Goal: Task Accomplishment & Management: Use online tool/utility

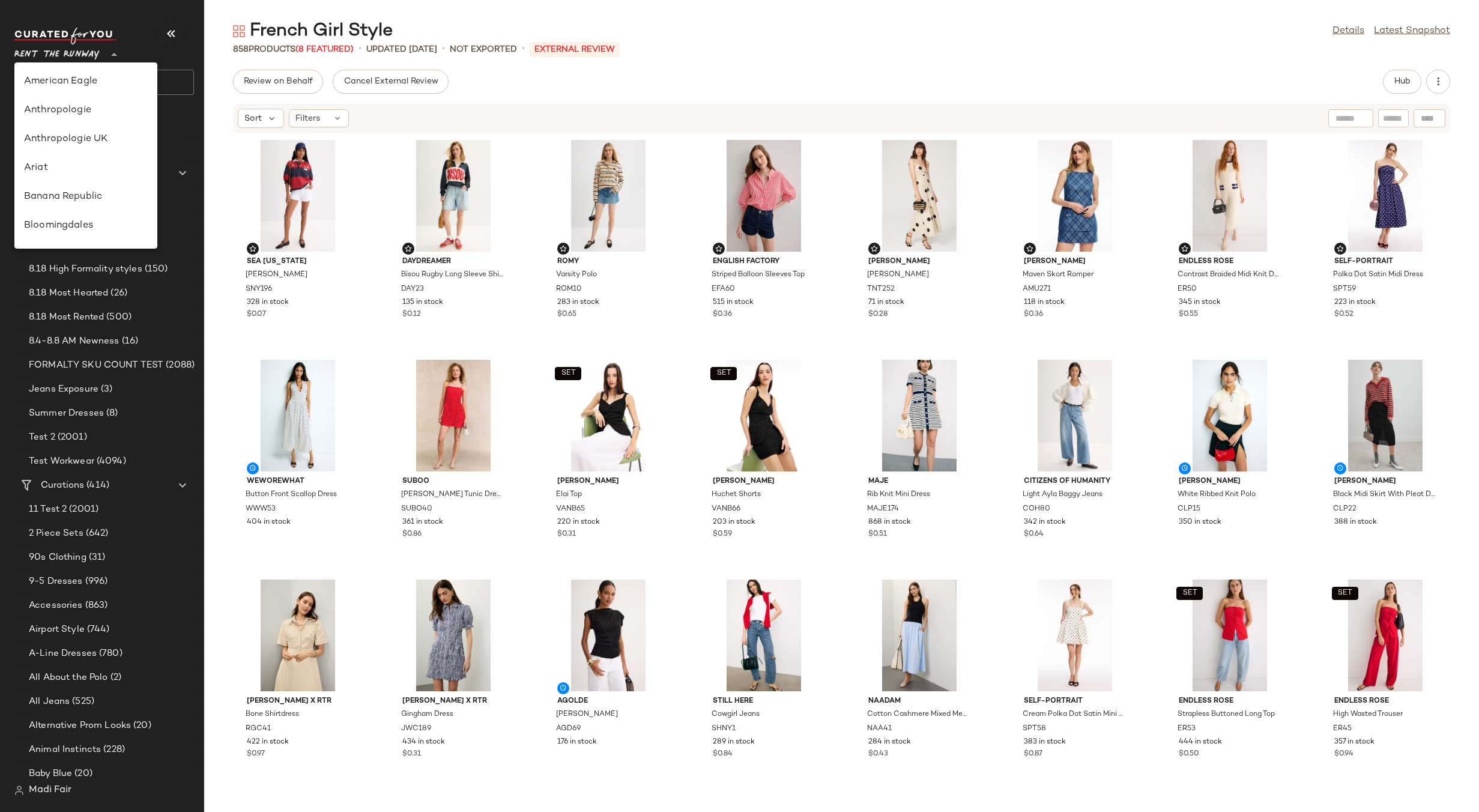
scroll to position [547, 0]
click at [87, 166] on div "Saks OFF 5TH" at bounding box center [86, 168] width 123 height 14
type input "**"
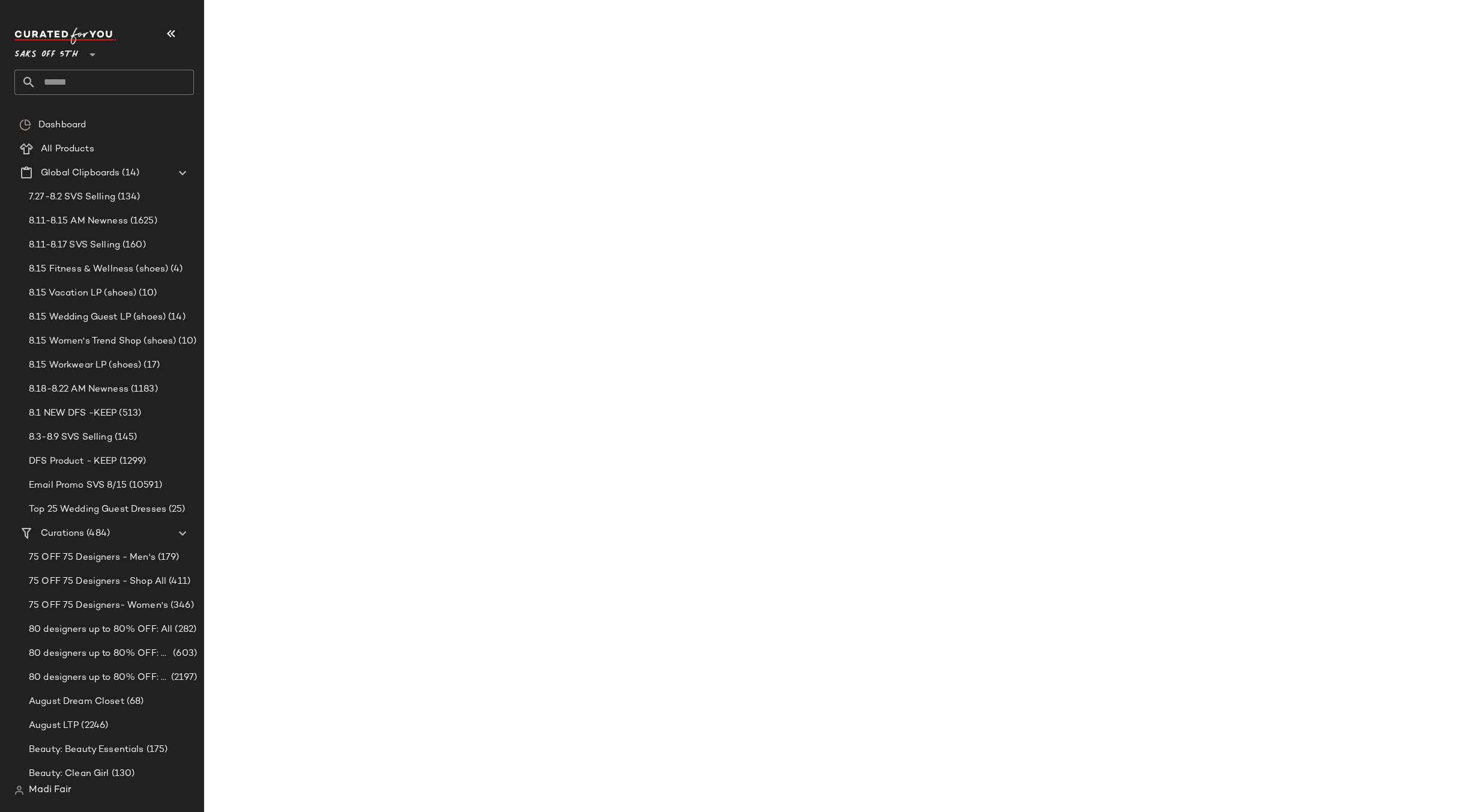
click at [71, 81] on input "text" at bounding box center [115, 82] width 158 height 25
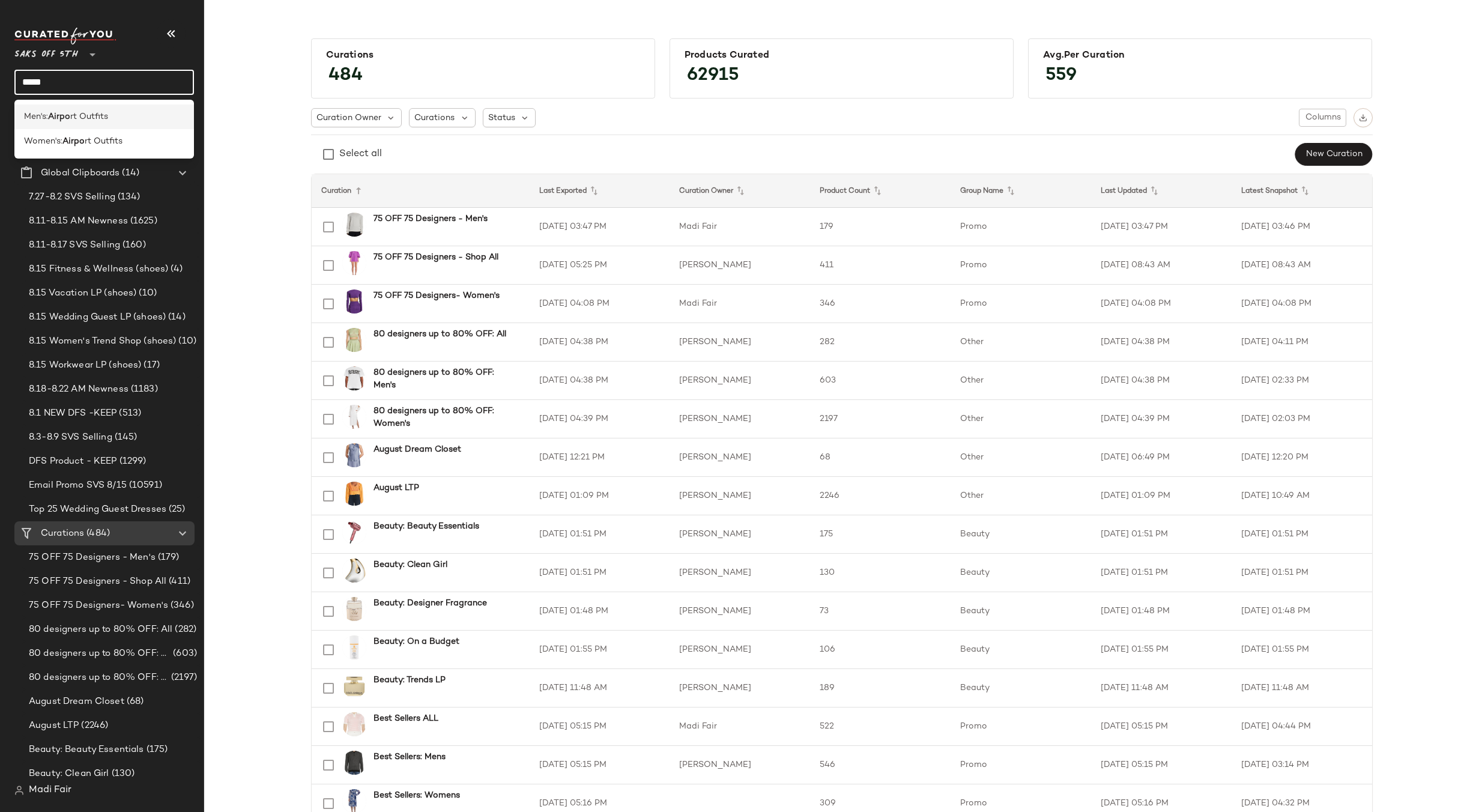
type input "*****"
click at [87, 126] on div "Men's: Airpo rt Outfits" at bounding box center [104, 116] width 180 height 24
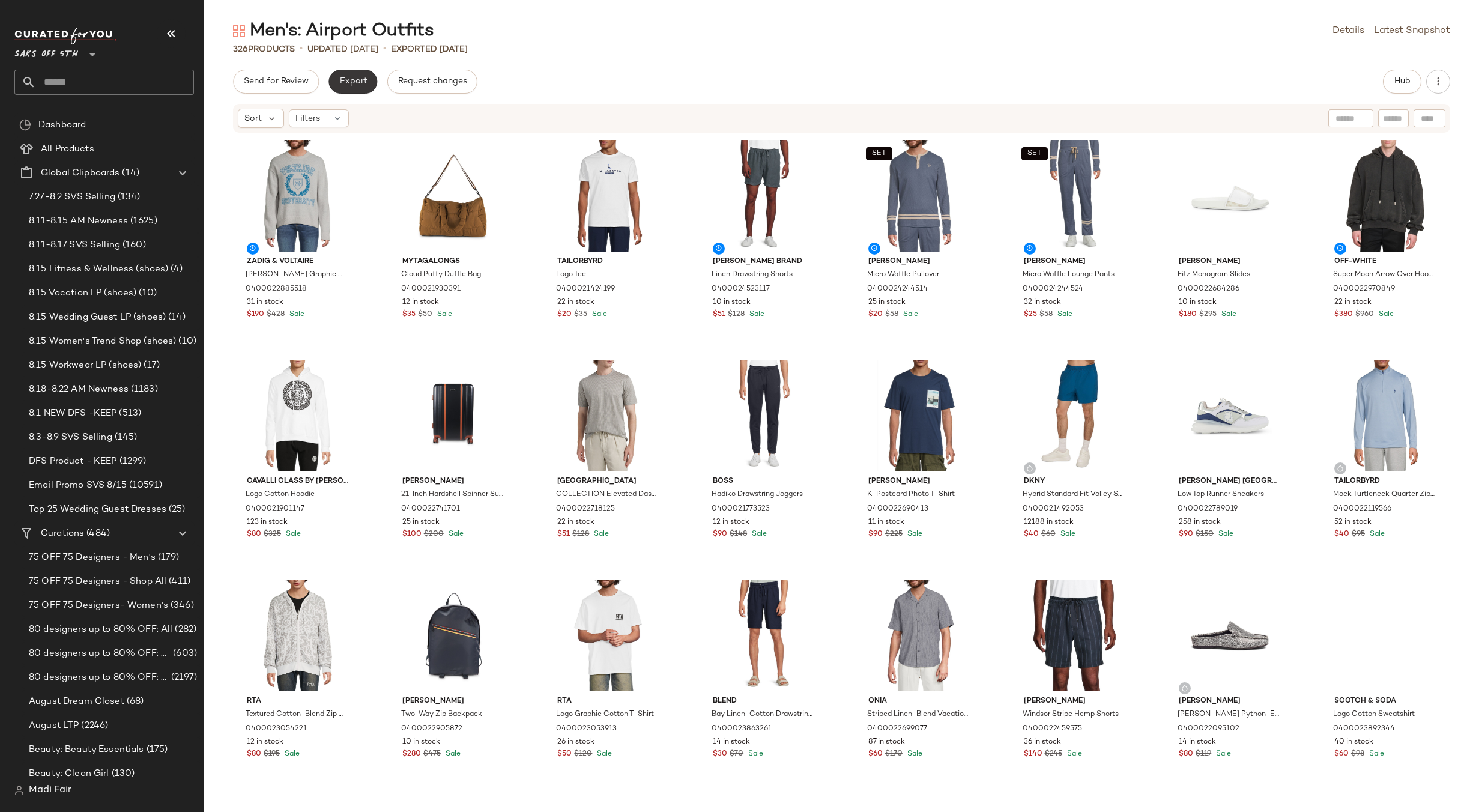
click at [359, 90] on button "Export" at bounding box center [353, 81] width 49 height 24
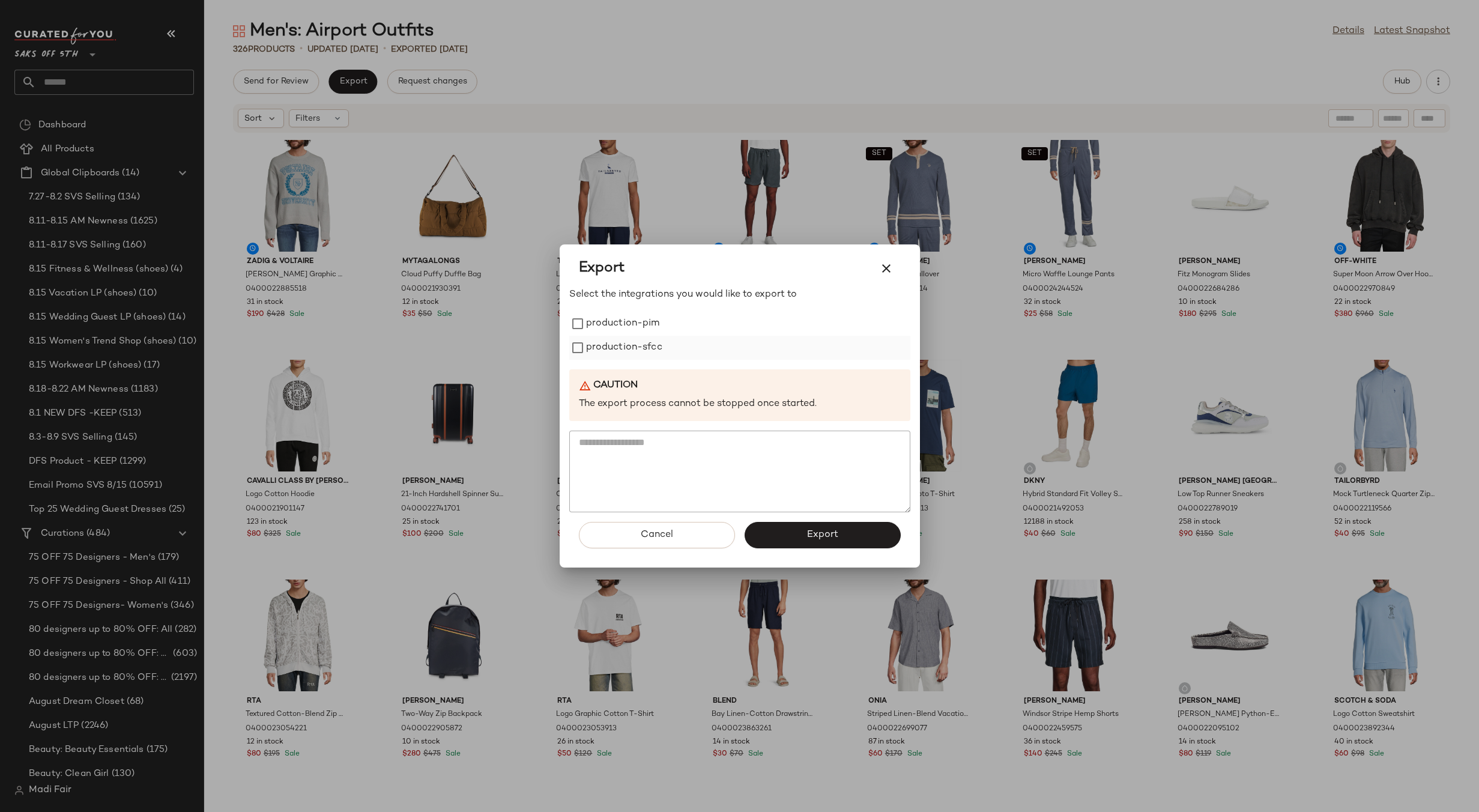
click at [619, 337] on label "production-sfcc" at bounding box center [624, 348] width 76 height 24
click at [606, 314] on label "production-pim" at bounding box center [623, 323] width 74 height 24
click at [844, 539] on button "Export" at bounding box center [823, 534] width 156 height 26
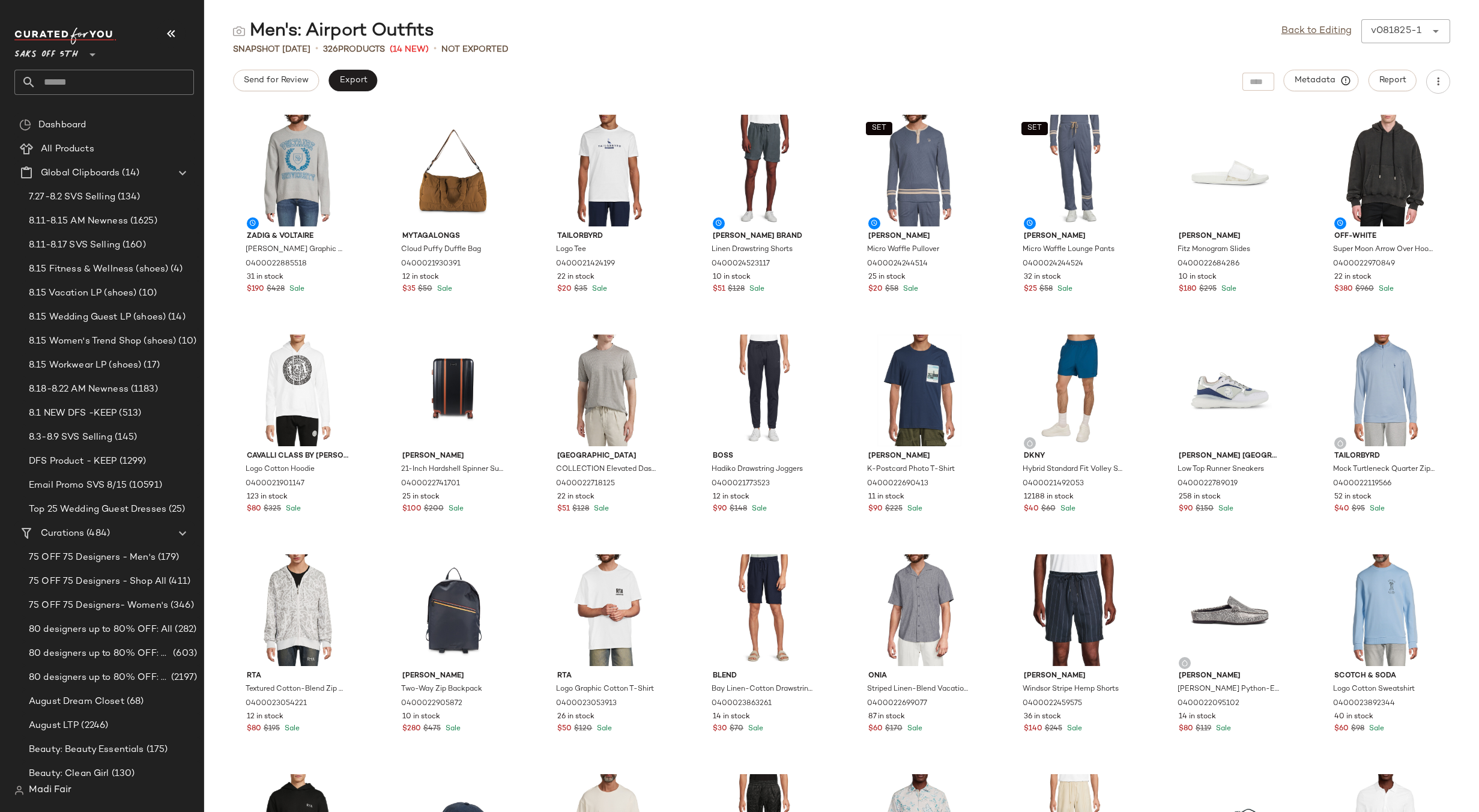
drag, startPoint x: 659, startPoint y: 47, endPoint x: 859, endPoint y: 38, distance: 200.2
click at [659, 47] on div "Snapshot Aug 18th • 326 Products (14 New) • Not Exported" at bounding box center [842, 49] width 1275 height 12
click at [1298, 29] on link "Back to Editing" at bounding box center [1317, 31] width 71 height 14
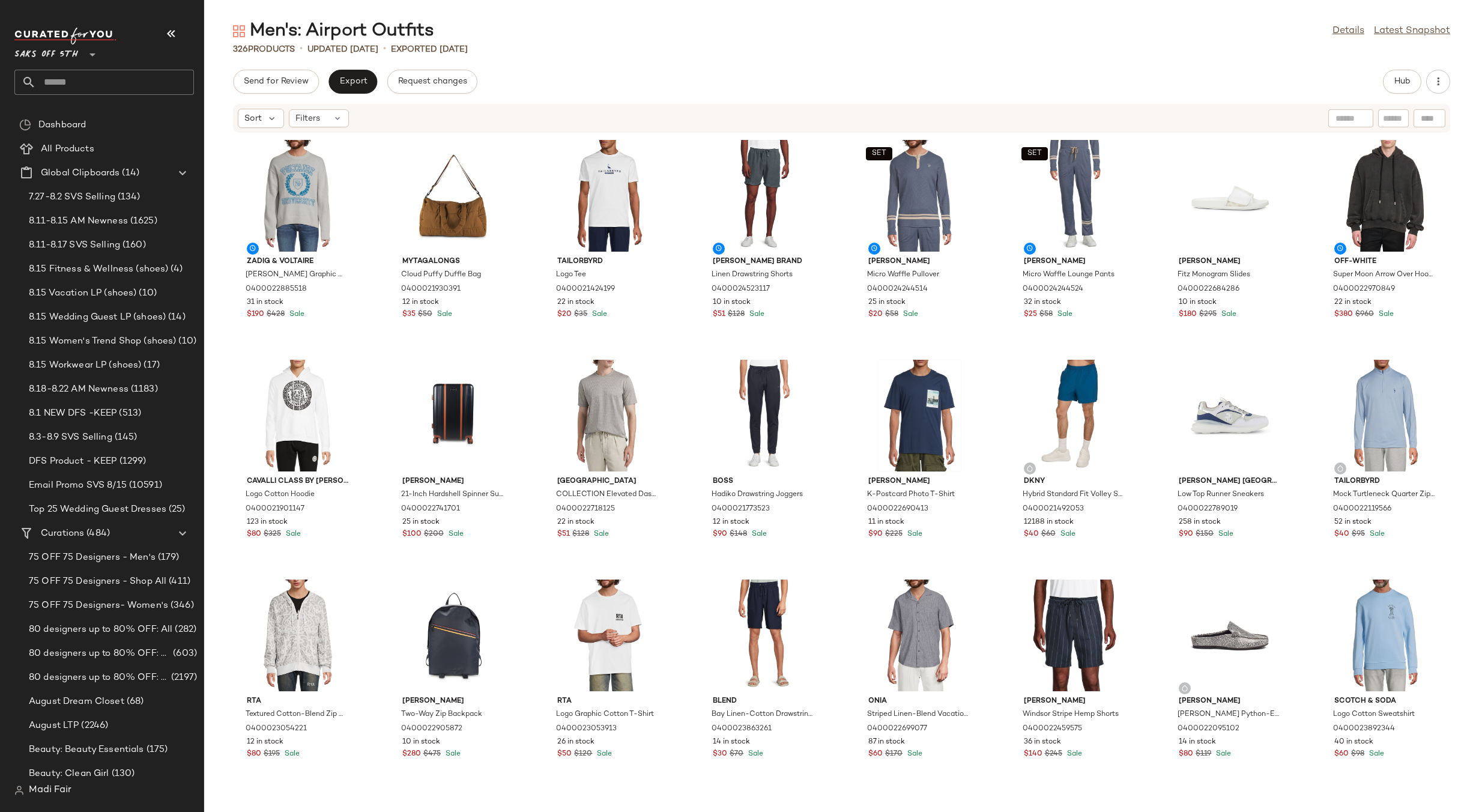
click at [62, 84] on input "text" at bounding box center [115, 82] width 158 height 25
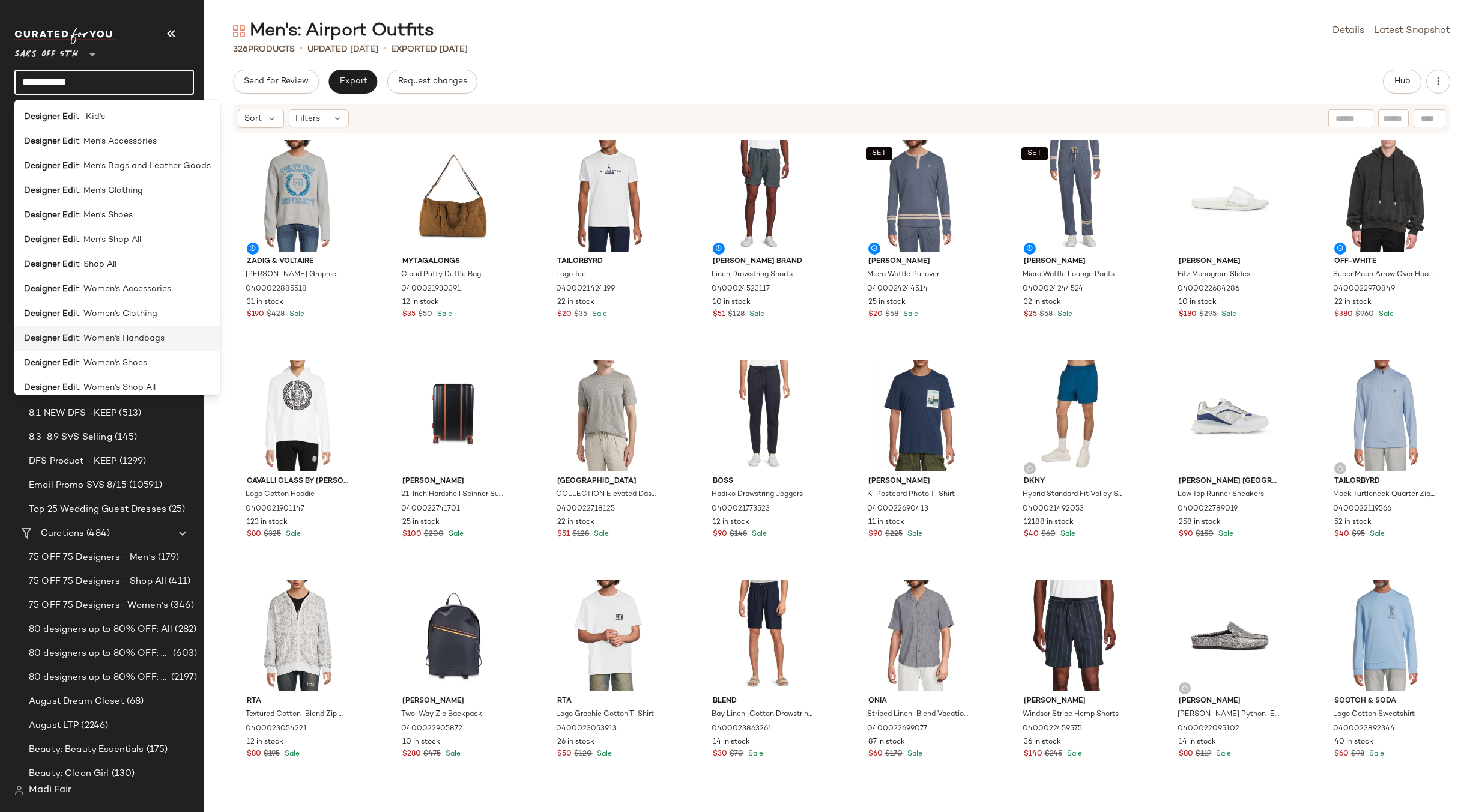
type input "**********"
drag, startPoint x: 165, startPoint y: 343, endPoint x: 183, endPoint y: 293, distance: 53.1
click at [165, 343] on div "Designer Edi t: Women's Handbags" at bounding box center [118, 338] width 186 height 13
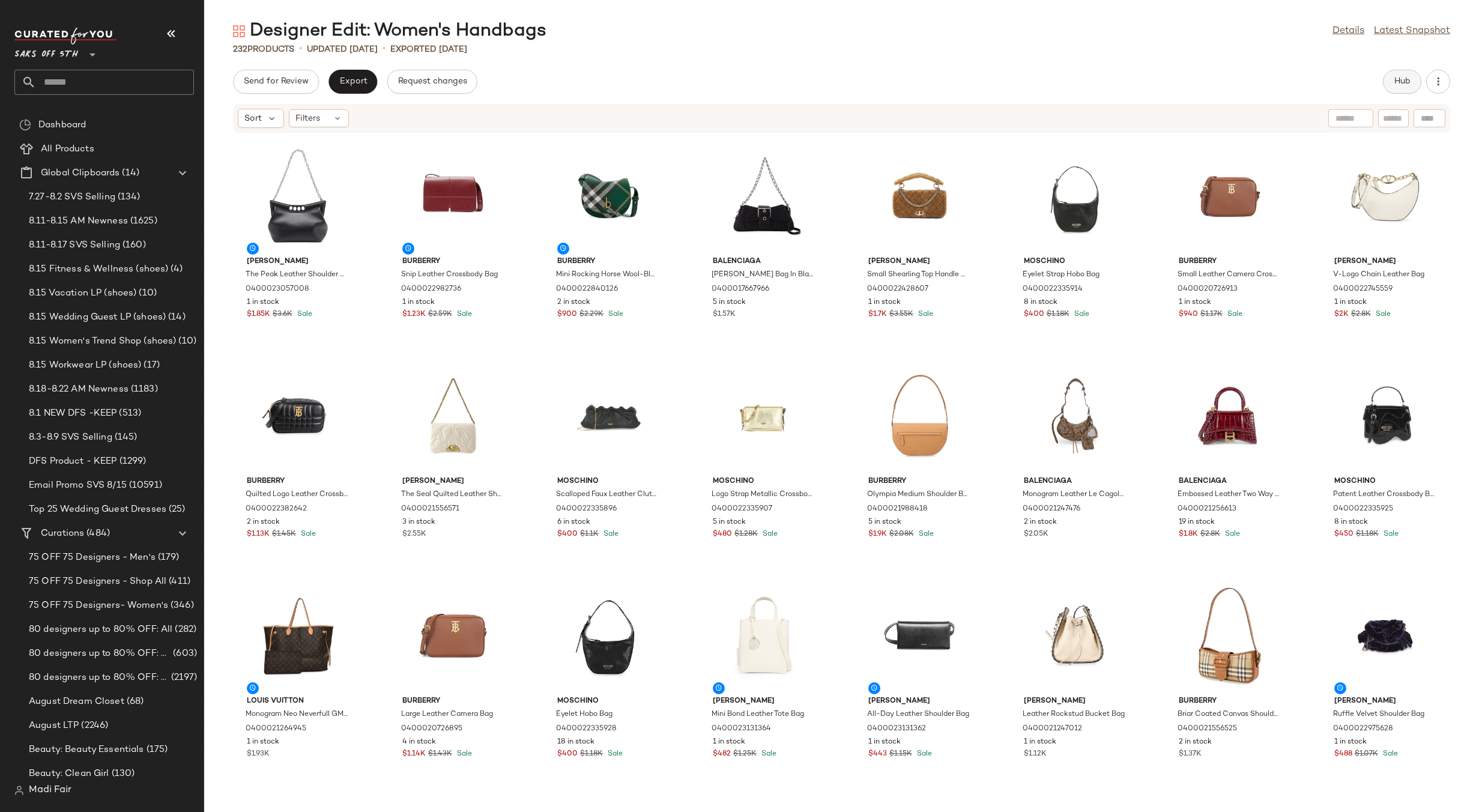
click at [1390, 81] on button "Hub" at bounding box center [1403, 81] width 39 height 24
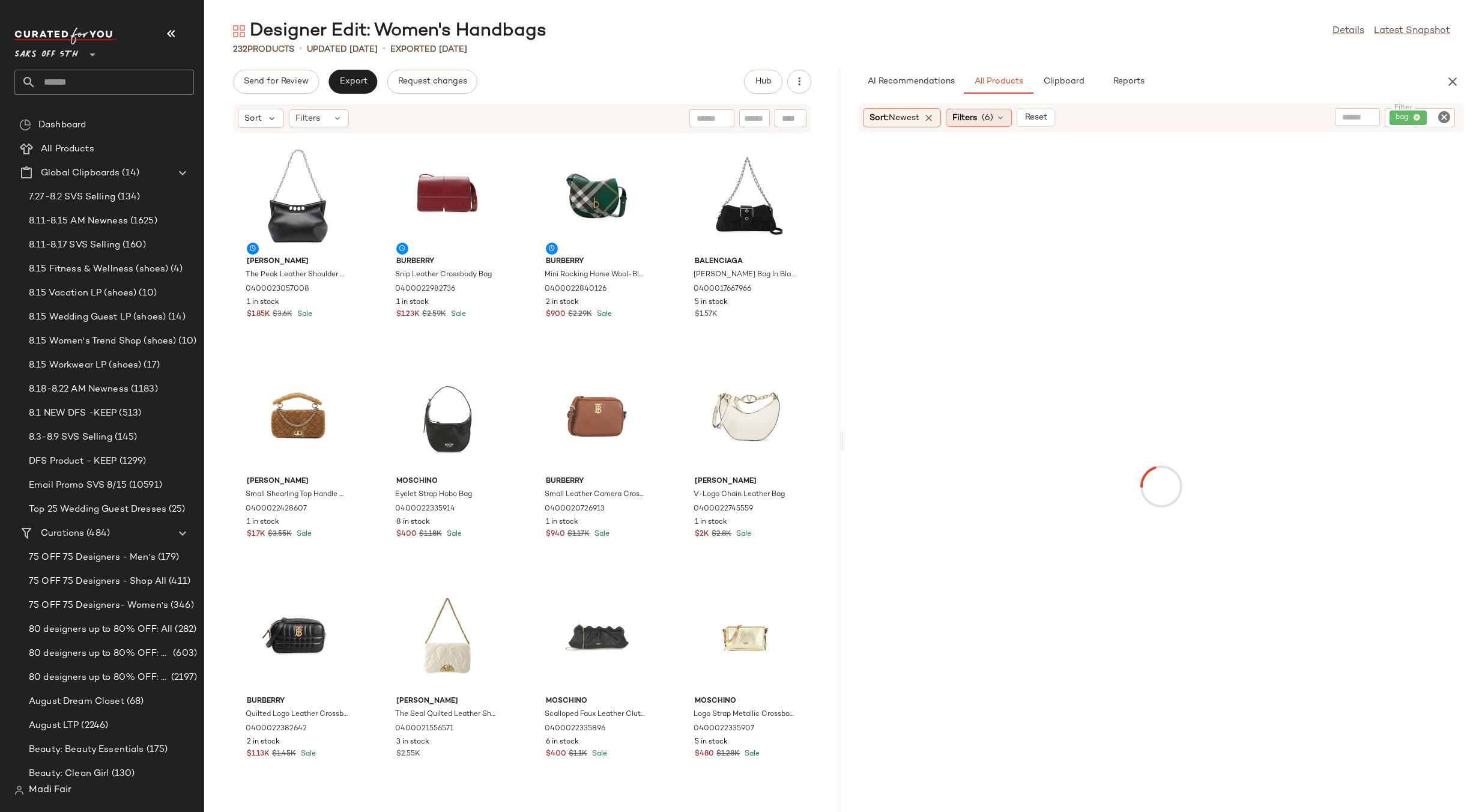
click at [989, 123] on span "(6)" at bounding box center [988, 118] width 12 height 13
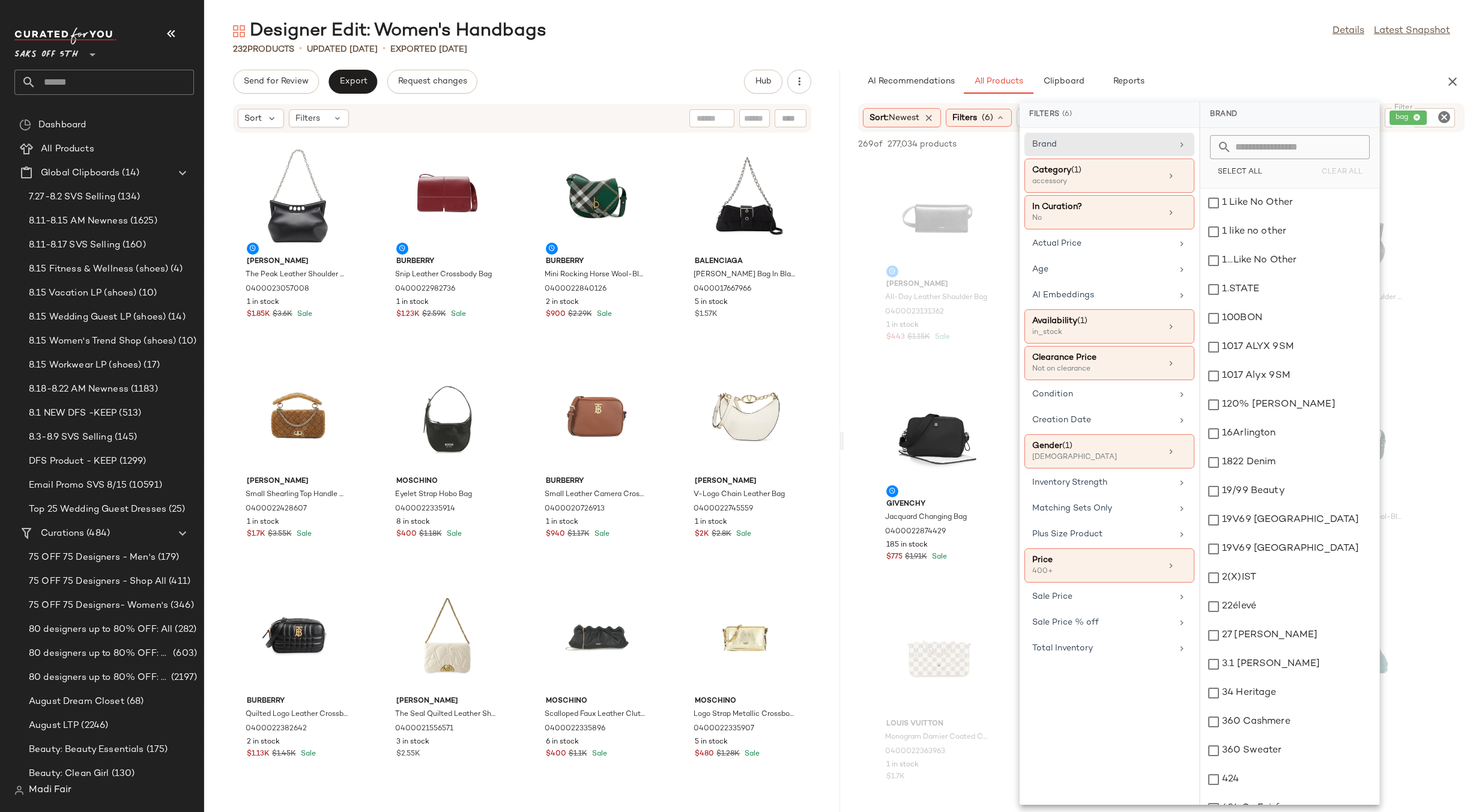
click at [107, 81] on input "text" at bounding box center [115, 82] width 158 height 25
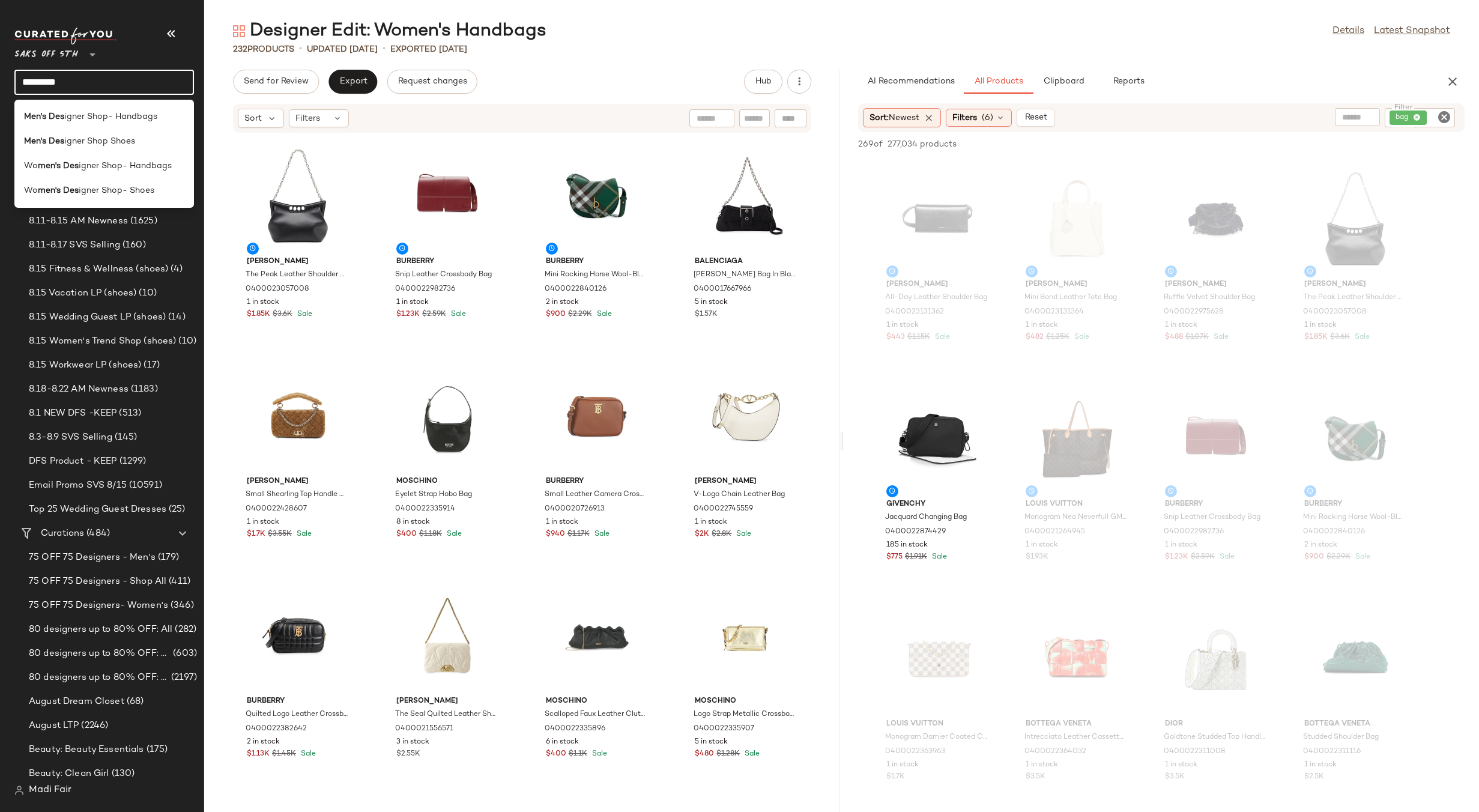
drag, startPoint x: 54, startPoint y: 86, endPoint x: 3, endPoint y: 92, distance: 51.4
click at [3, 92] on nav "Saks OFF 5TH ** ********* Dashboard All Products Global Clipboards (14) 7.27-8.…" at bounding box center [102, 406] width 204 height 812
click at [47, 83] on input "***" at bounding box center [104, 82] width 180 height 25
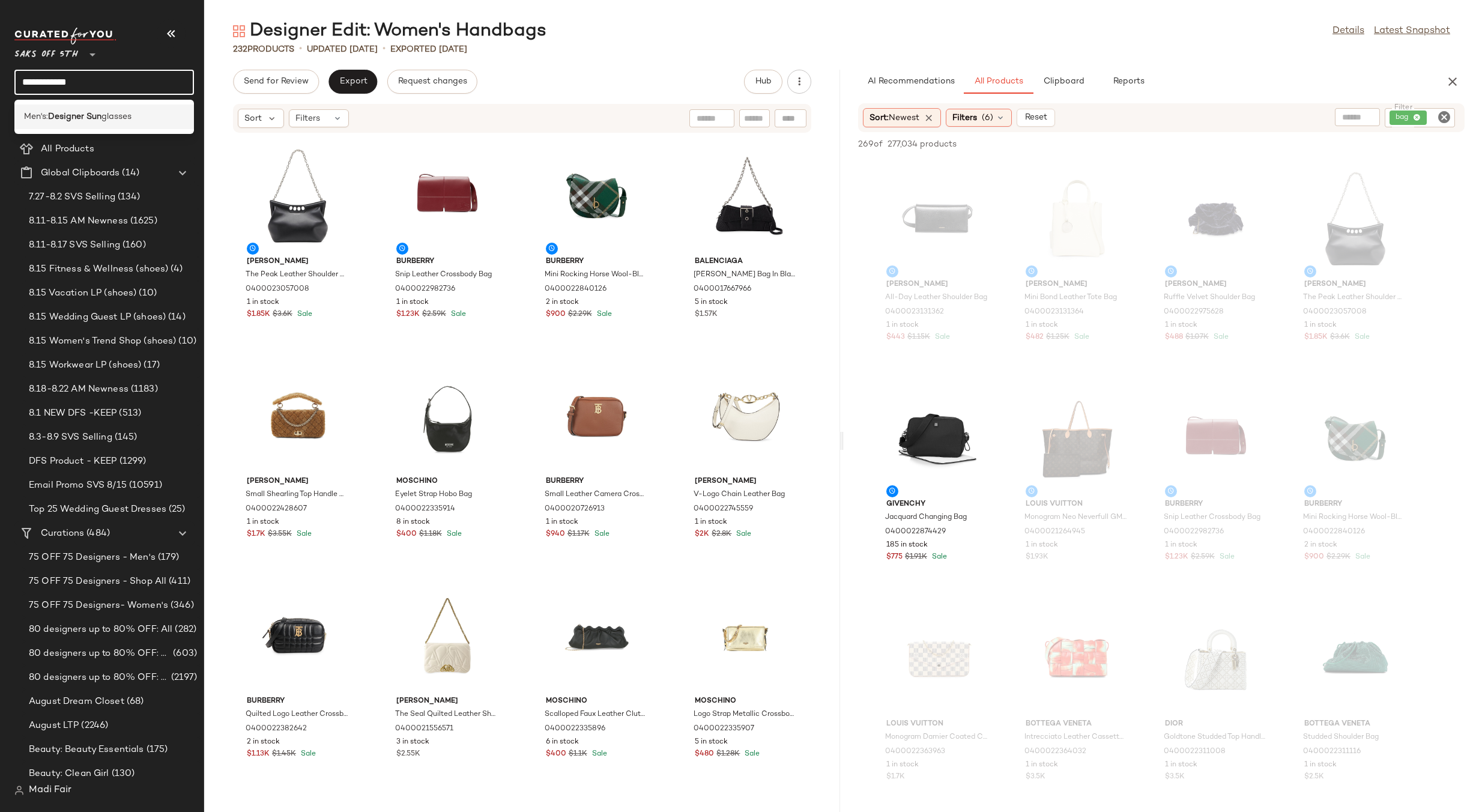
type input "**********"
click at [62, 111] on b "Designer Sun" at bounding box center [75, 117] width 54 height 13
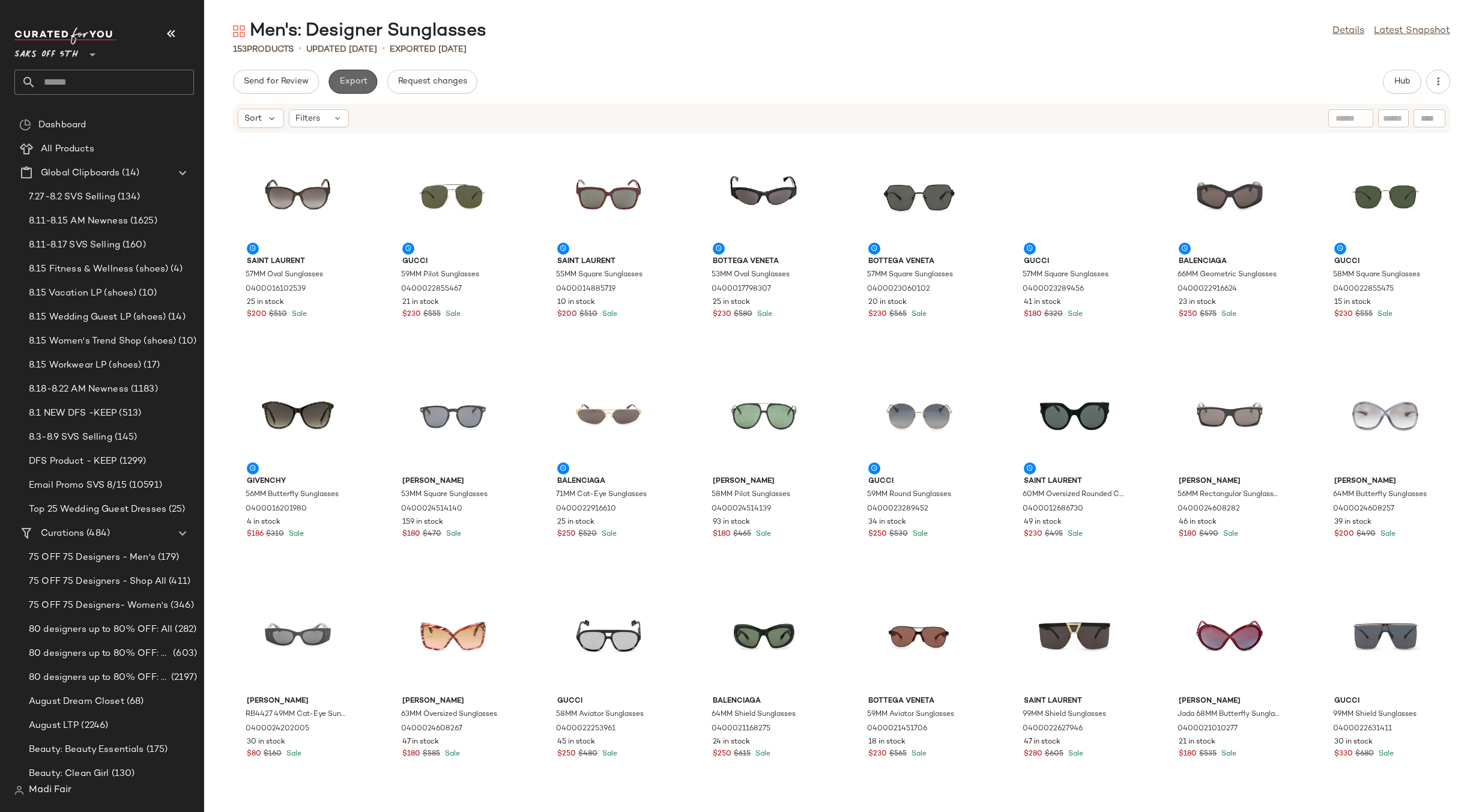
click at [351, 86] on span "Export" at bounding box center [353, 81] width 29 height 9
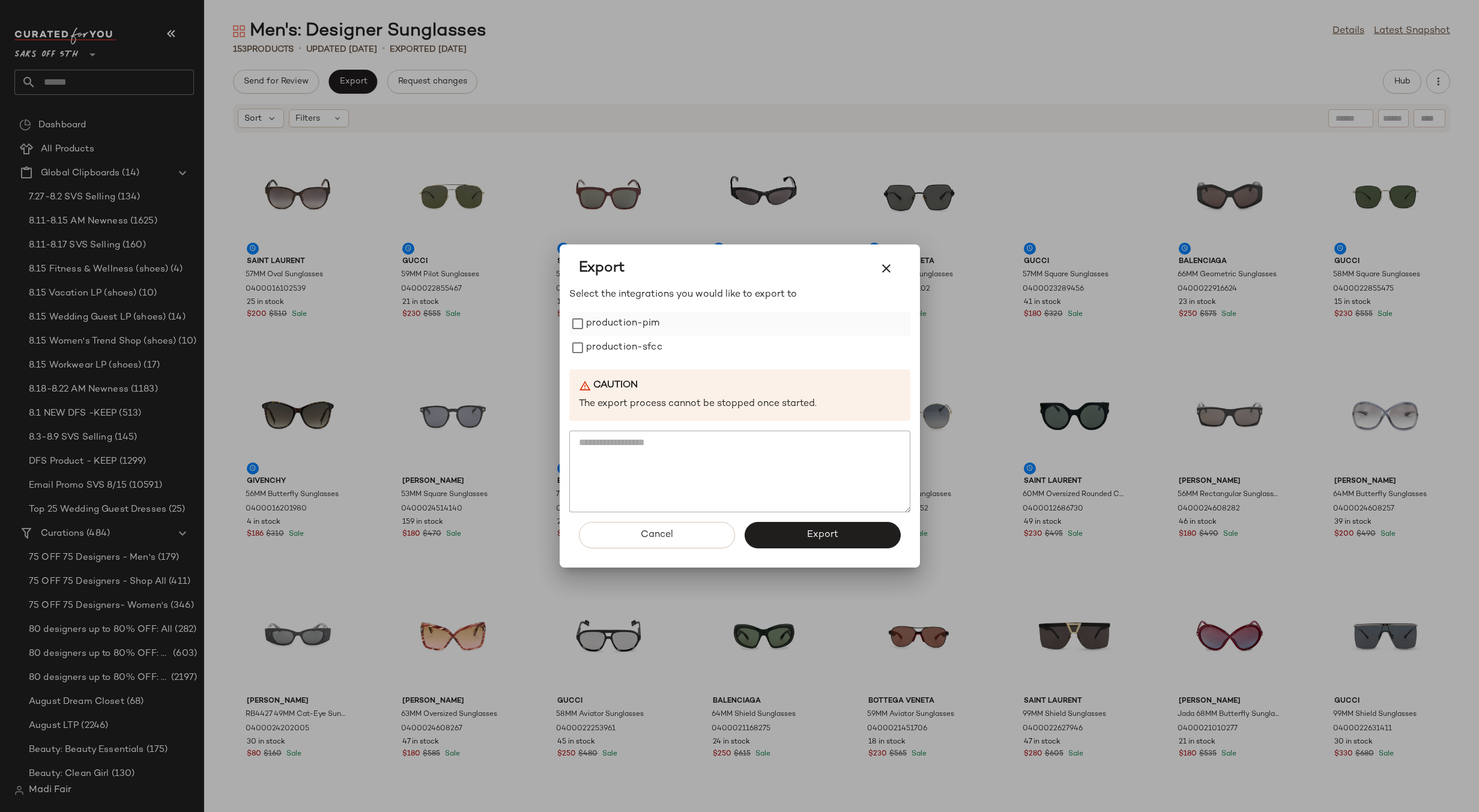
click at [629, 316] on label "production-pim" at bounding box center [623, 323] width 74 height 24
drag, startPoint x: 633, startPoint y: 340, endPoint x: 651, endPoint y: 378, distance: 42.0
click at [633, 342] on label "production-sfcc" at bounding box center [624, 348] width 76 height 24
click at [788, 552] on div "Cancel Export" at bounding box center [740, 540] width 341 height 55
click at [787, 543] on button "Export" at bounding box center [823, 534] width 156 height 26
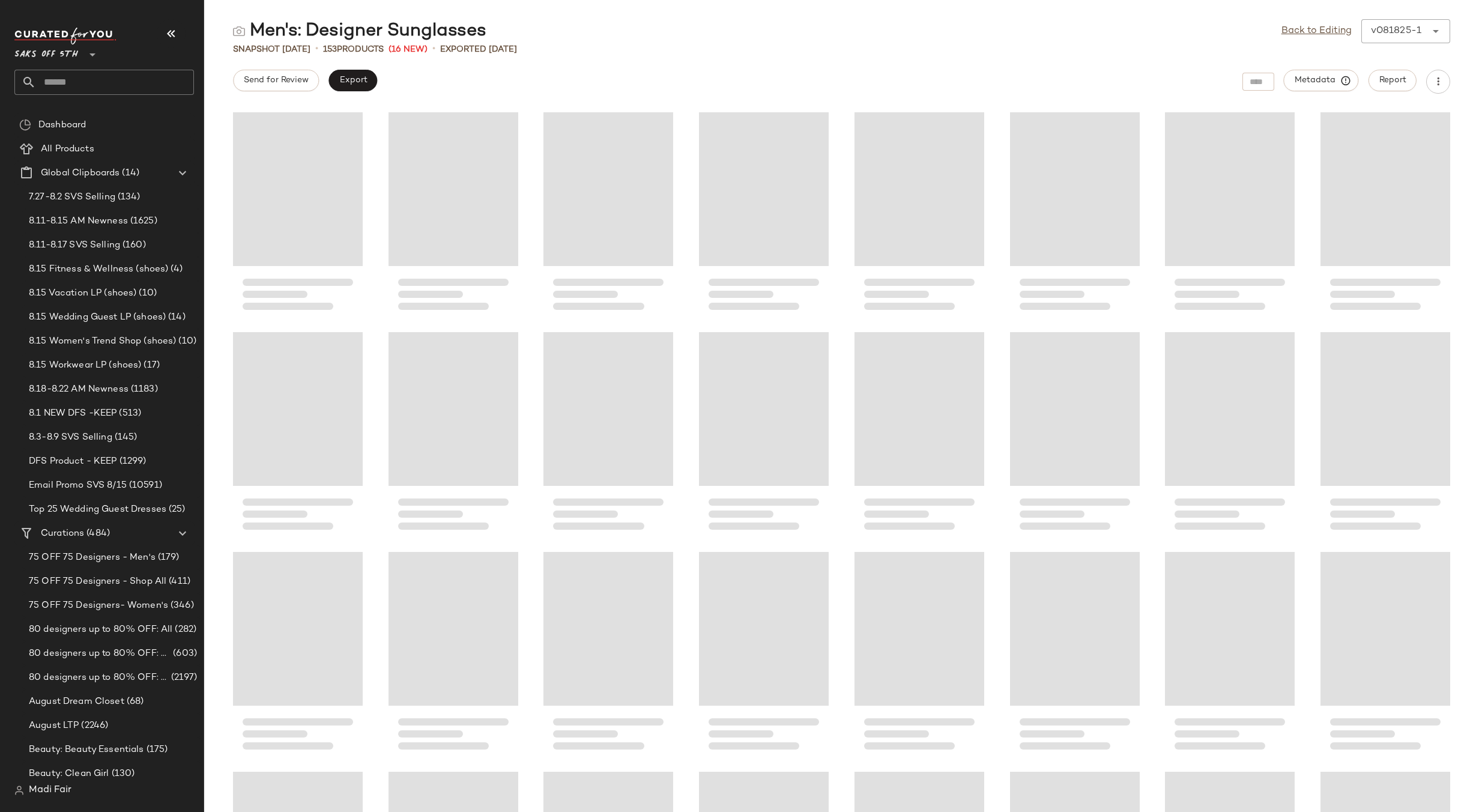
click at [79, 80] on input "text" at bounding box center [115, 82] width 158 height 25
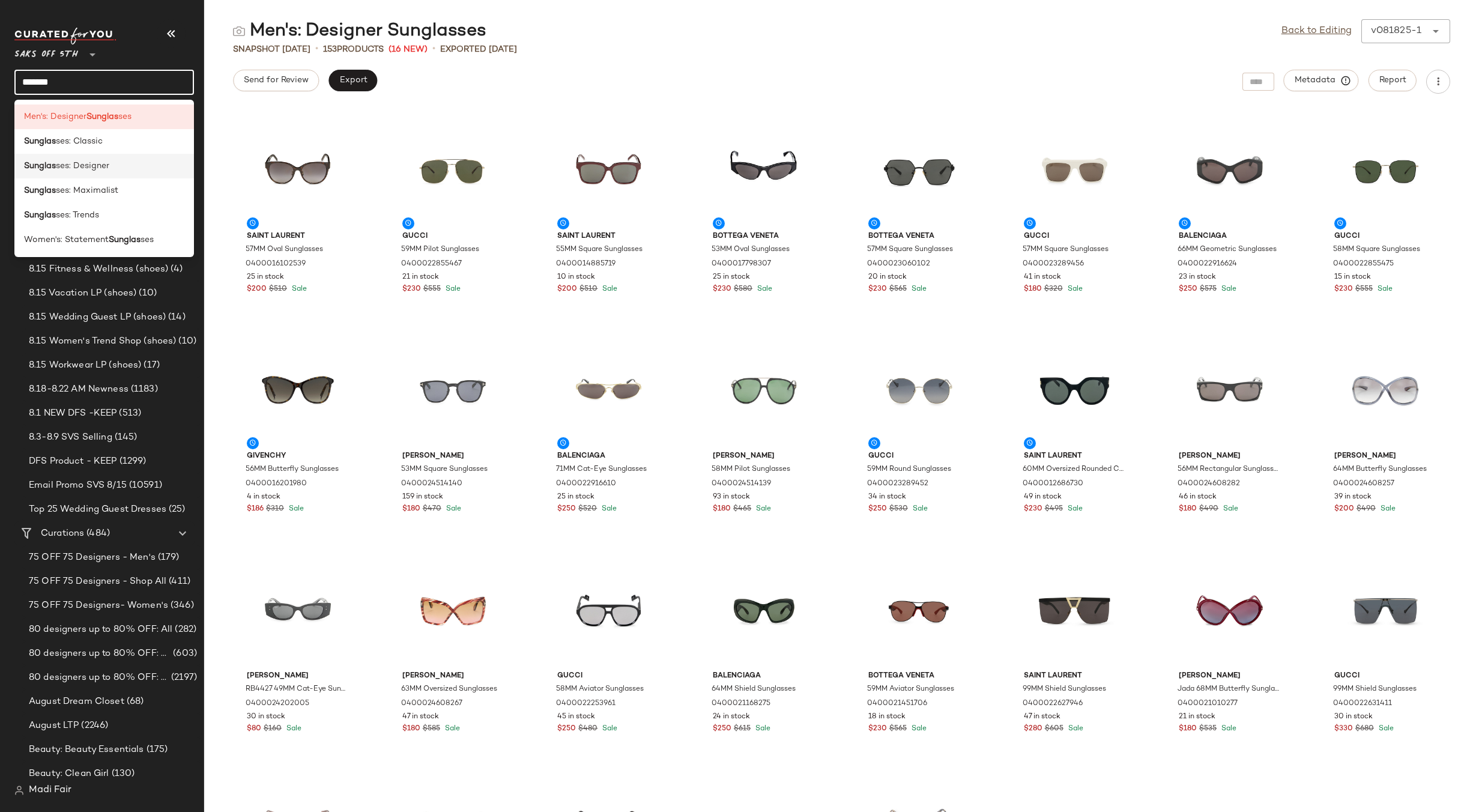
type input "*******"
click at [111, 170] on div "Sunglas ses: Designer" at bounding box center [104, 165] width 160 height 13
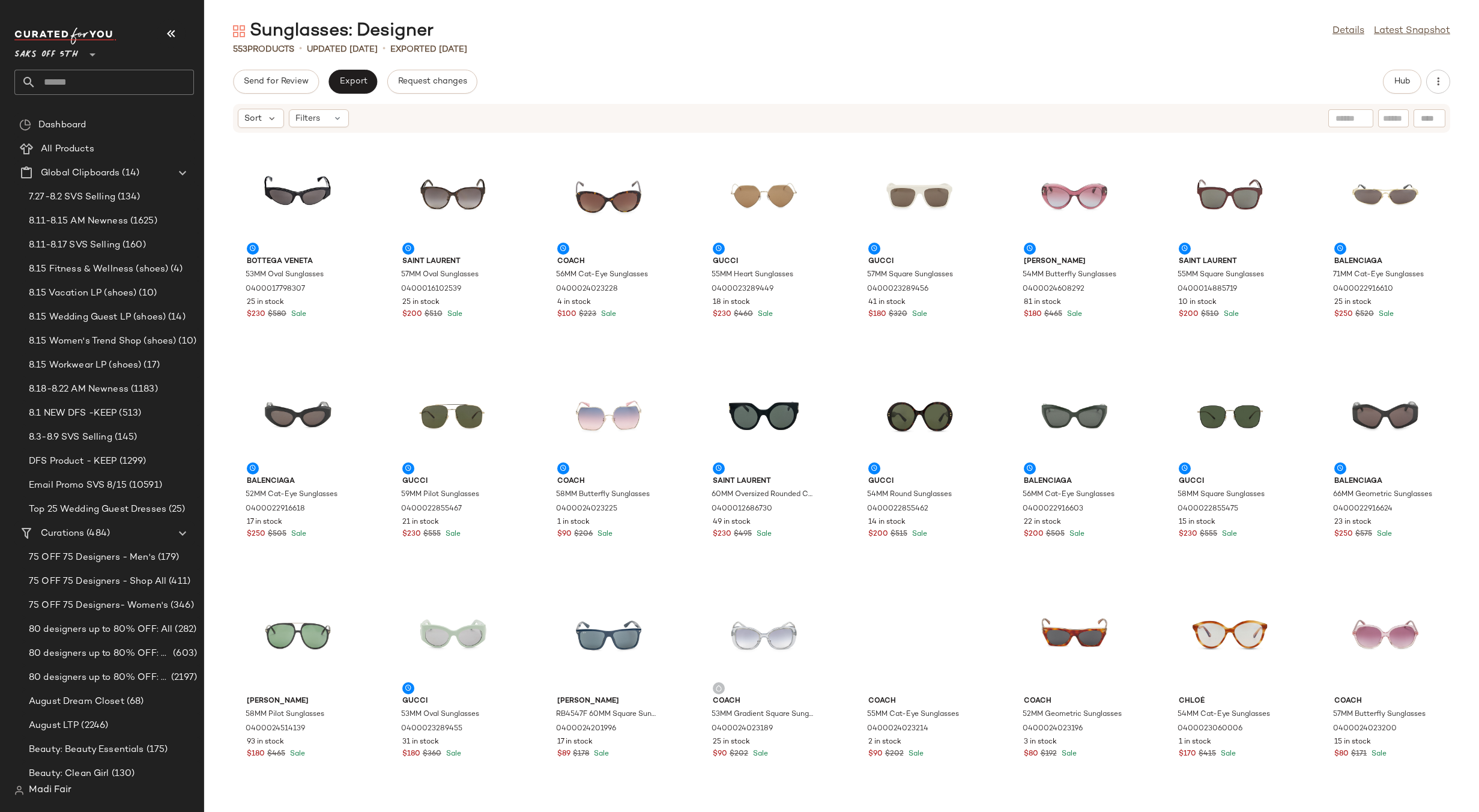
click at [351, 94] on div "Send for Review Export Request changes Hub Sort Filters Bottega Veneta 53MM Ova…" at bounding box center [842, 441] width 1275 height 742
click at [353, 87] on button "Export" at bounding box center [353, 81] width 49 height 24
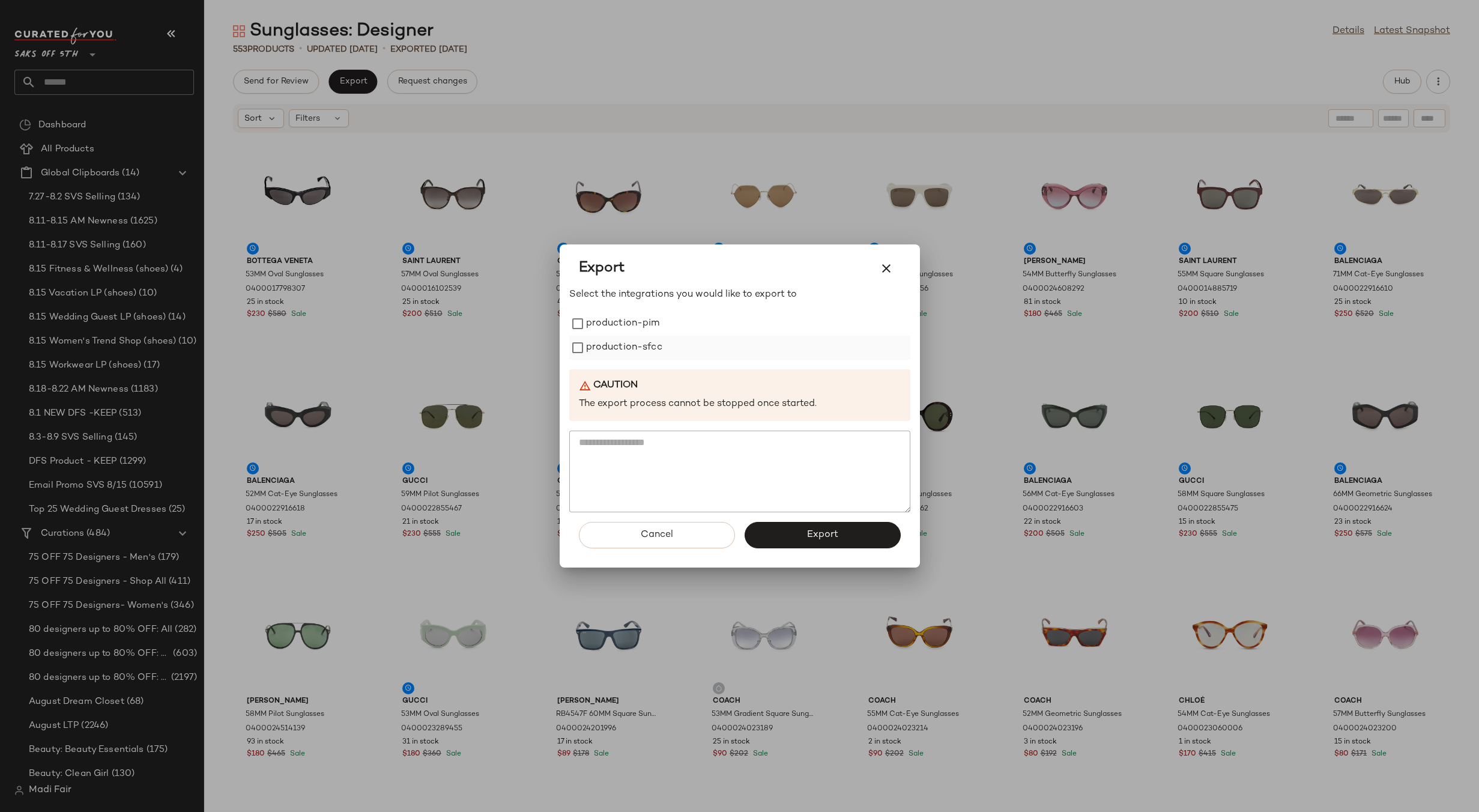
drag, startPoint x: 661, startPoint y: 334, endPoint x: 660, endPoint y: 343, distance: 9.1
click at [660, 332] on div "production-pim" at bounding box center [740, 323] width 341 height 24
click at [658, 351] on label "production-sfcc" at bounding box center [624, 348] width 76 height 24
click at [634, 326] on label "production-pim" at bounding box center [623, 323] width 74 height 24
click at [830, 532] on span "Export" at bounding box center [822, 535] width 32 height 12
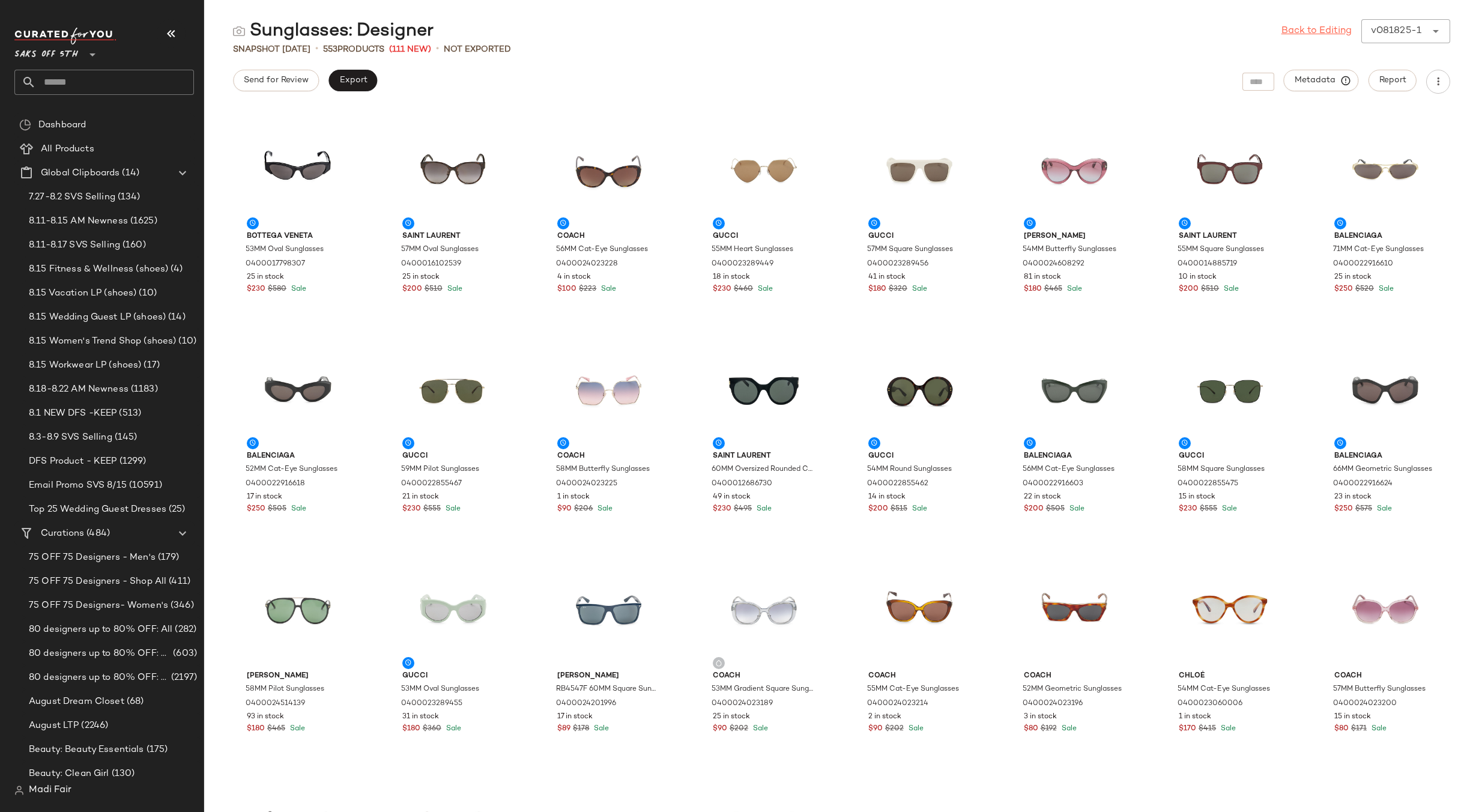
click at [1327, 33] on link "Back to Editing" at bounding box center [1317, 31] width 71 height 14
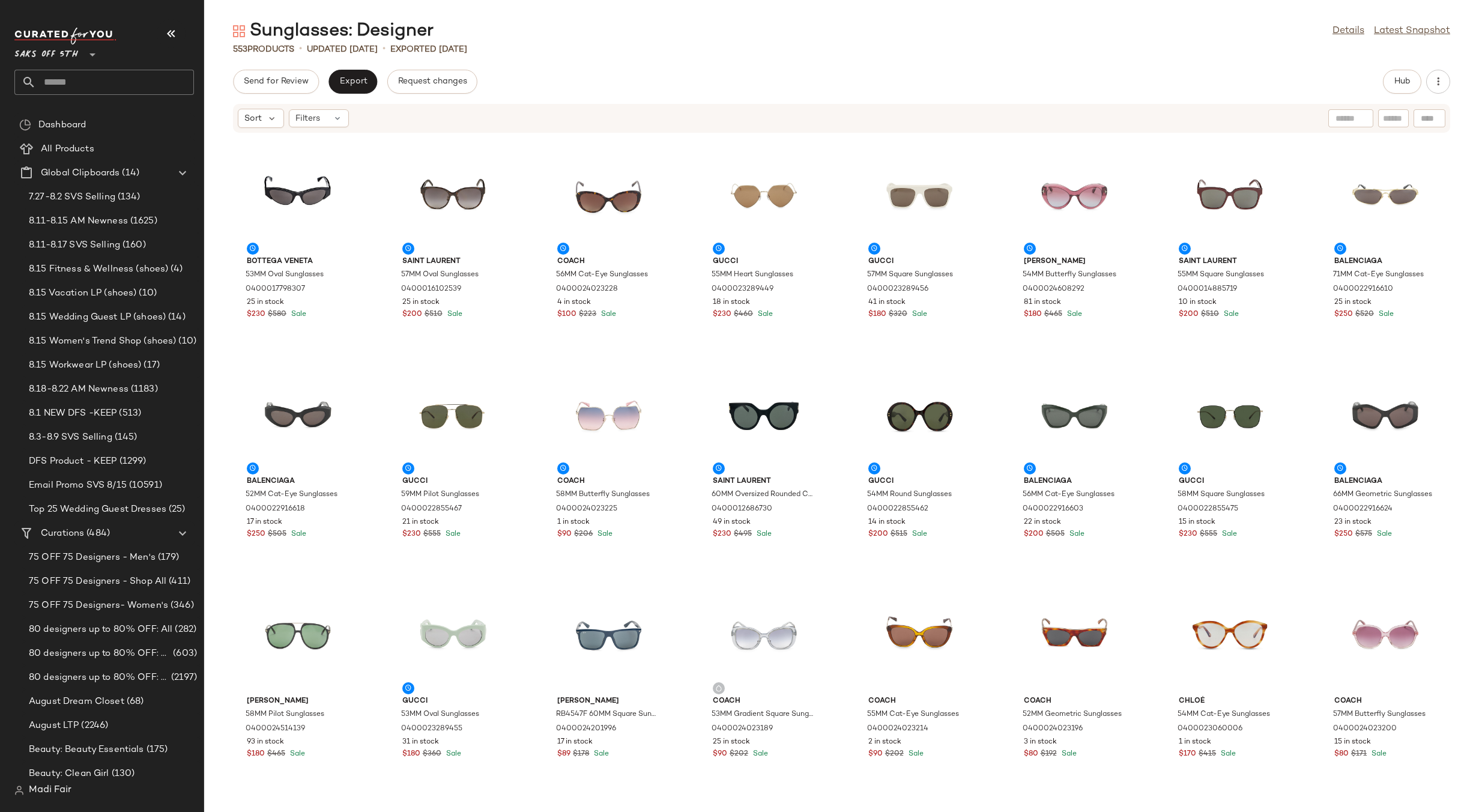
click at [65, 84] on input "text" at bounding box center [115, 82] width 158 height 25
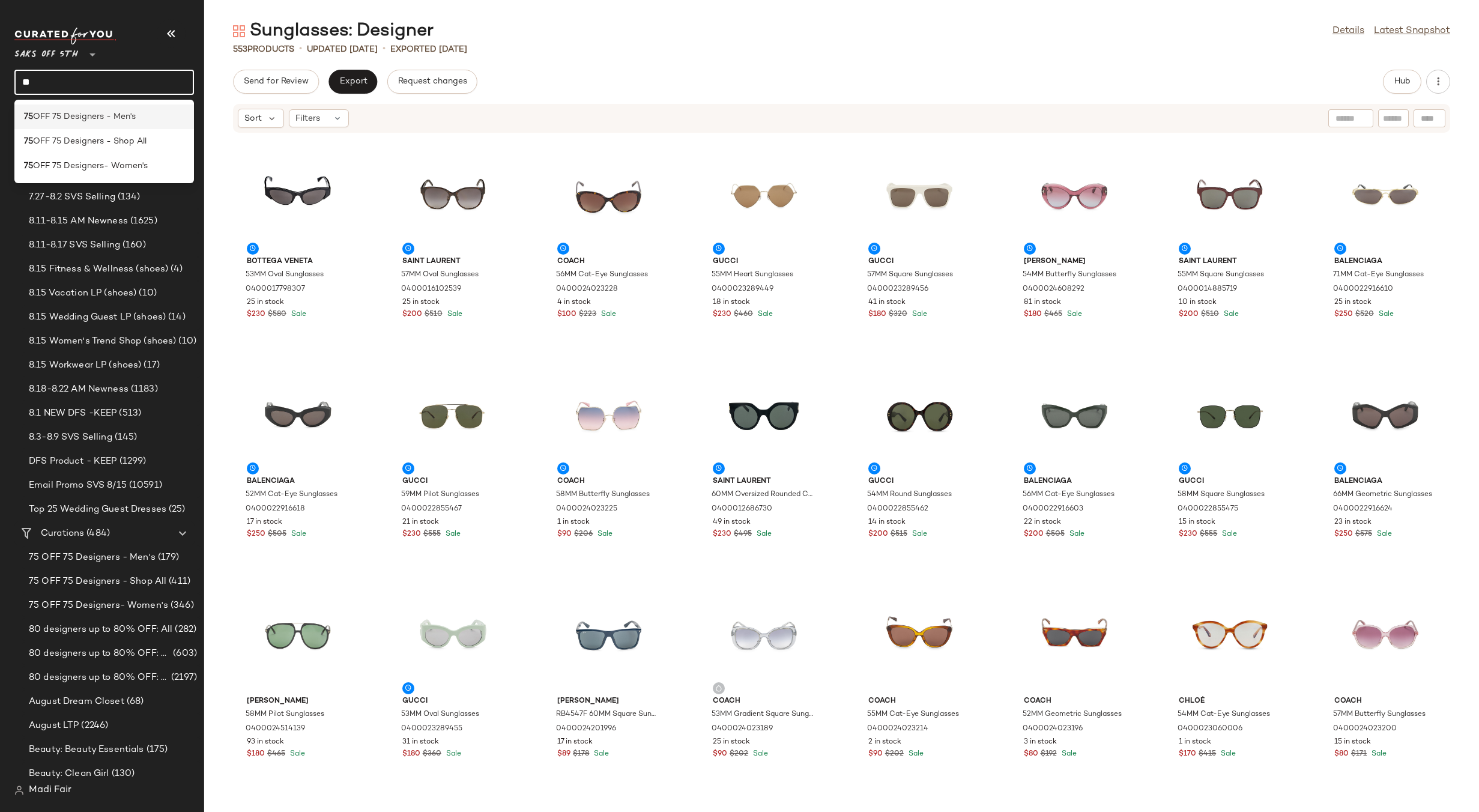
type input "**"
click at [80, 115] on span "OFF 75 Designers - Men's" at bounding box center [84, 117] width 102 height 13
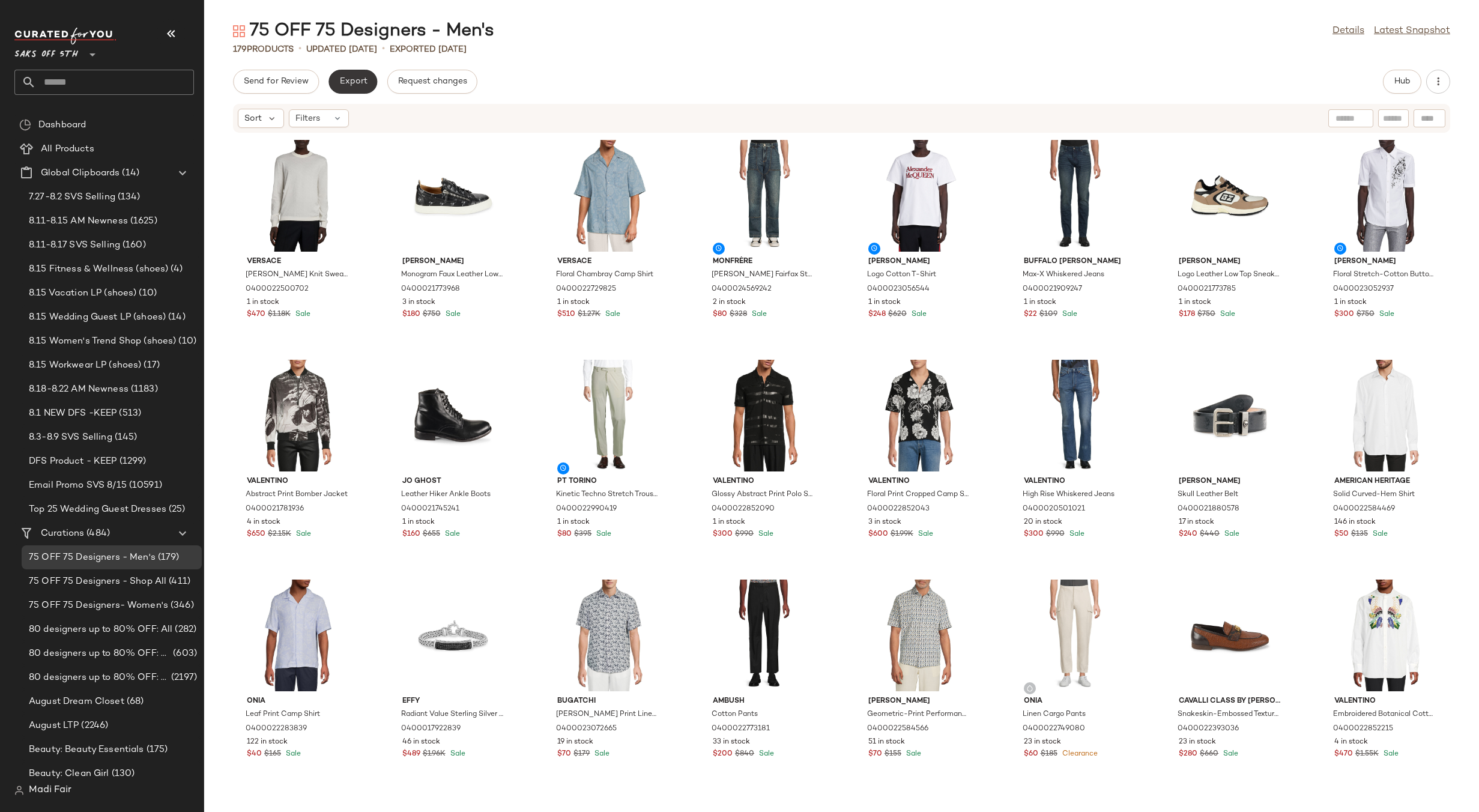
click at [345, 80] on span "Export" at bounding box center [353, 81] width 29 height 9
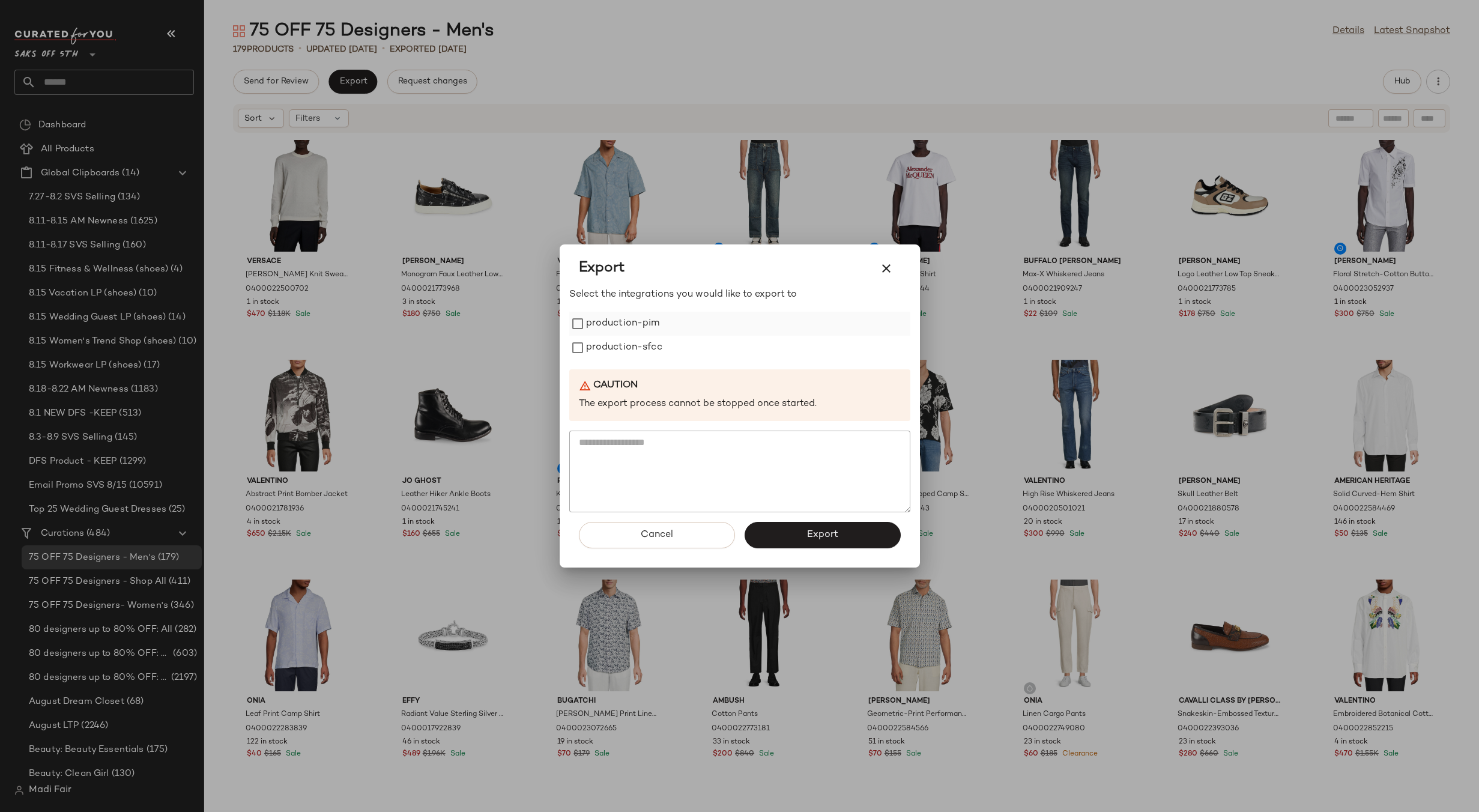
click at [646, 317] on label "production-pim" at bounding box center [623, 323] width 74 height 24
click at [637, 340] on label "production-sfcc" at bounding box center [624, 348] width 76 height 24
click at [805, 534] on button "Export" at bounding box center [823, 534] width 156 height 26
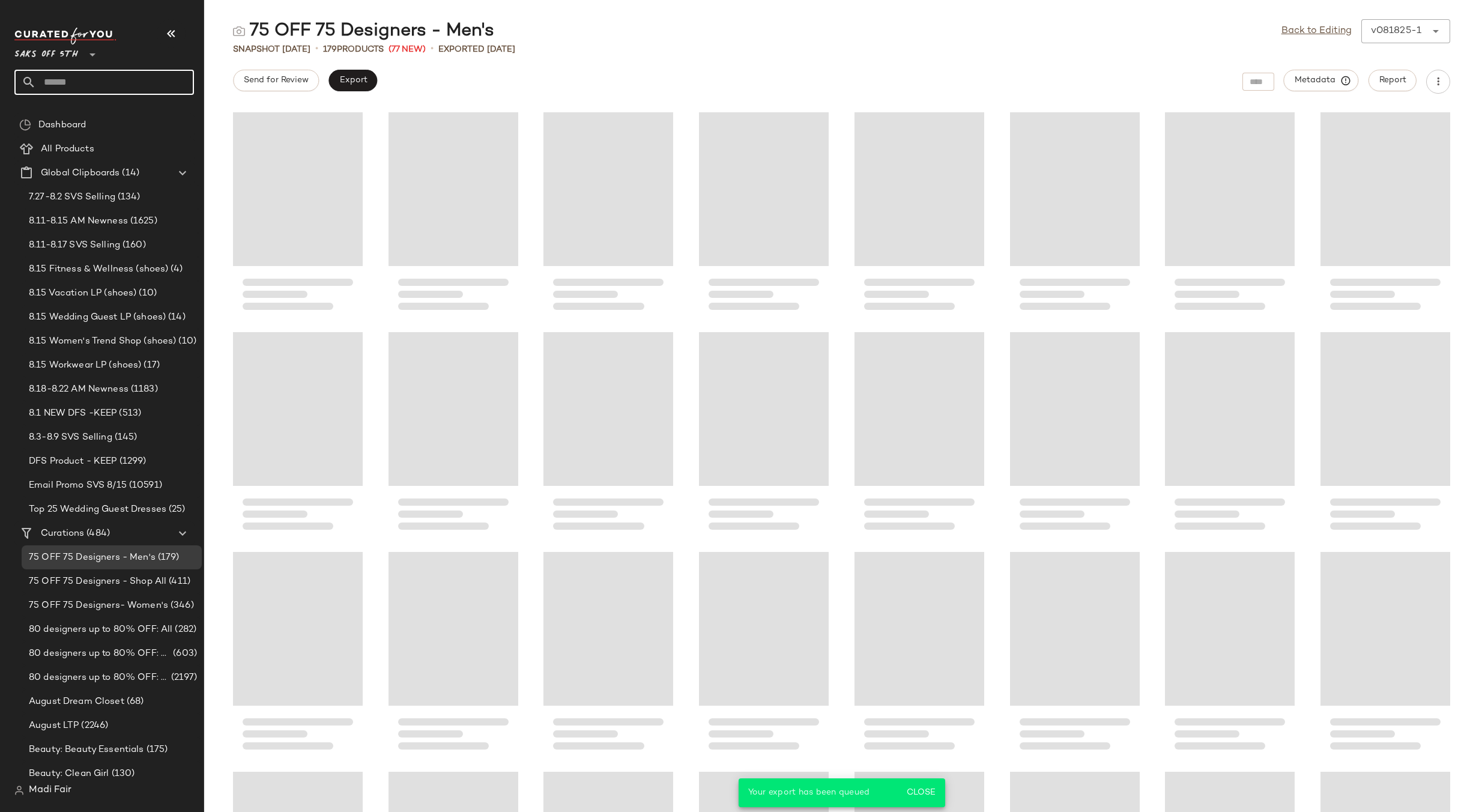
click at [90, 74] on input "text" at bounding box center [115, 82] width 158 height 25
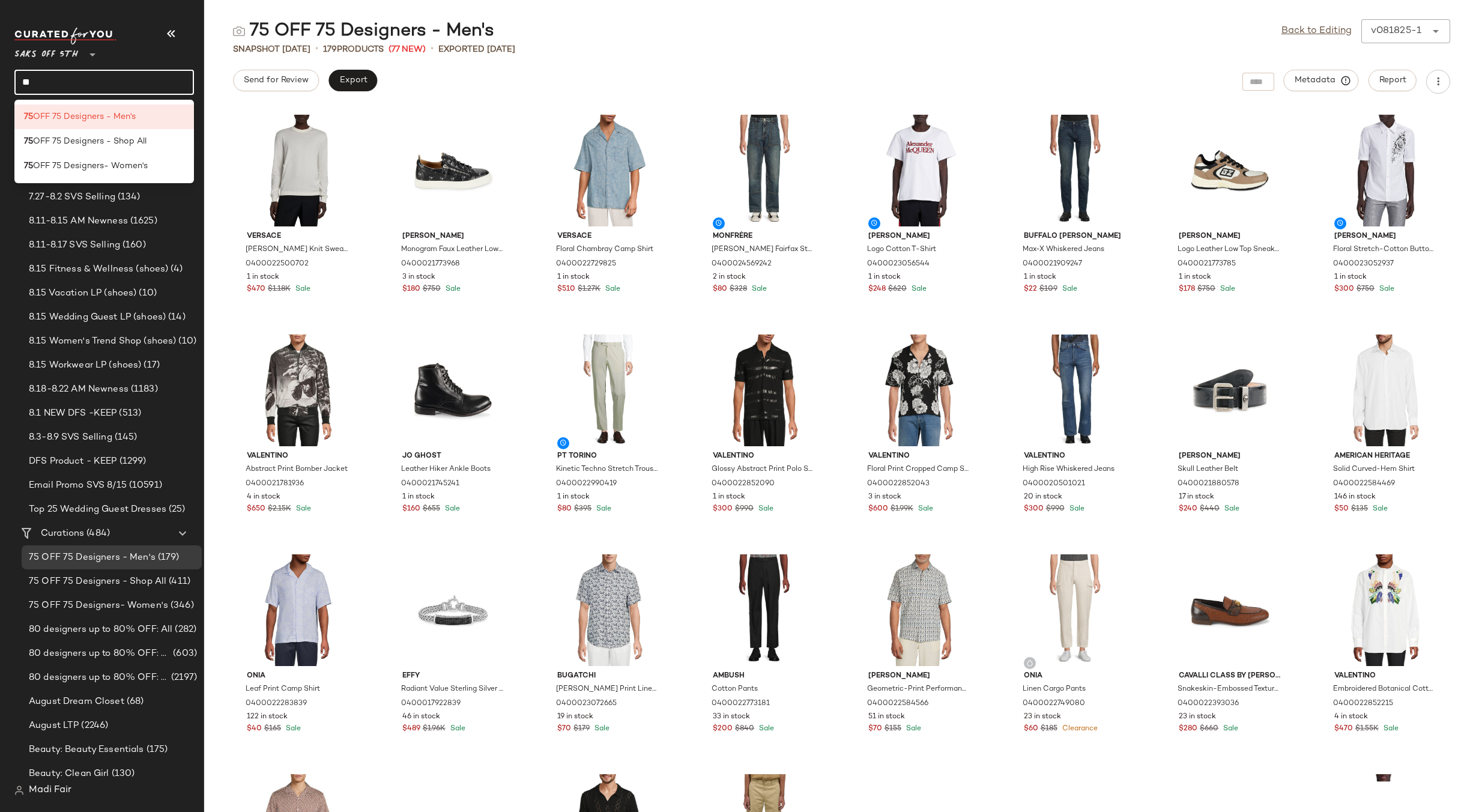
type input "**"
click at [99, 145] on span "OFF 75 Designers - Shop All" at bounding box center [89, 141] width 113 height 13
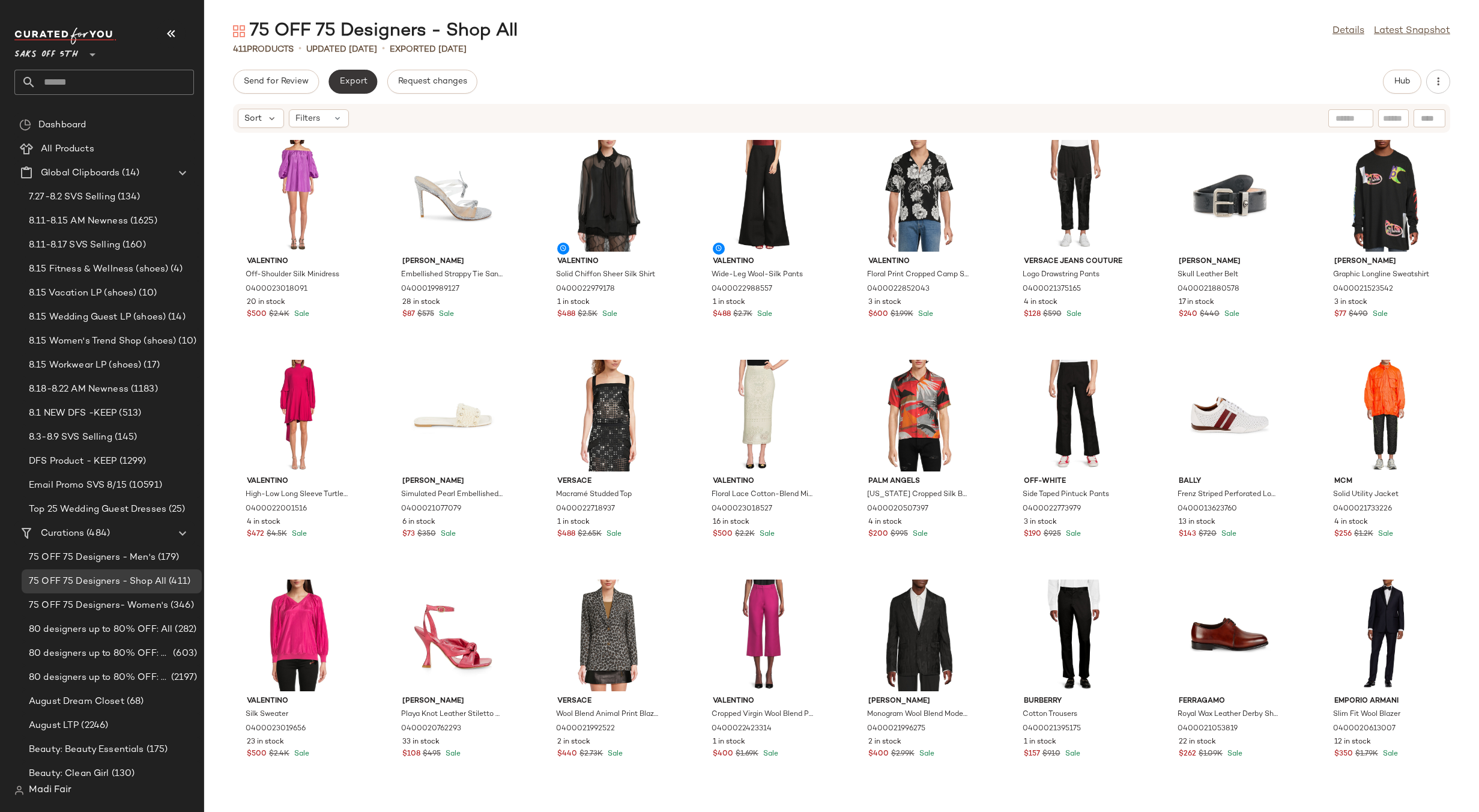
click at [340, 81] on span "Export" at bounding box center [353, 81] width 29 height 9
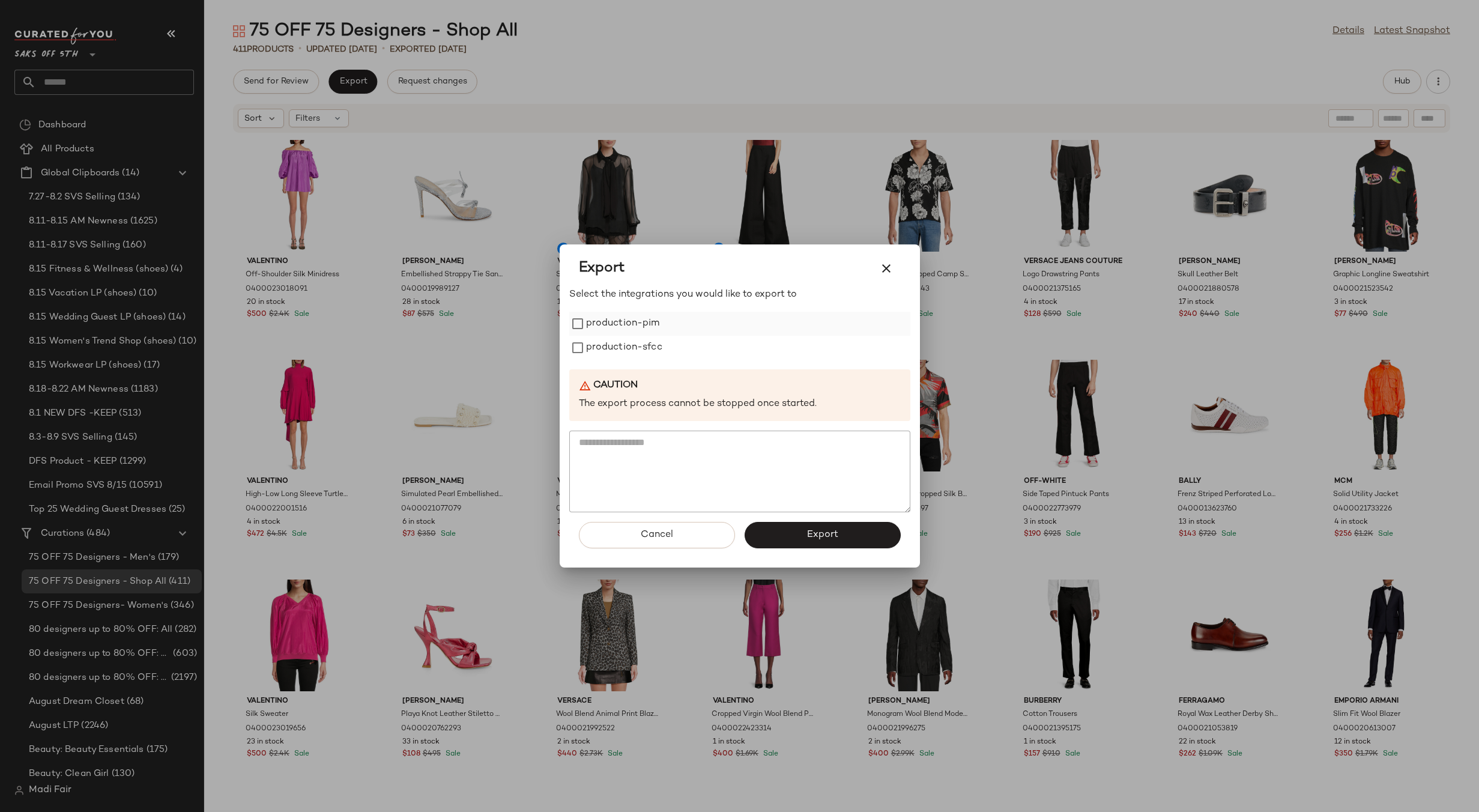
click at [659, 326] on label "production-pim" at bounding box center [623, 323] width 74 height 24
click at [652, 355] on label "production-sfcc" at bounding box center [624, 348] width 76 height 24
click at [803, 537] on button "Export" at bounding box center [823, 534] width 156 height 26
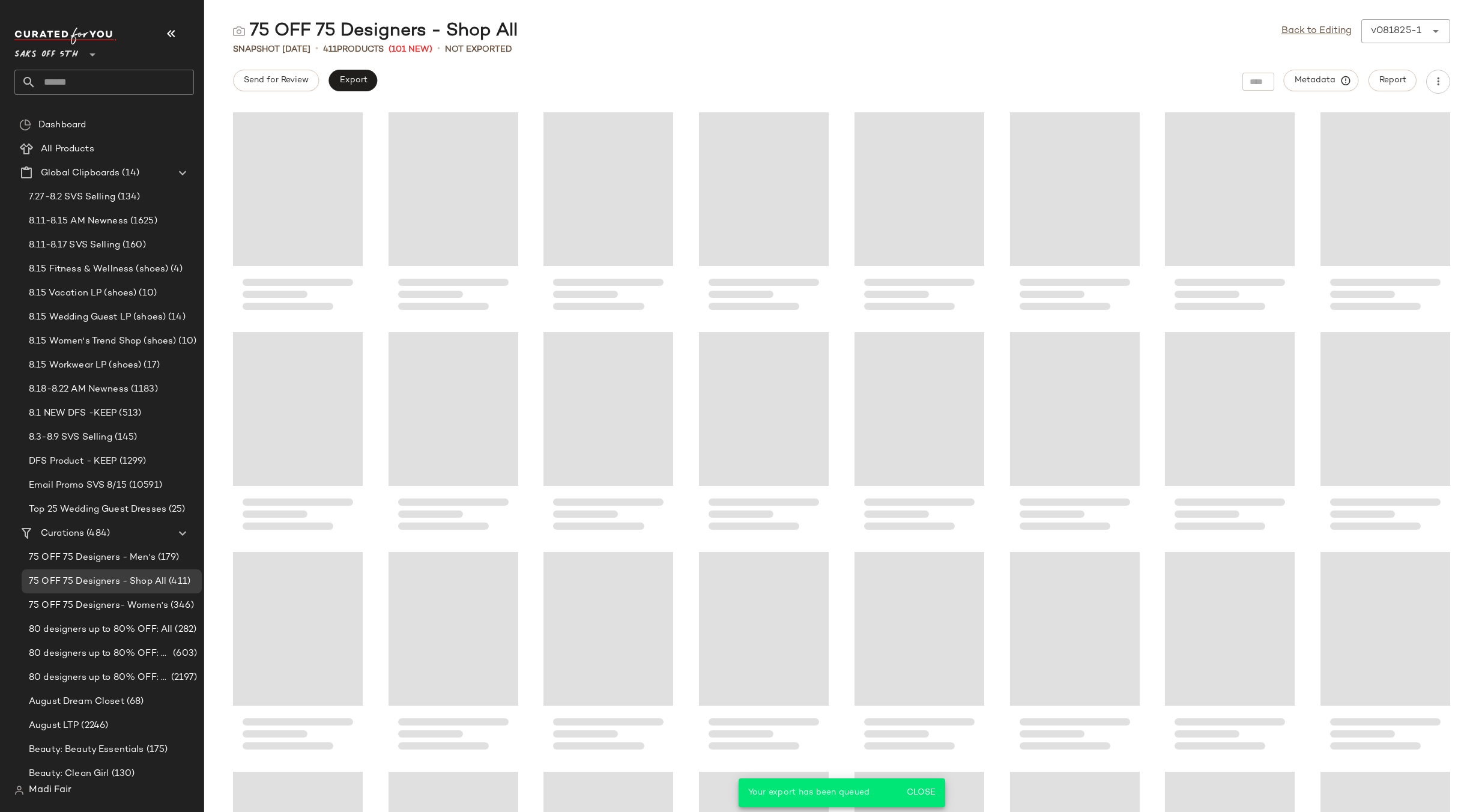
click at [77, 76] on input "text" at bounding box center [115, 82] width 158 height 25
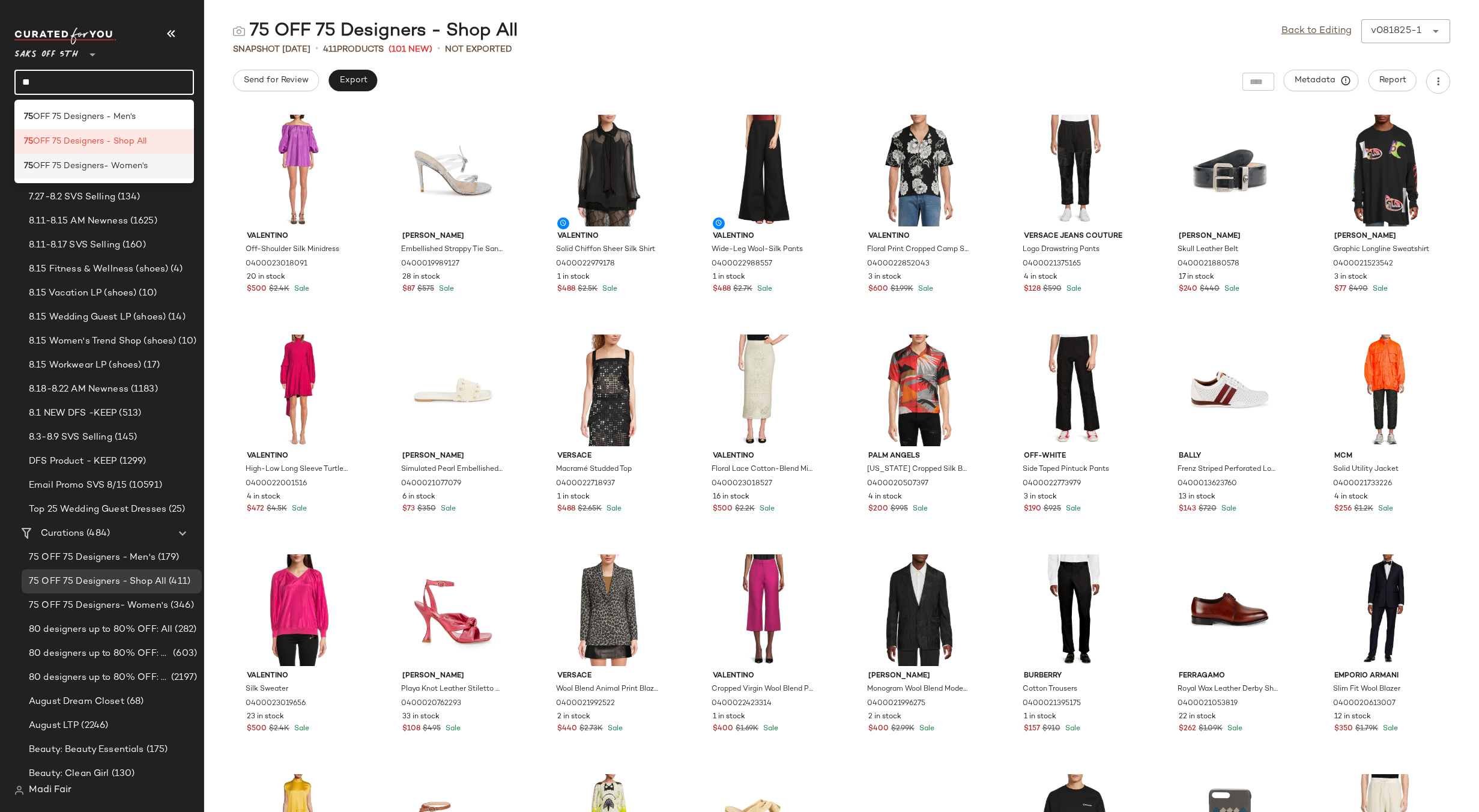
type input "**"
click at [113, 165] on span "OFF 75 Designers- Women's" at bounding box center [90, 165] width 115 height 13
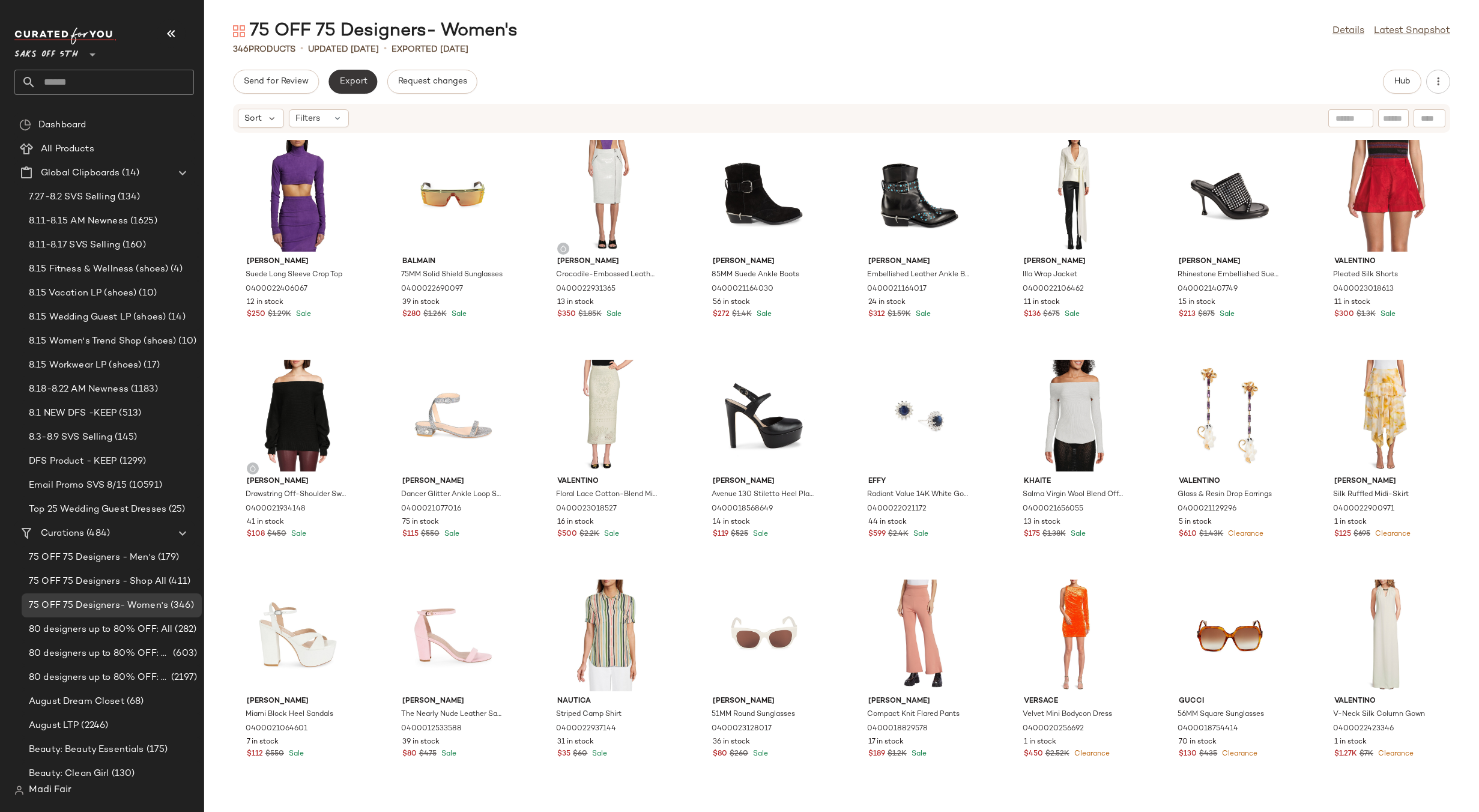
click at [351, 80] on span "Export" at bounding box center [353, 81] width 29 height 9
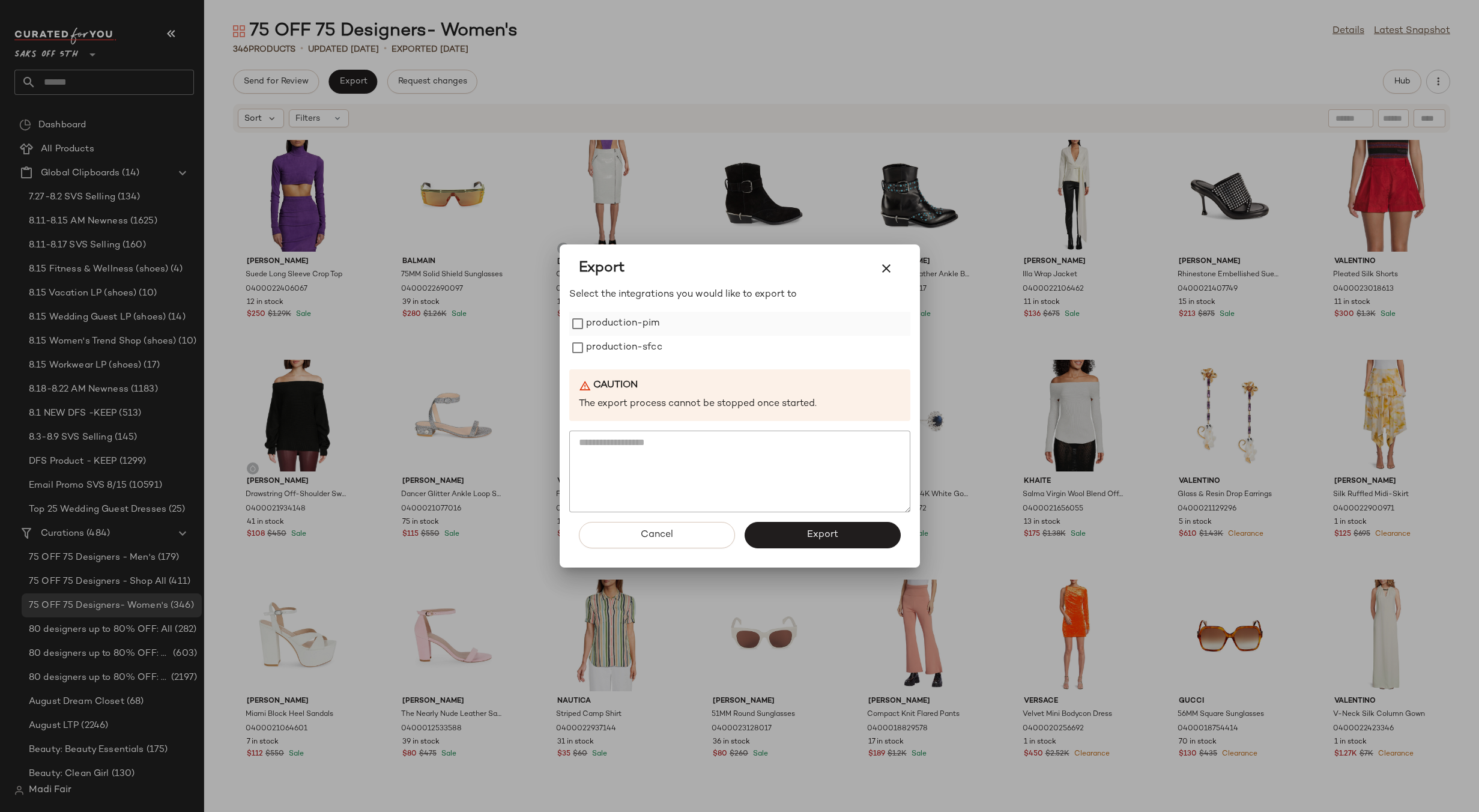
click at [627, 327] on label "production-pim" at bounding box center [623, 323] width 74 height 24
click at [631, 347] on label "production-sfcc" at bounding box center [624, 348] width 76 height 24
click at [800, 542] on button "Export" at bounding box center [823, 534] width 156 height 26
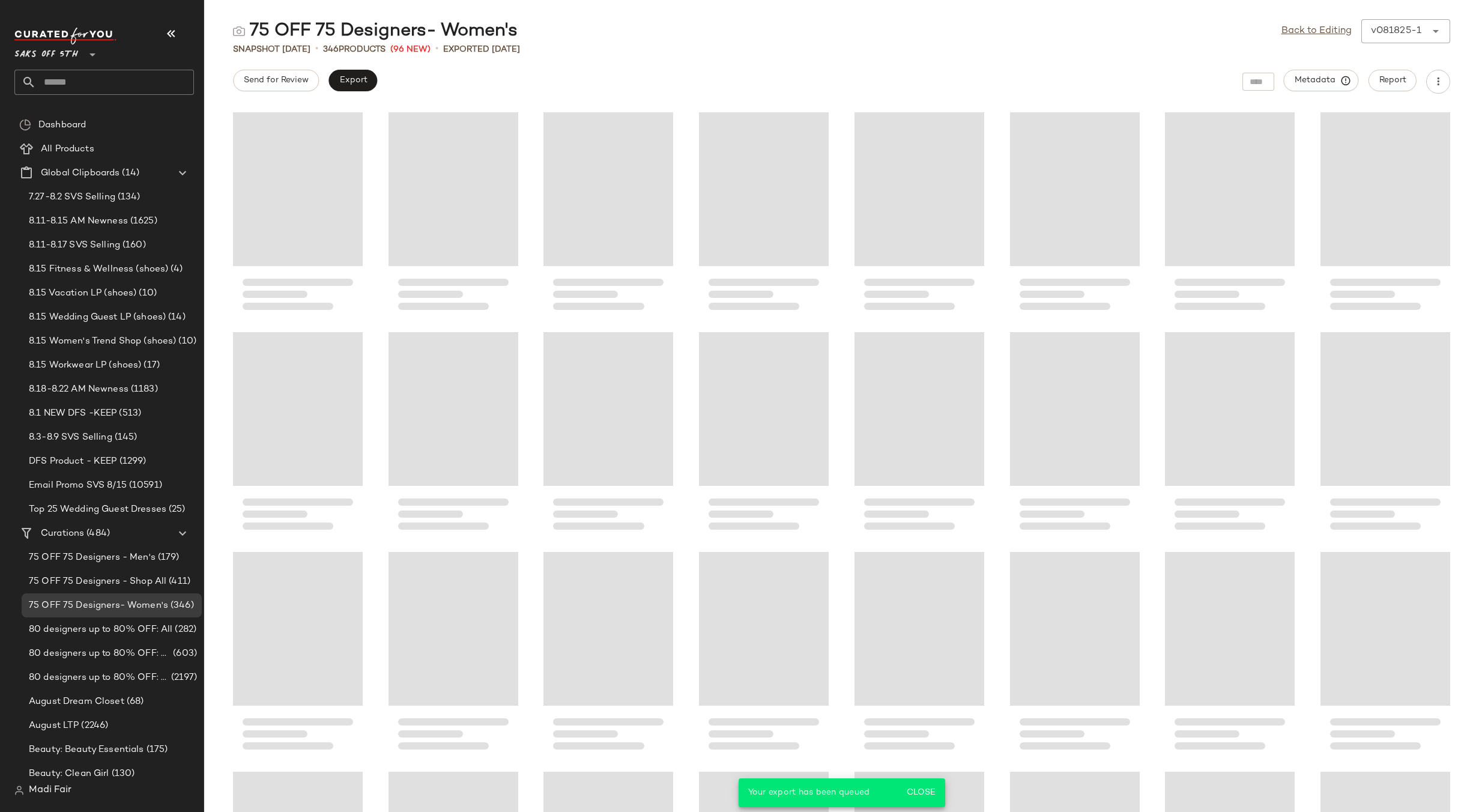
click at [64, 87] on input "text" at bounding box center [115, 82] width 158 height 25
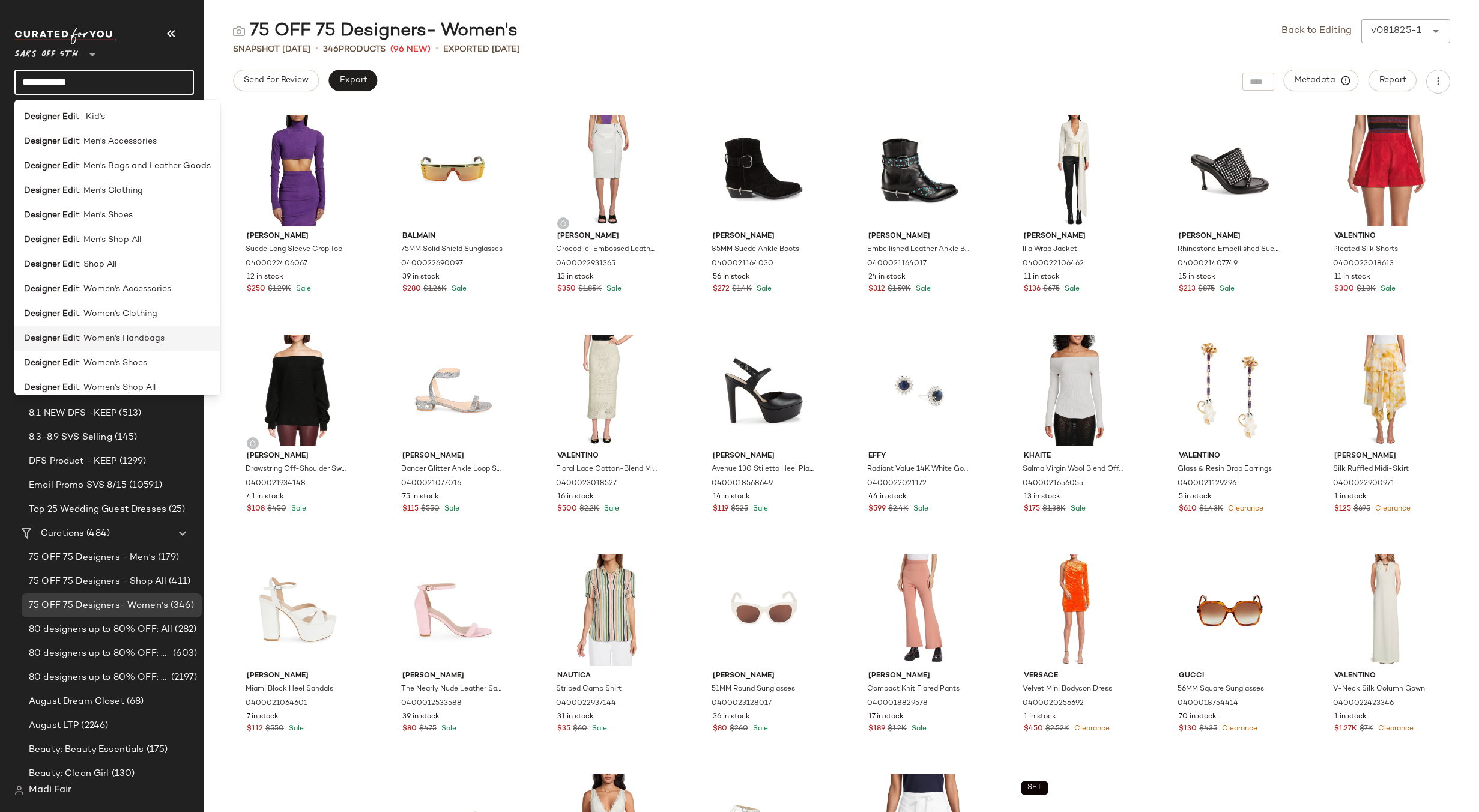
type input "**********"
click at [168, 333] on div "Designer Edi t: Women's Handbags" at bounding box center [118, 338] width 186 height 13
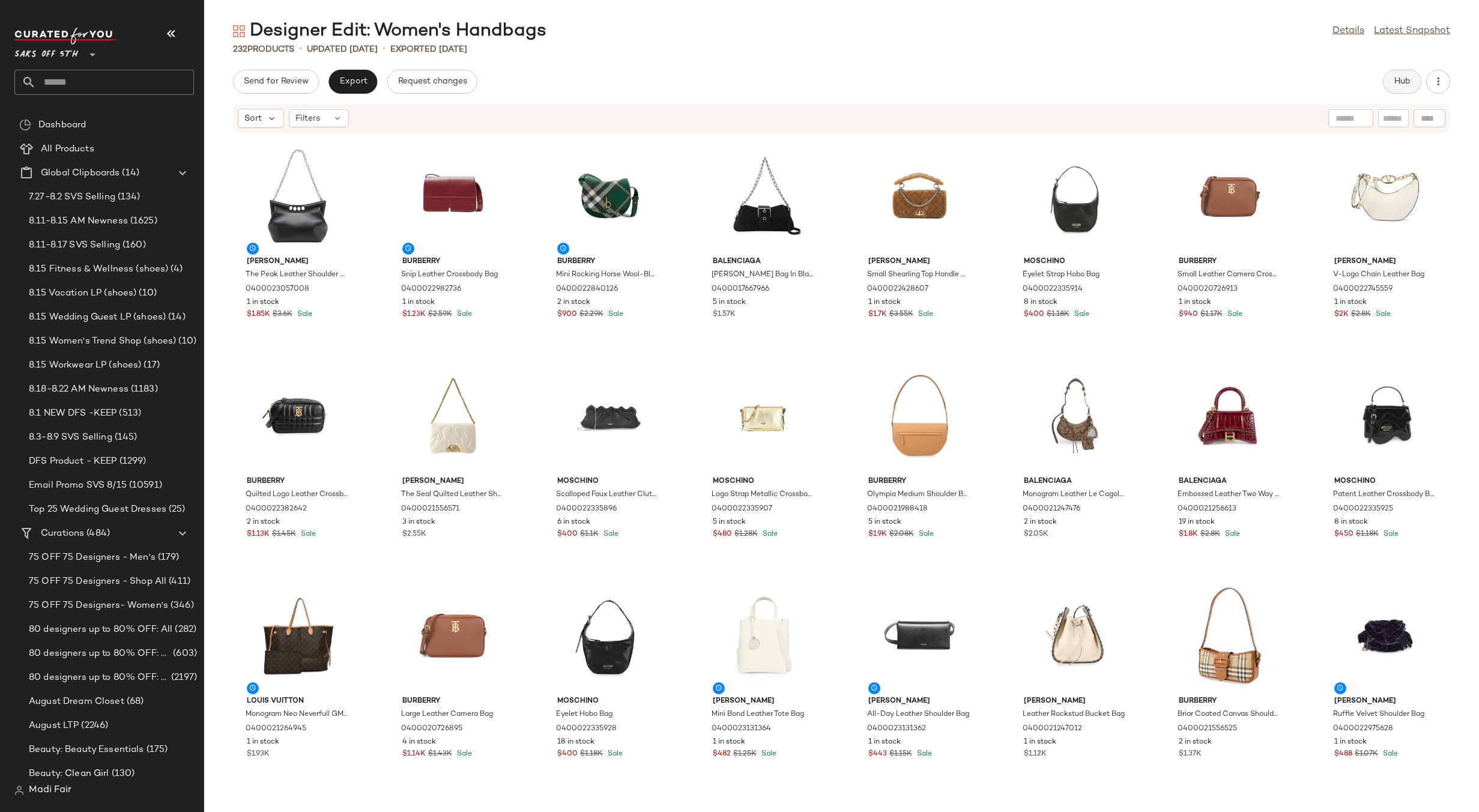
click at [1394, 80] on span "Hub" at bounding box center [1403, 81] width 17 height 9
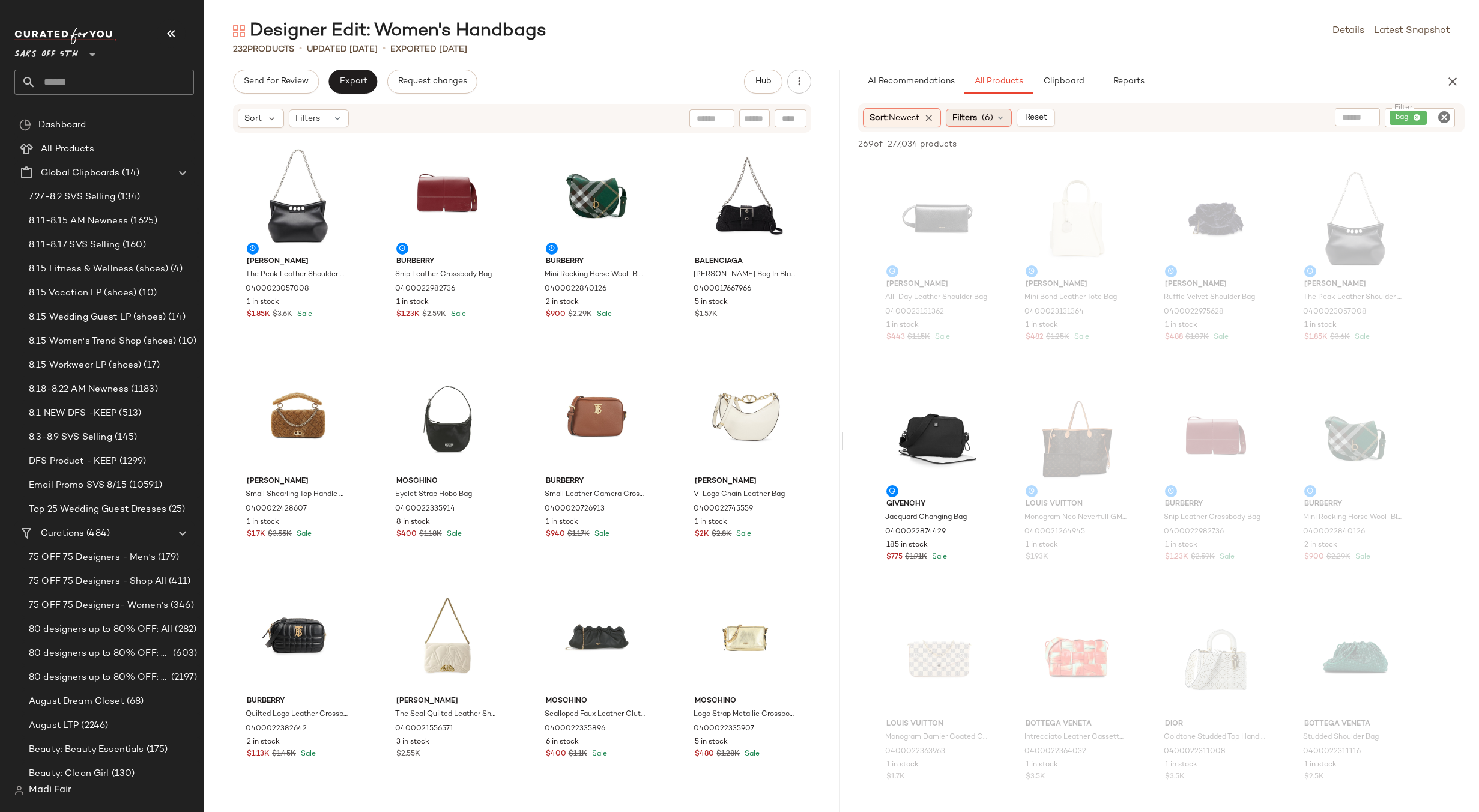
click at [994, 122] on span "(6)" at bounding box center [988, 118] width 12 height 13
click at [1130, 47] on div "232 Products • updated Aug 18th • Exported Aug 13th" at bounding box center [842, 49] width 1275 height 12
click at [1070, 39] on div "Designer Edit: Women's Handbags Details Latest Snapshot" at bounding box center [842, 31] width 1275 height 24
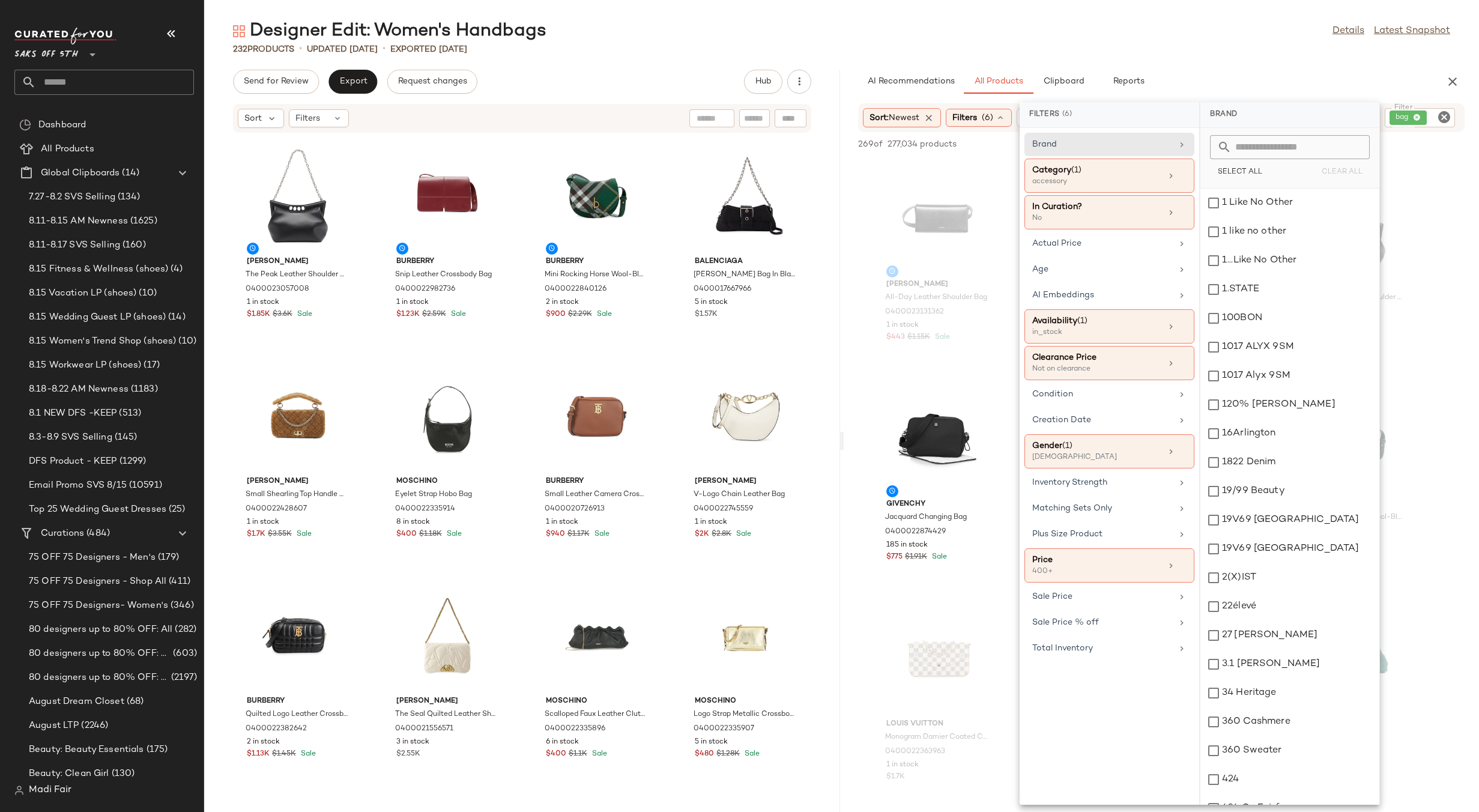
click at [1281, 71] on div "AI Recommendations All Products Clipboard Reports" at bounding box center [1142, 81] width 569 height 24
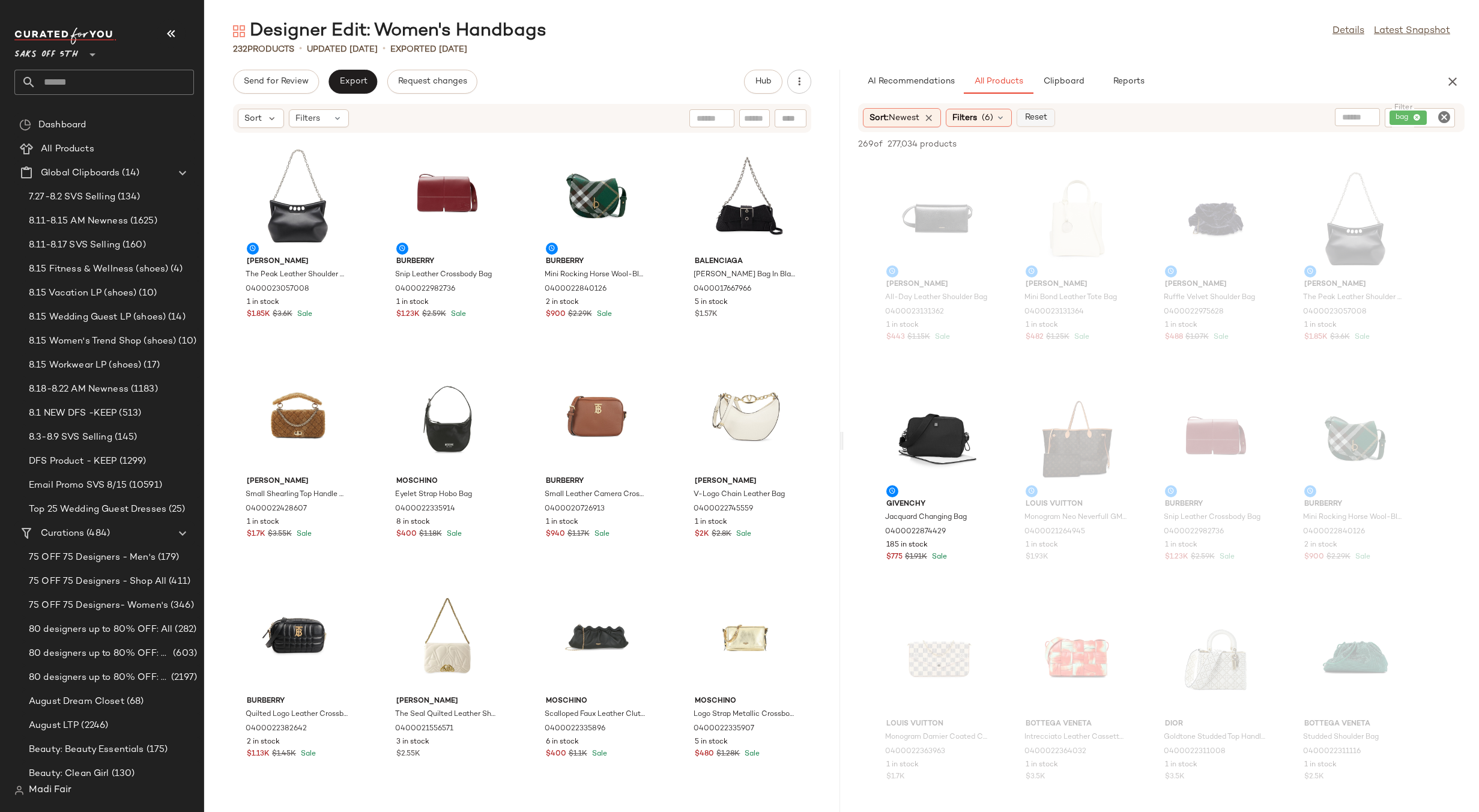
click at [1046, 115] on span "Reset" at bounding box center [1036, 117] width 23 height 9
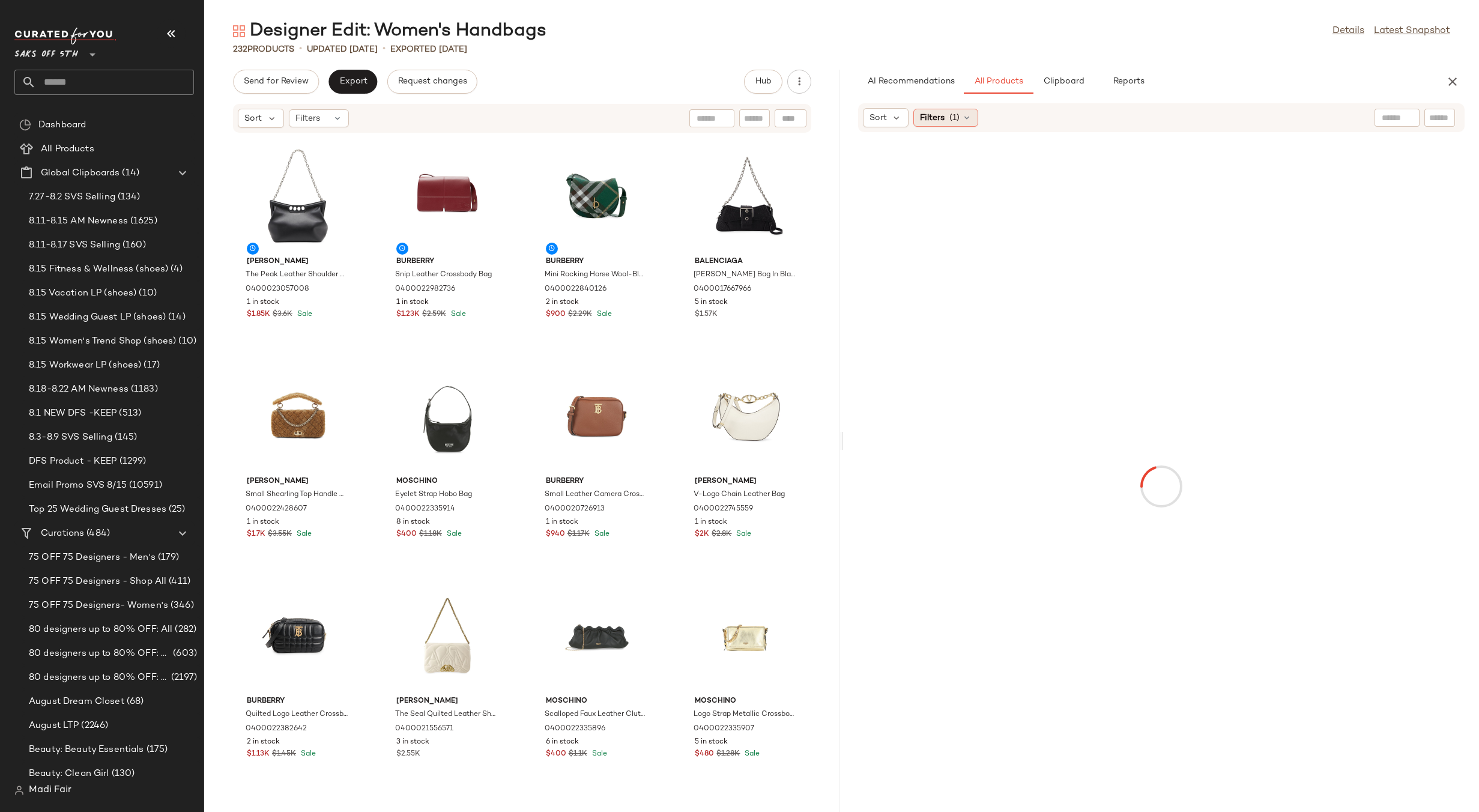
click at [958, 114] on span "(1)" at bounding box center [955, 118] width 10 height 13
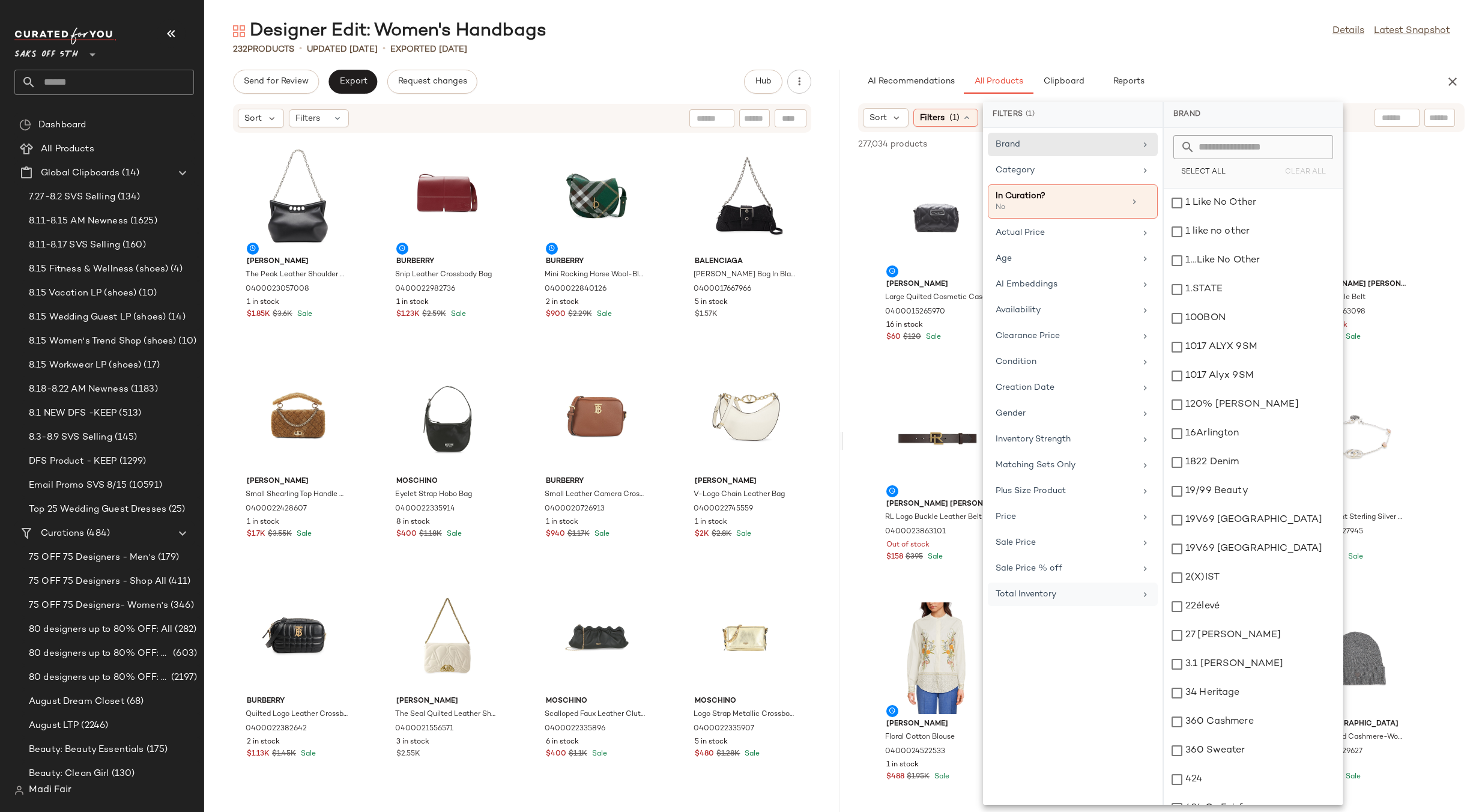
click at [1061, 605] on div "Total Inventory" at bounding box center [1073, 595] width 170 height 24
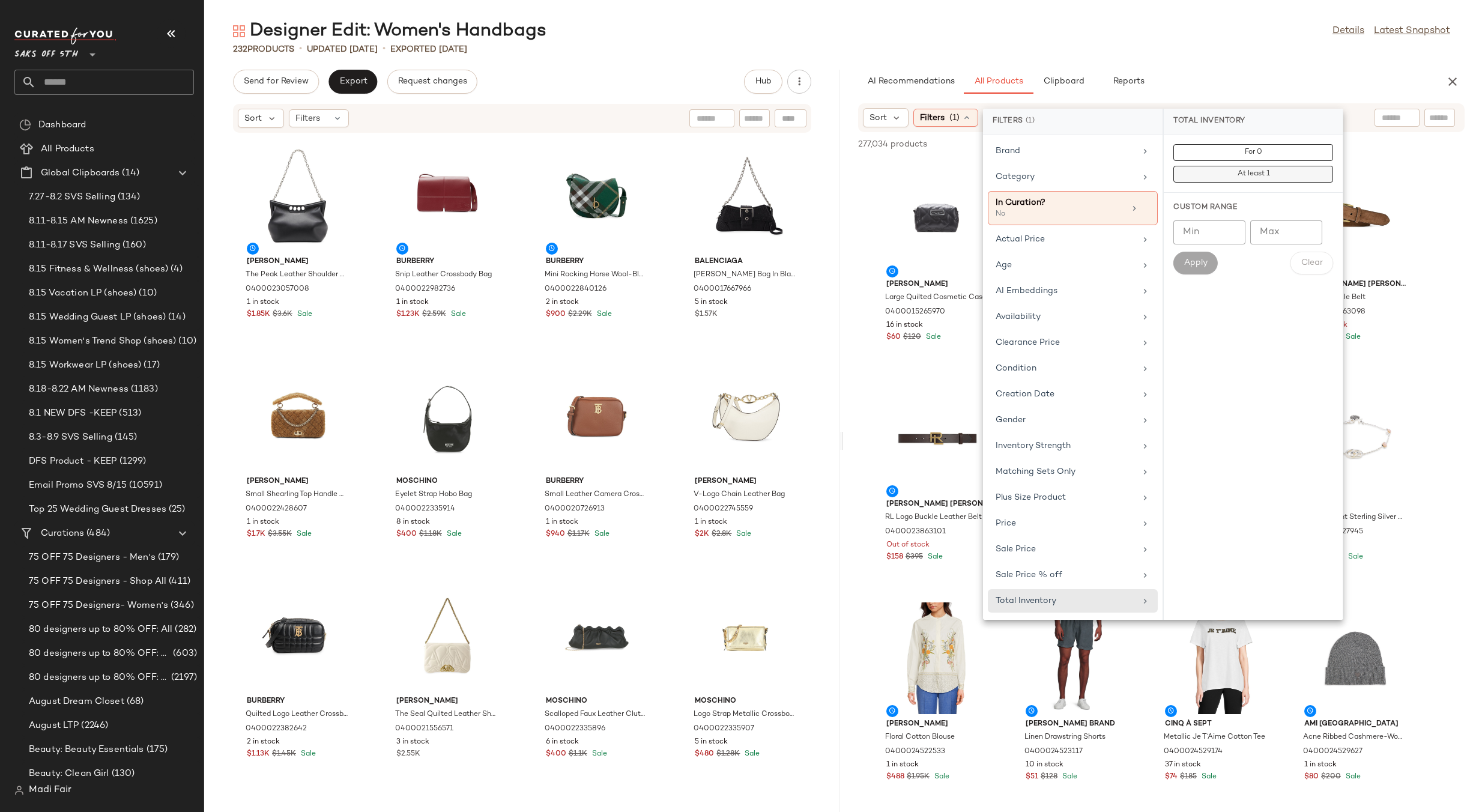
click at [1240, 175] on span "At least 1" at bounding box center [1252, 174] width 33 height 8
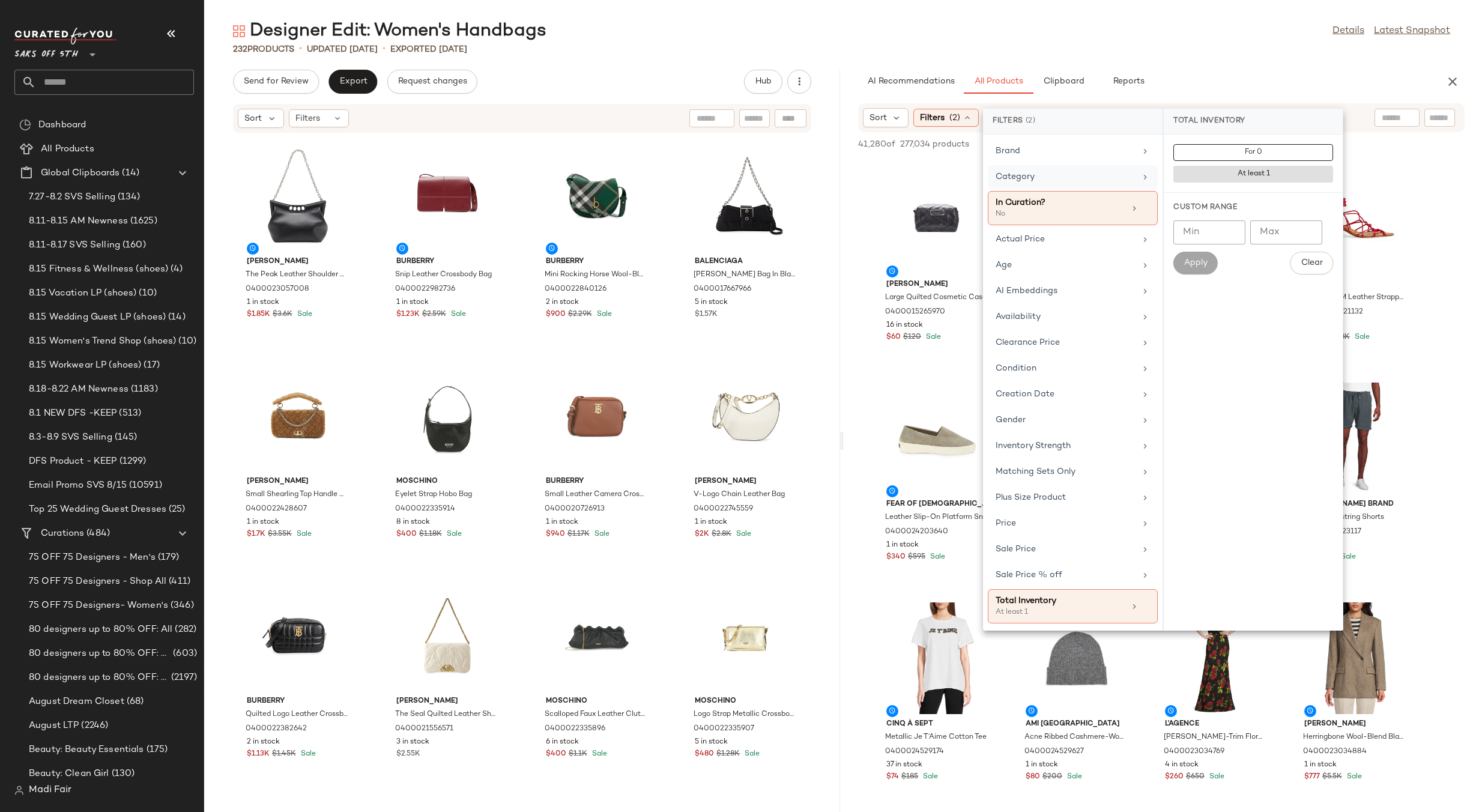
click at [1057, 191] on div "Category" at bounding box center [1073, 207] width 170 height 34
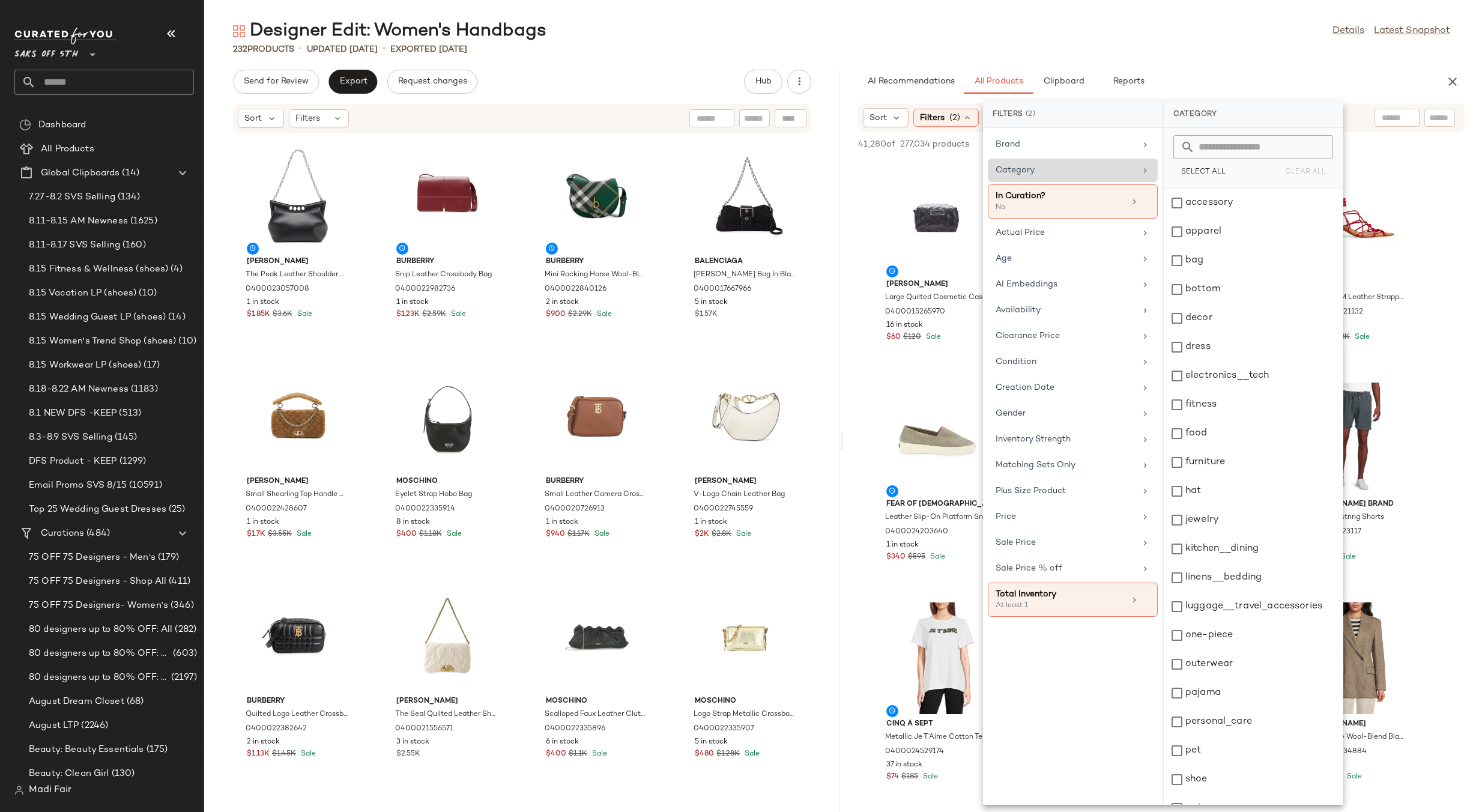
click at [1055, 178] on div "Category" at bounding box center [1073, 170] width 170 height 24
click at [1192, 267] on div "bag" at bounding box center [1253, 260] width 179 height 29
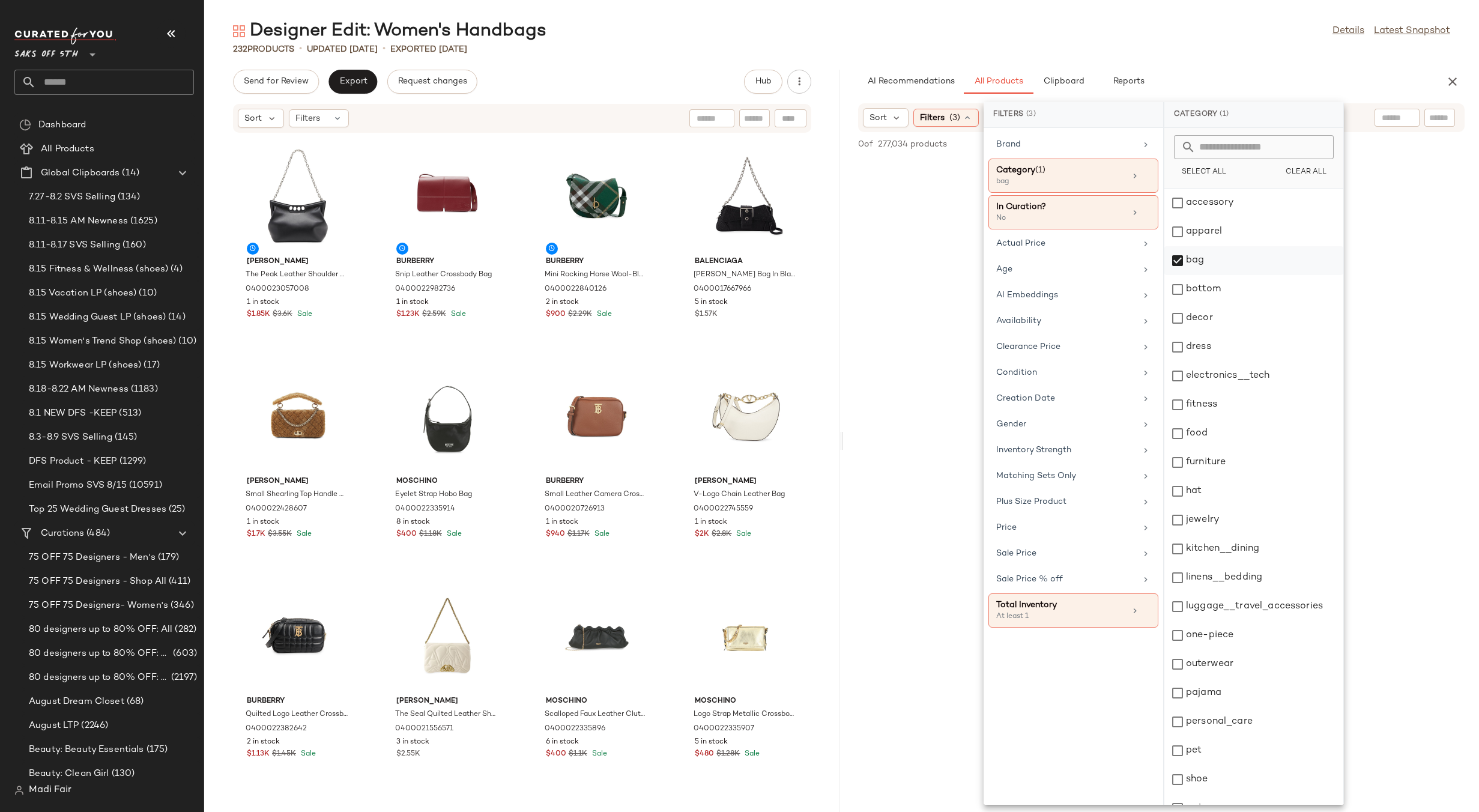
click at [1179, 254] on div "bag" at bounding box center [1254, 260] width 179 height 29
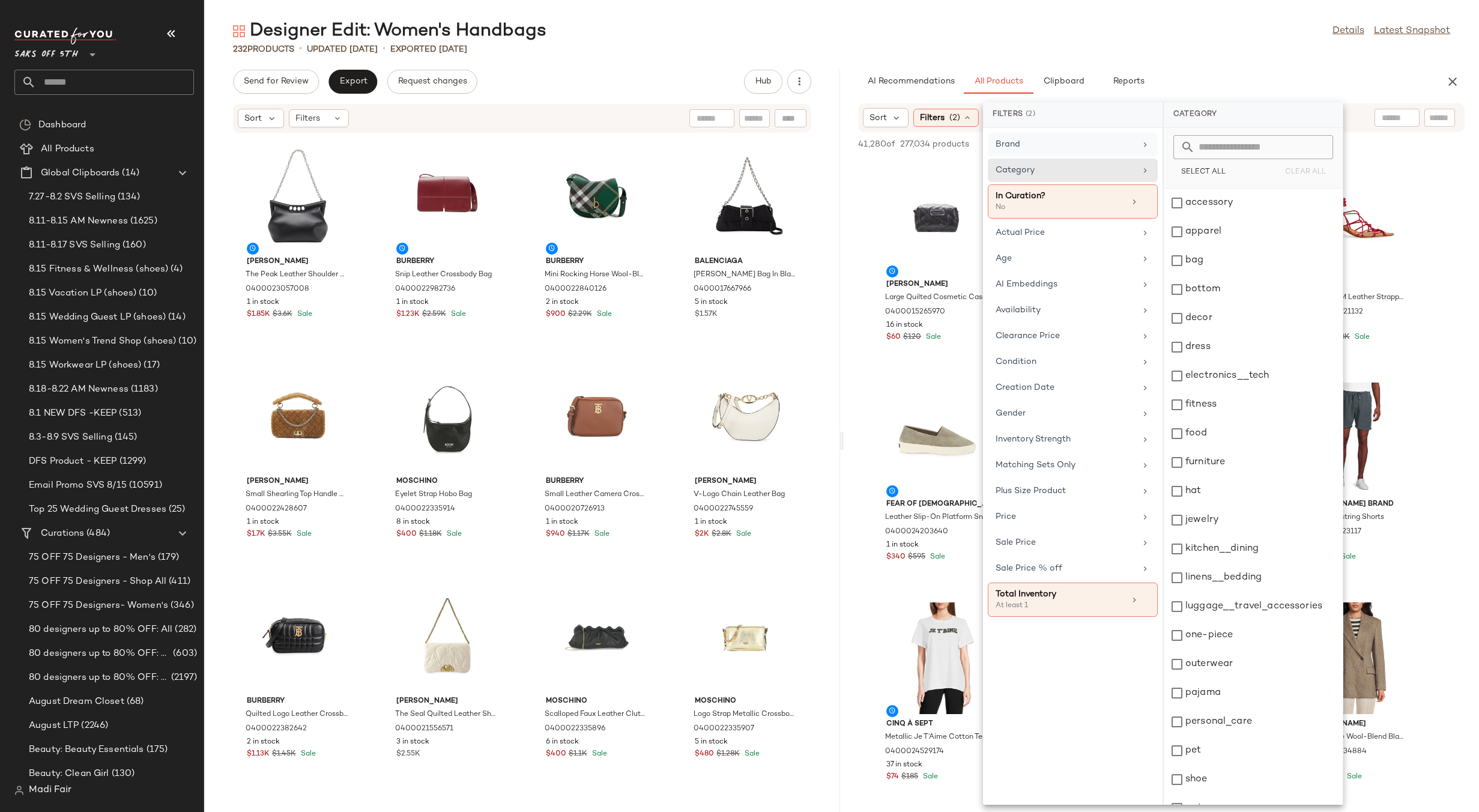
click at [1093, 146] on div "Brand" at bounding box center [1066, 144] width 140 height 13
click at [1209, 144] on input "text" at bounding box center [1261, 147] width 131 height 24
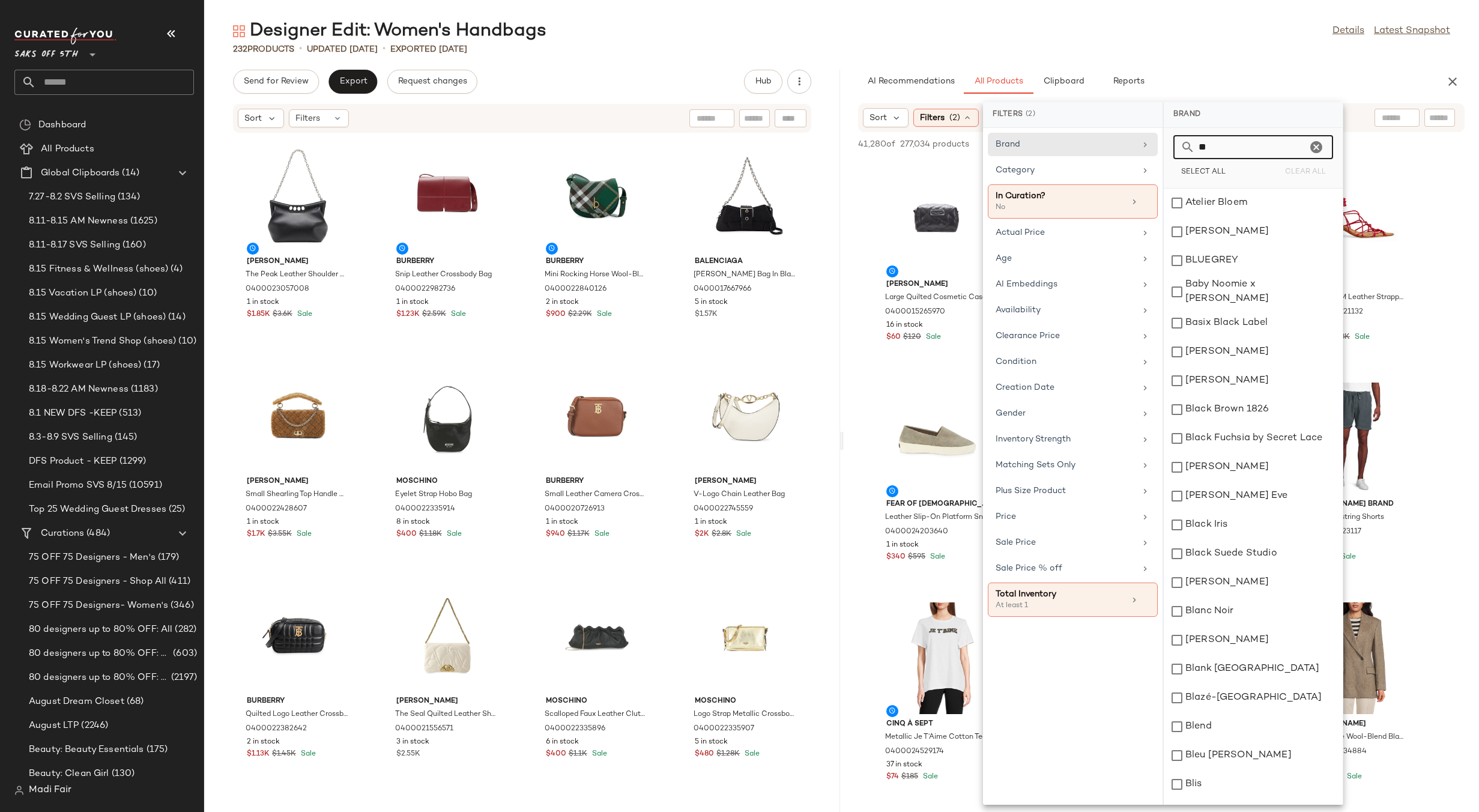
click at [1211, 144] on input "**" at bounding box center [1251, 147] width 112 height 24
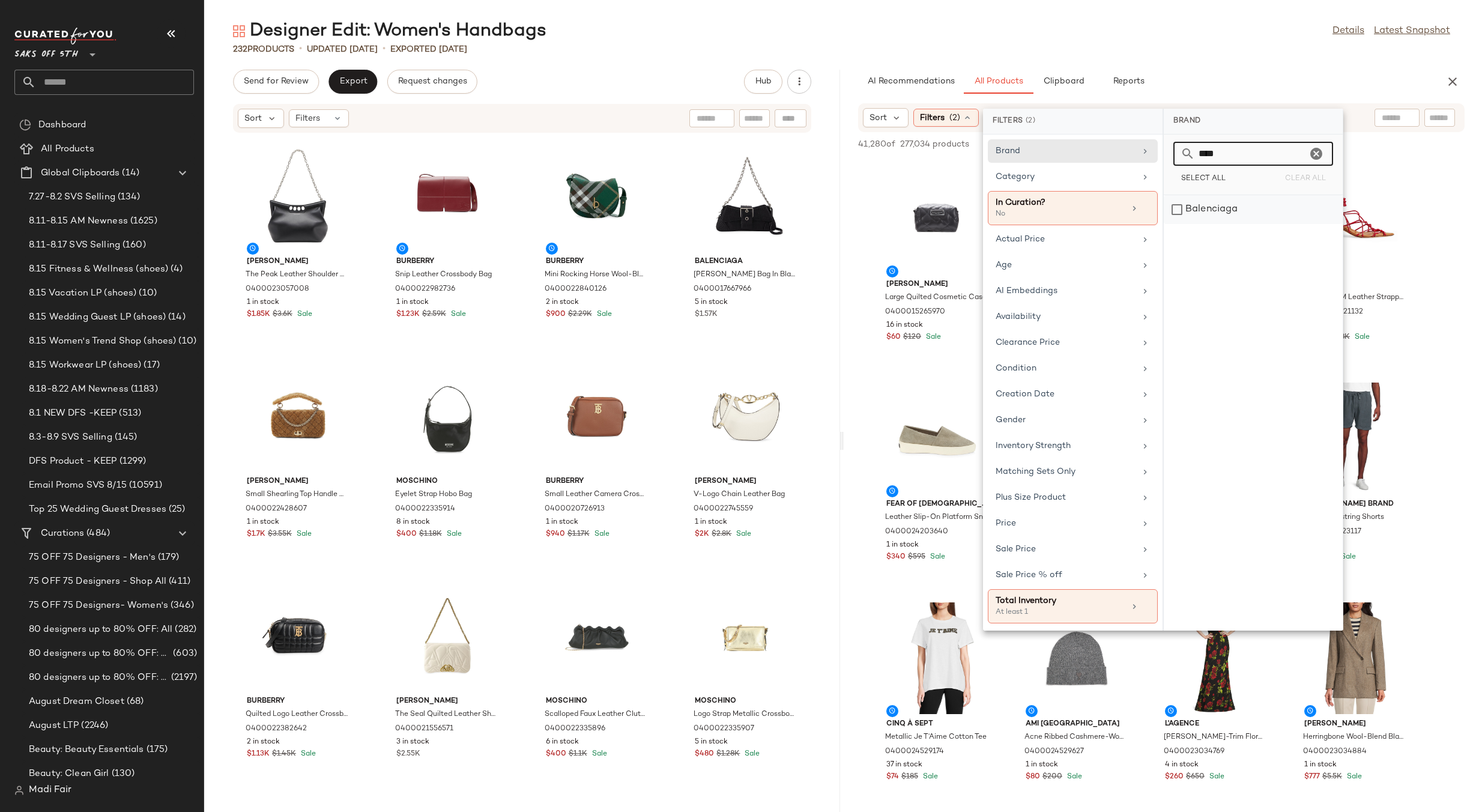
type input "****"
click at [1257, 208] on div "Balenciaga" at bounding box center [1253, 209] width 179 height 29
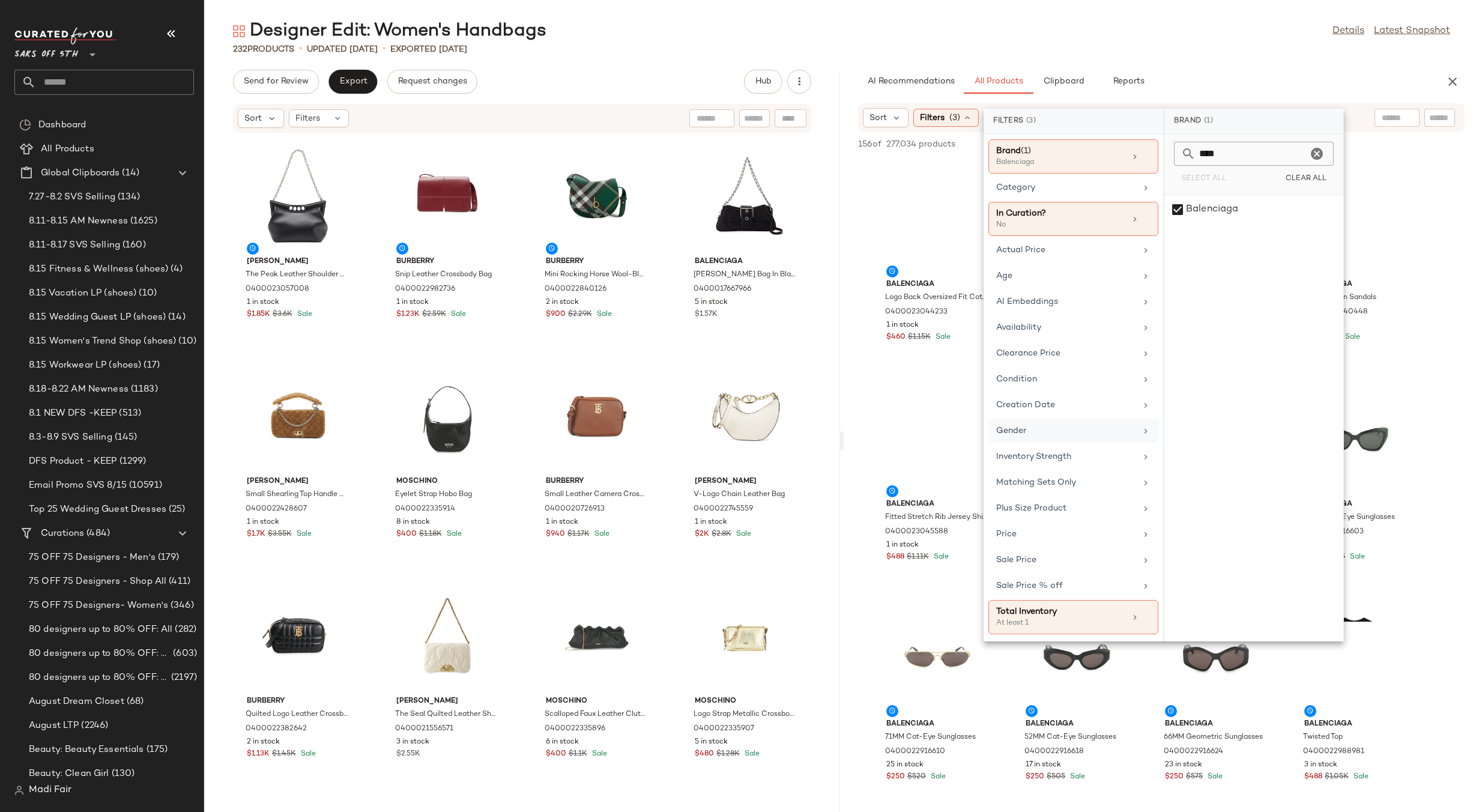
click at [1060, 425] on div "Gender" at bounding box center [1066, 431] width 140 height 13
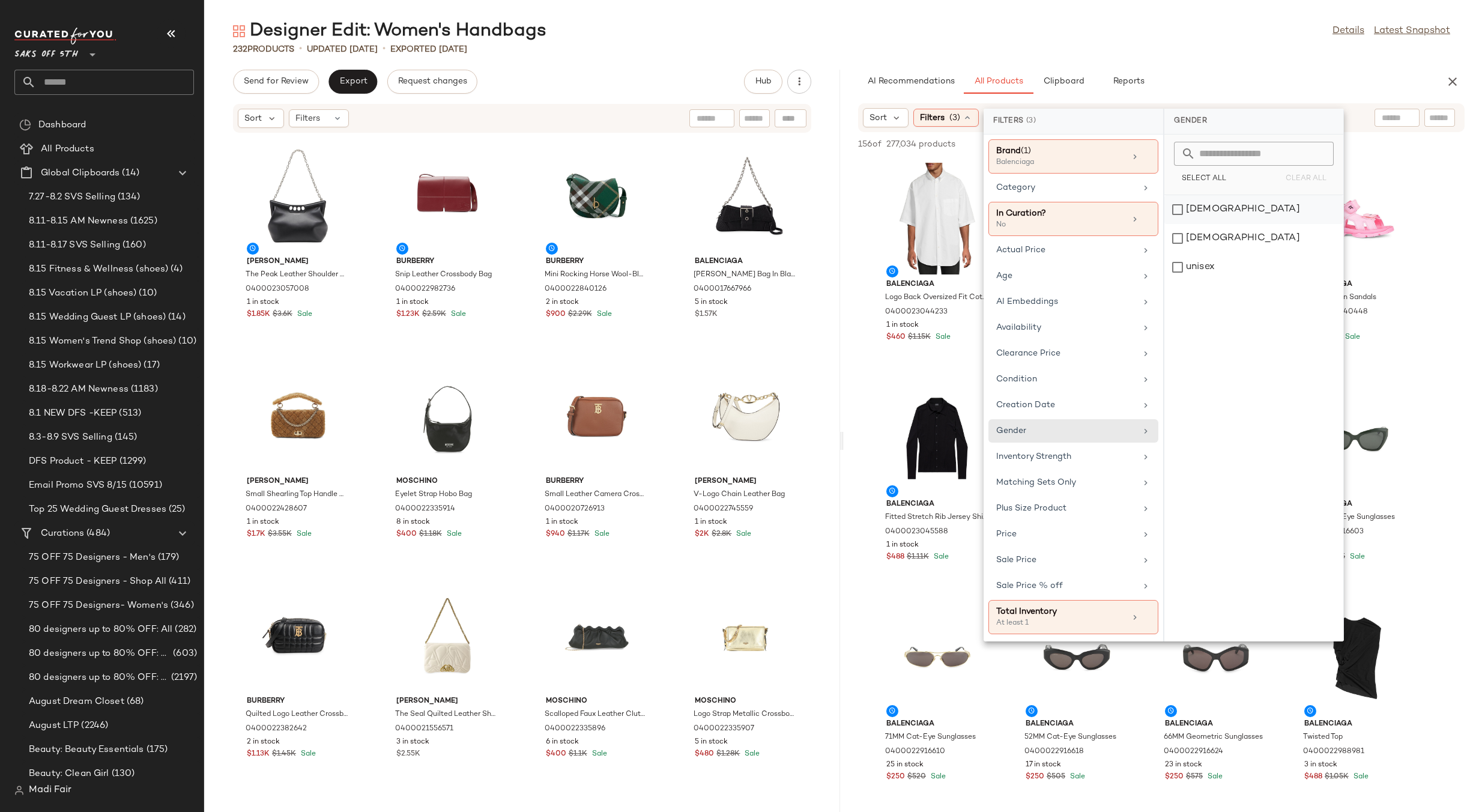
click at [1249, 224] on div "[DEMOGRAPHIC_DATA]" at bounding box center [1254, 238] width 179 height 29
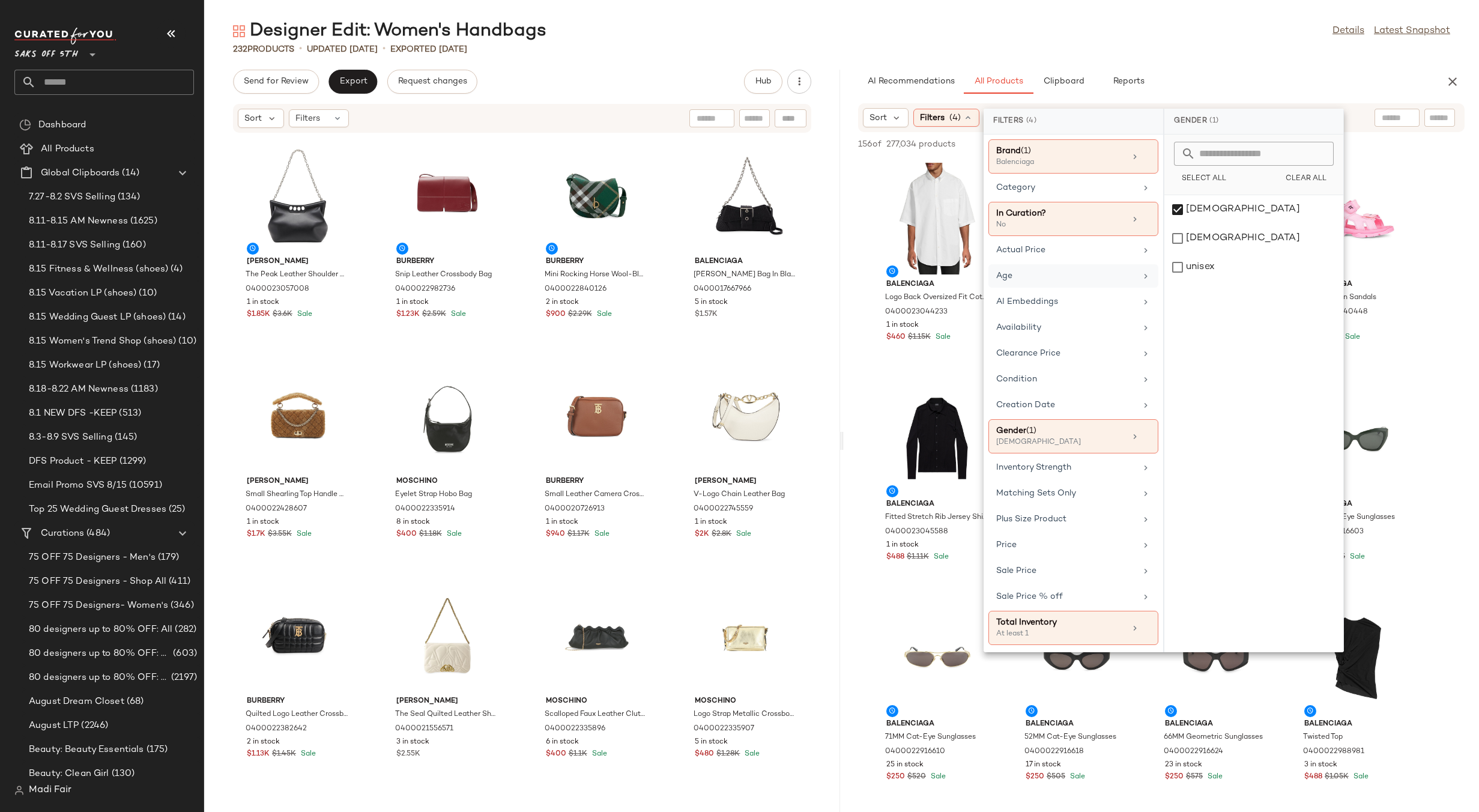
click at [1078, 273] on div "Age" at bounding box center [1066, 275] width 140 height 13
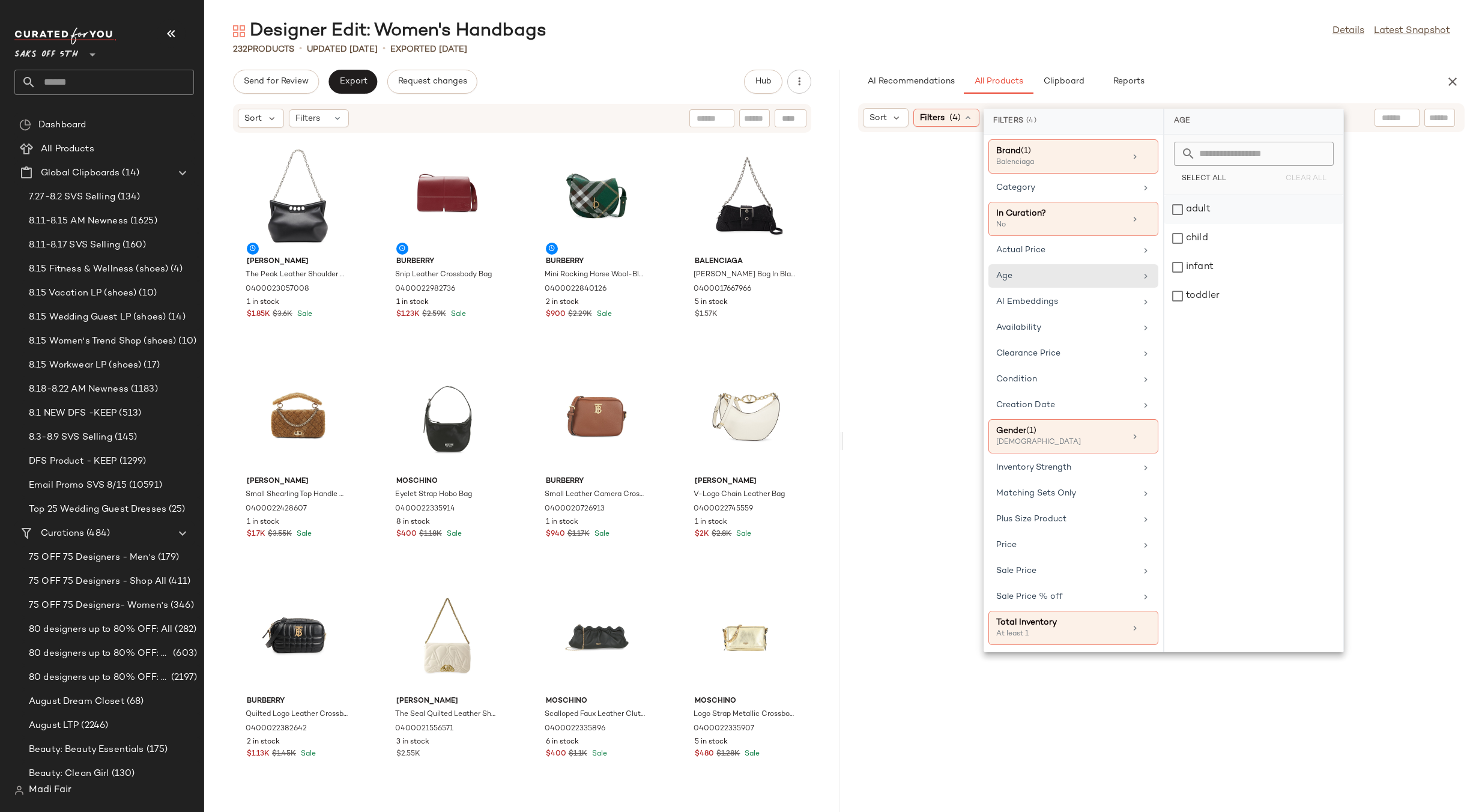
click at [1209, 224] on div "adult" at bounding box center [1254, 238] width 179 height 29
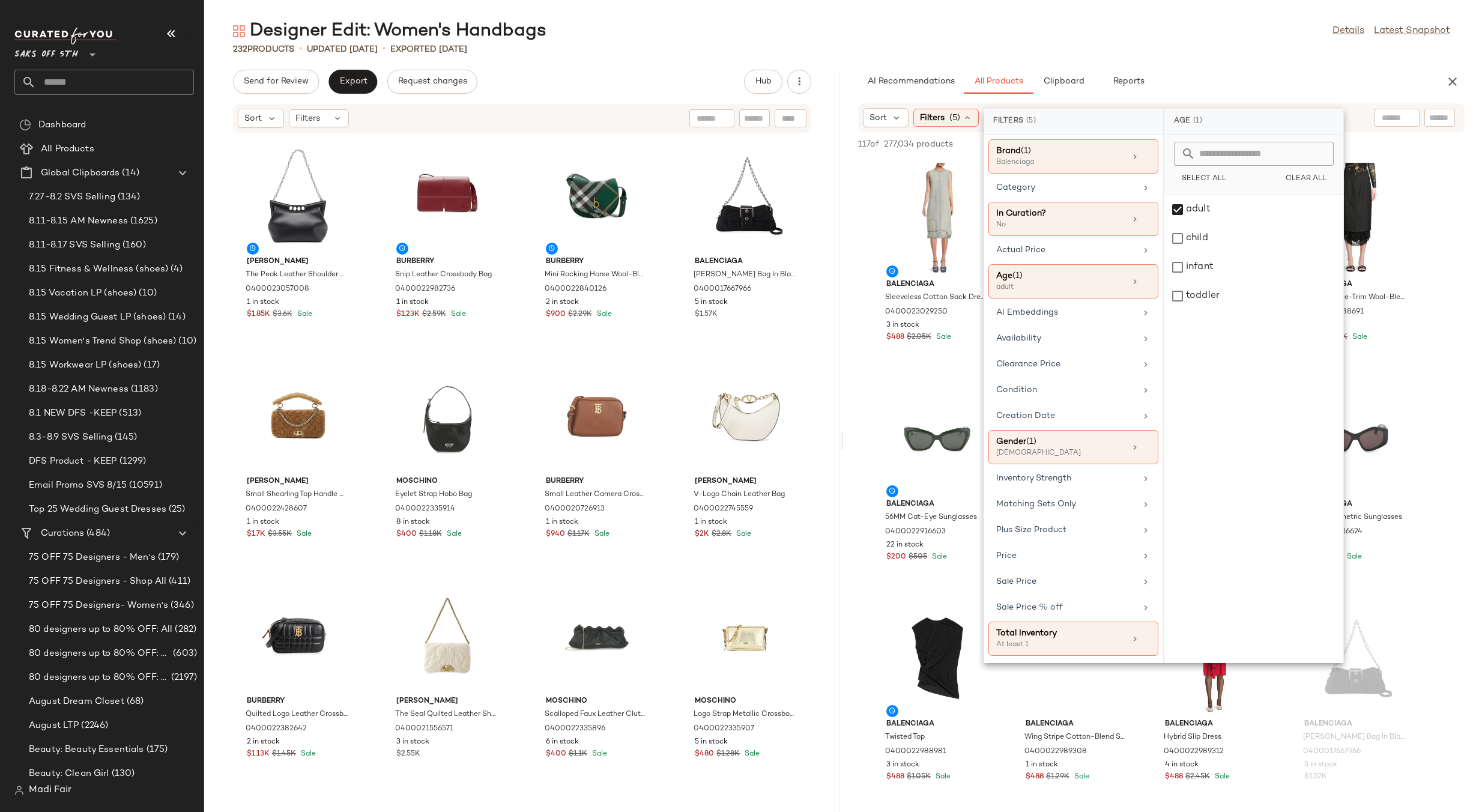
click at [1079, 13] on main "Designer Edit: Women's Handbags Details Latest Snapshot 232 Products • updated …" at bounding box center [739, 406] width 1479 height 812
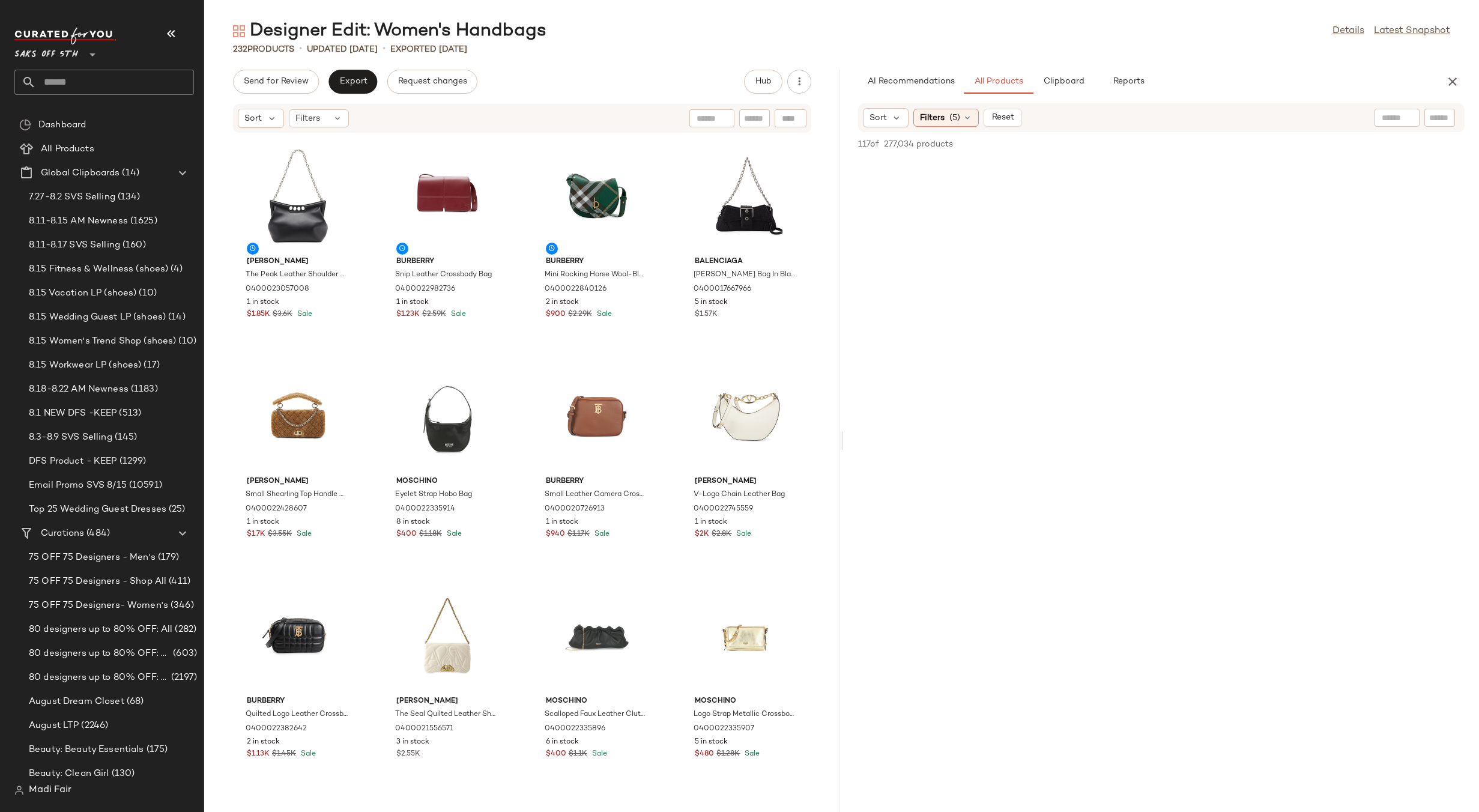
scroll to position [10963, 0]
click at [966, 115] on icon at bounding box center [967, 117] width 9 height 9
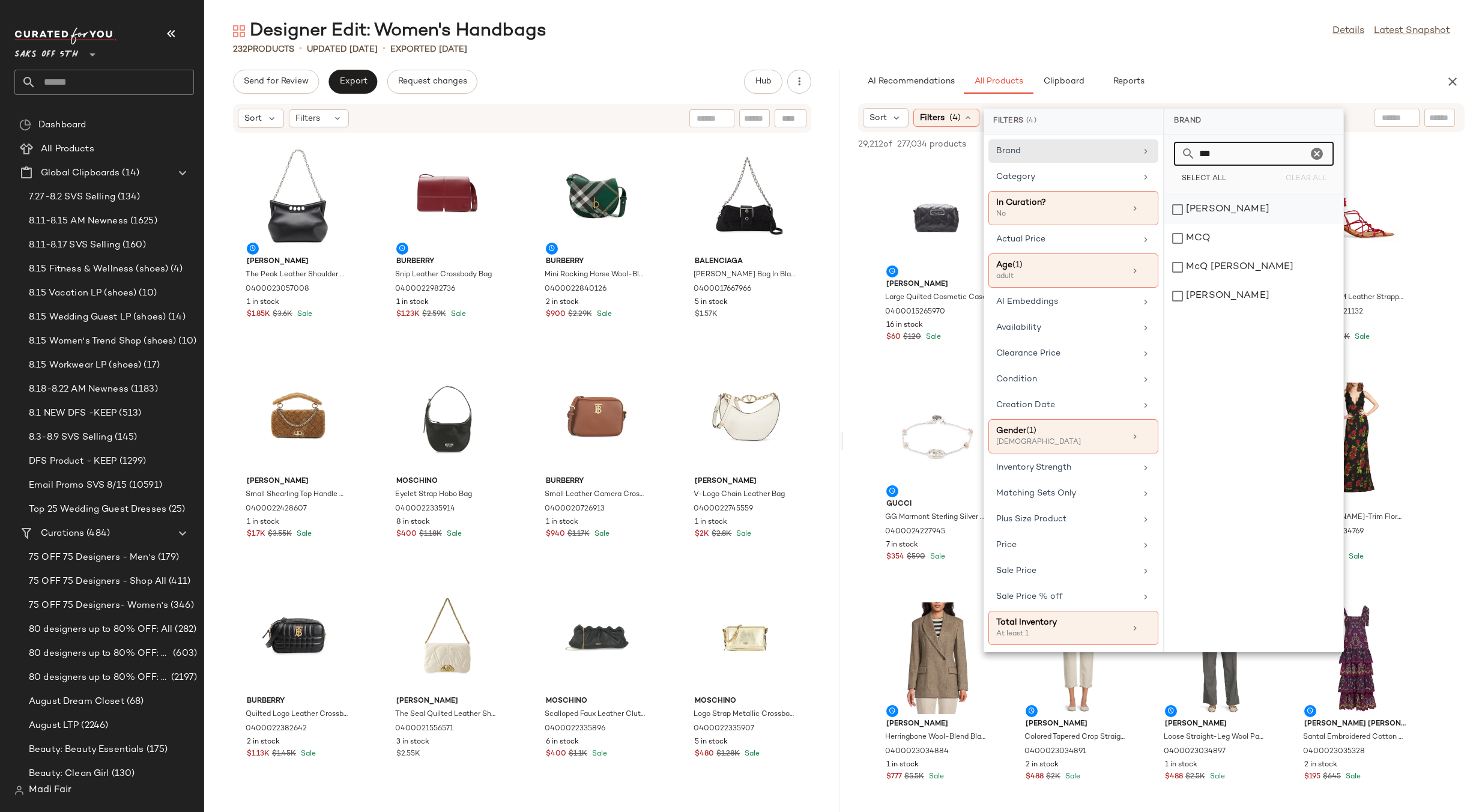
type input "***"
click at [1230, 224] on div "[PERSON_NAME]" at bounding box center [1254, 238] width 179 height 29
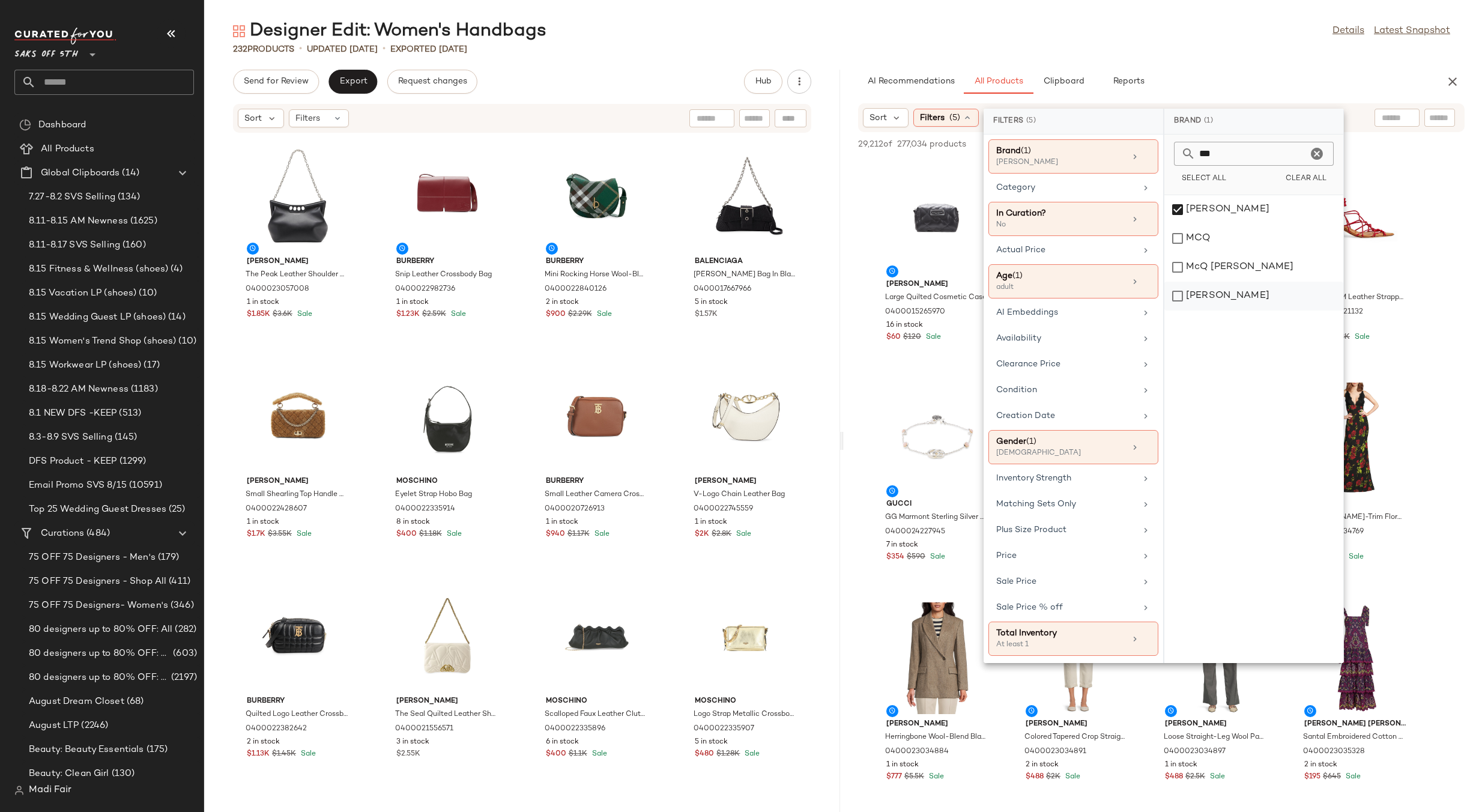
click at [1204, 289] on div "[PERSON_NAME]" at bounding box center [1254, 296] width 179 height 29
click at [1209, 281] on div "McQ [PERSON_NAME]" at bounding box center [1254, 296] width 179 height 29
click at [1211, 253] on div "MCQ" at bounding box center [1254, 267] width 179 height 29
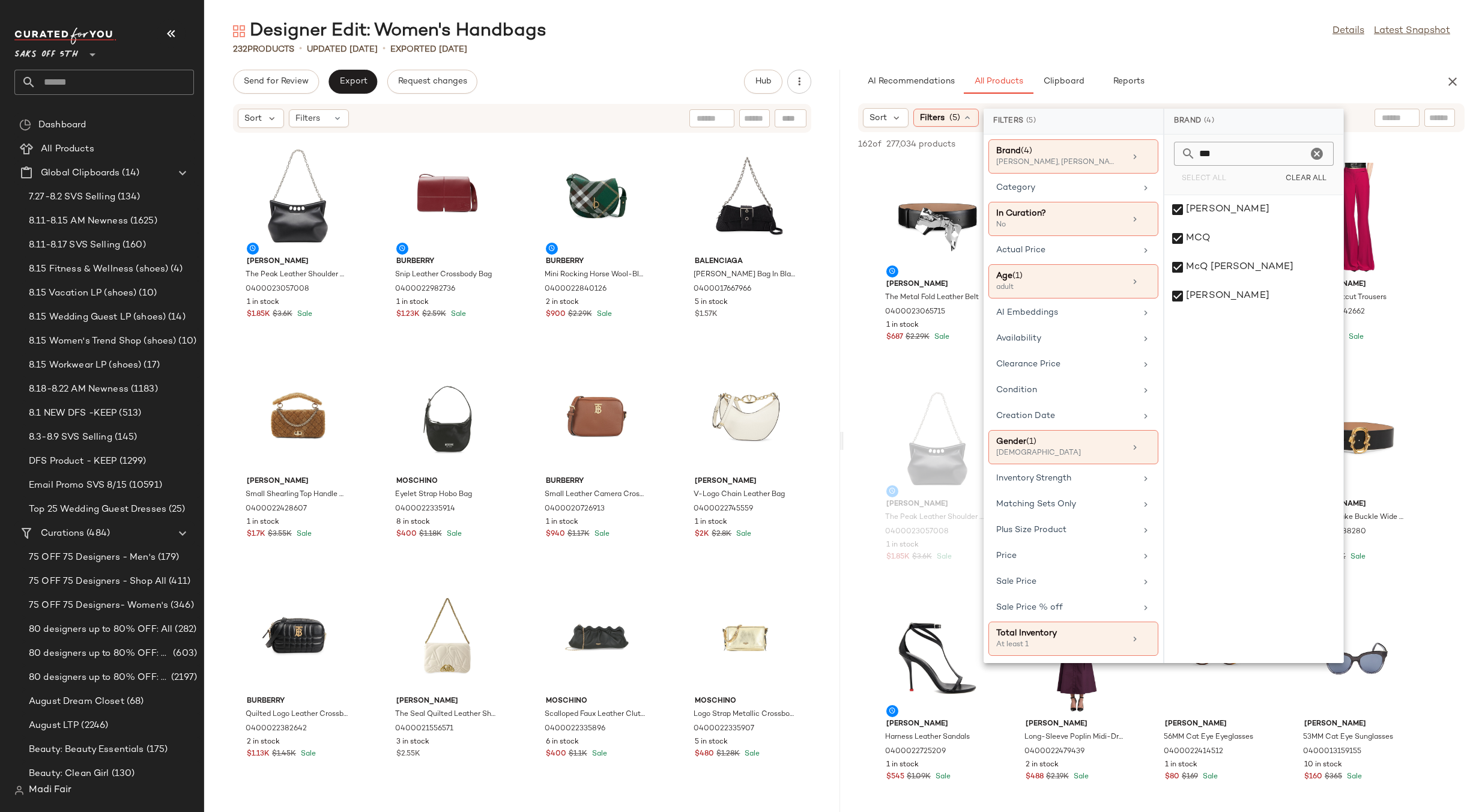
click at [1164, 39] on div "Designer Edit: Women's Handbags Details Latest Snapshot" at bounding box center [842, 31] width 1275 height 24
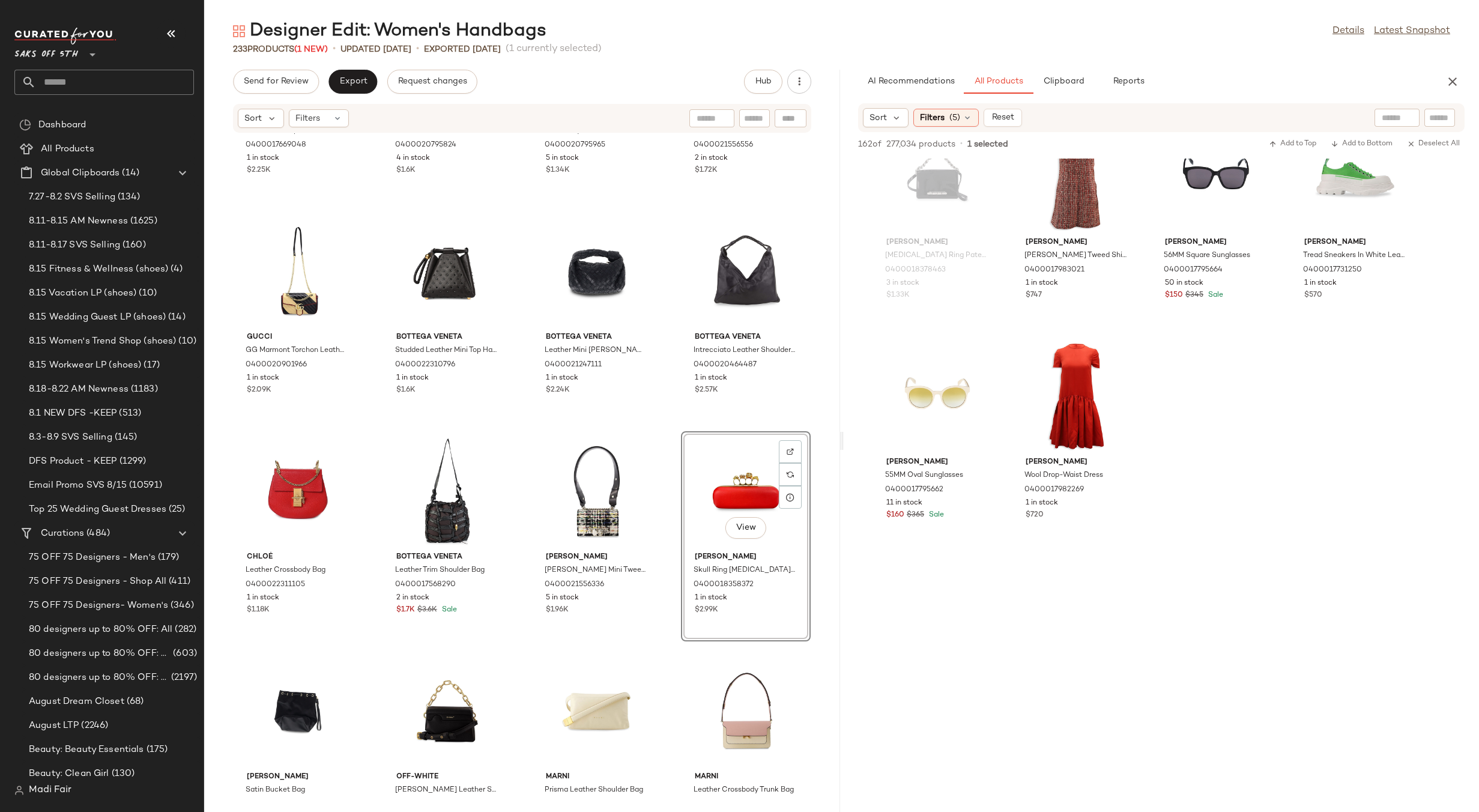
scroll to position [8707, 0]
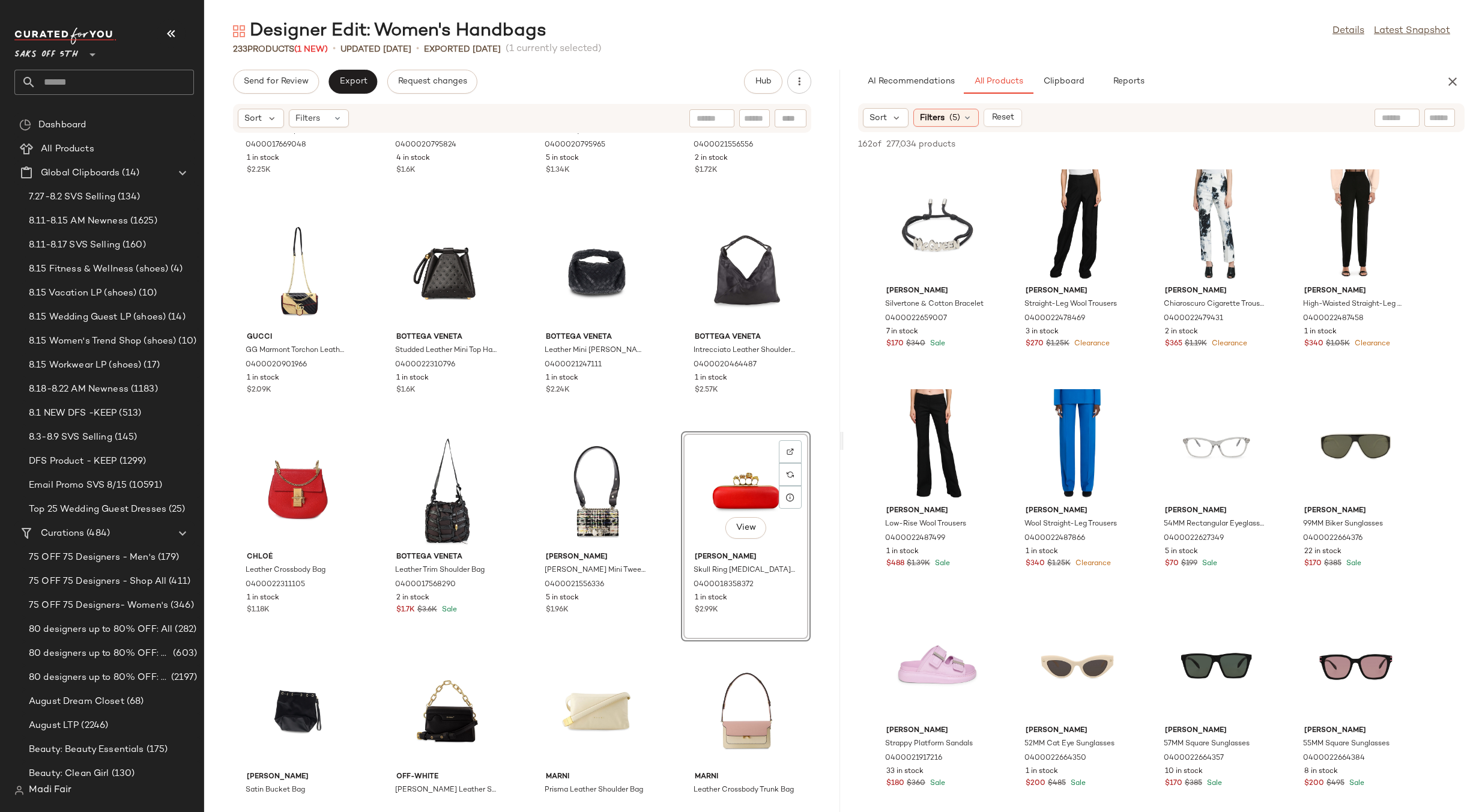
scroll to position [0, 0]
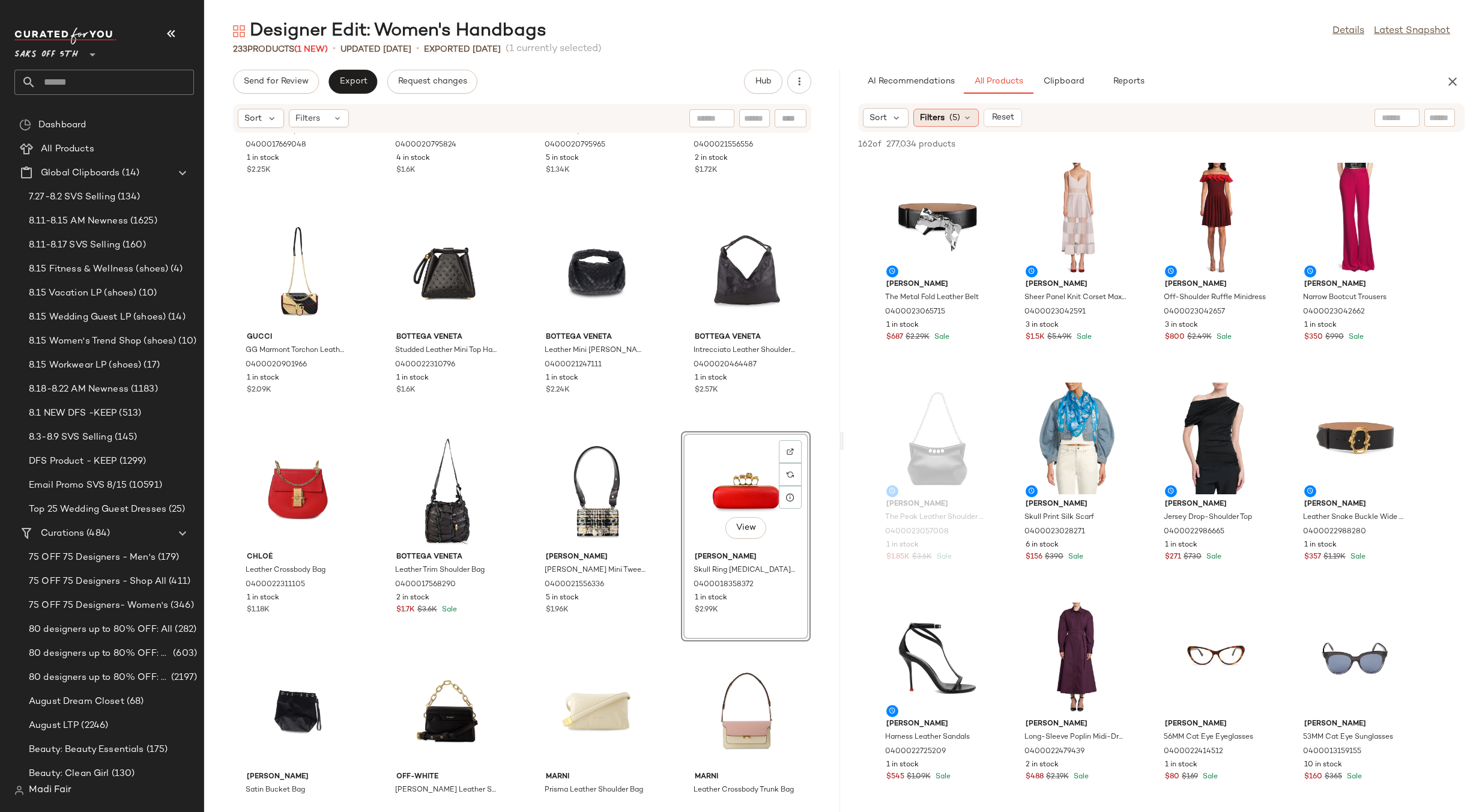
click at [950, 113] on span "(5)" at bounding box center [955, 118] width 11 height 13
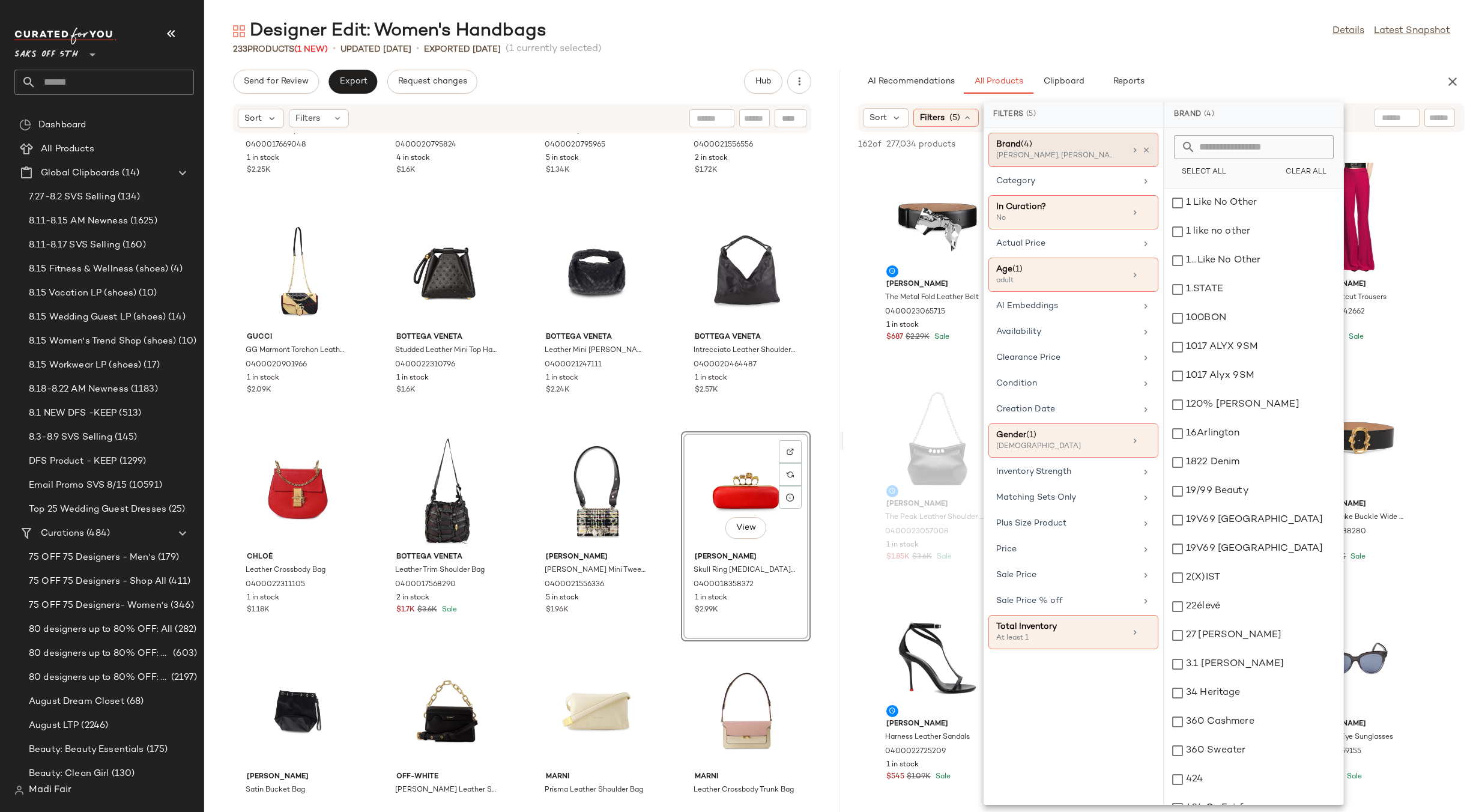
click at [1151, 147] on div "Brand (4) [PERSON_NAME], [PERSON_NAME], McQ [PERSON_NAME] +1 more" at bounding box center [1073, 149] width 170 height 34
click at [1142, 145] on div at bounding box center [1141, 149] width 20 height 9
click at [1149, 148] on icon at bounding box center [1146, 150] width 8 height 8
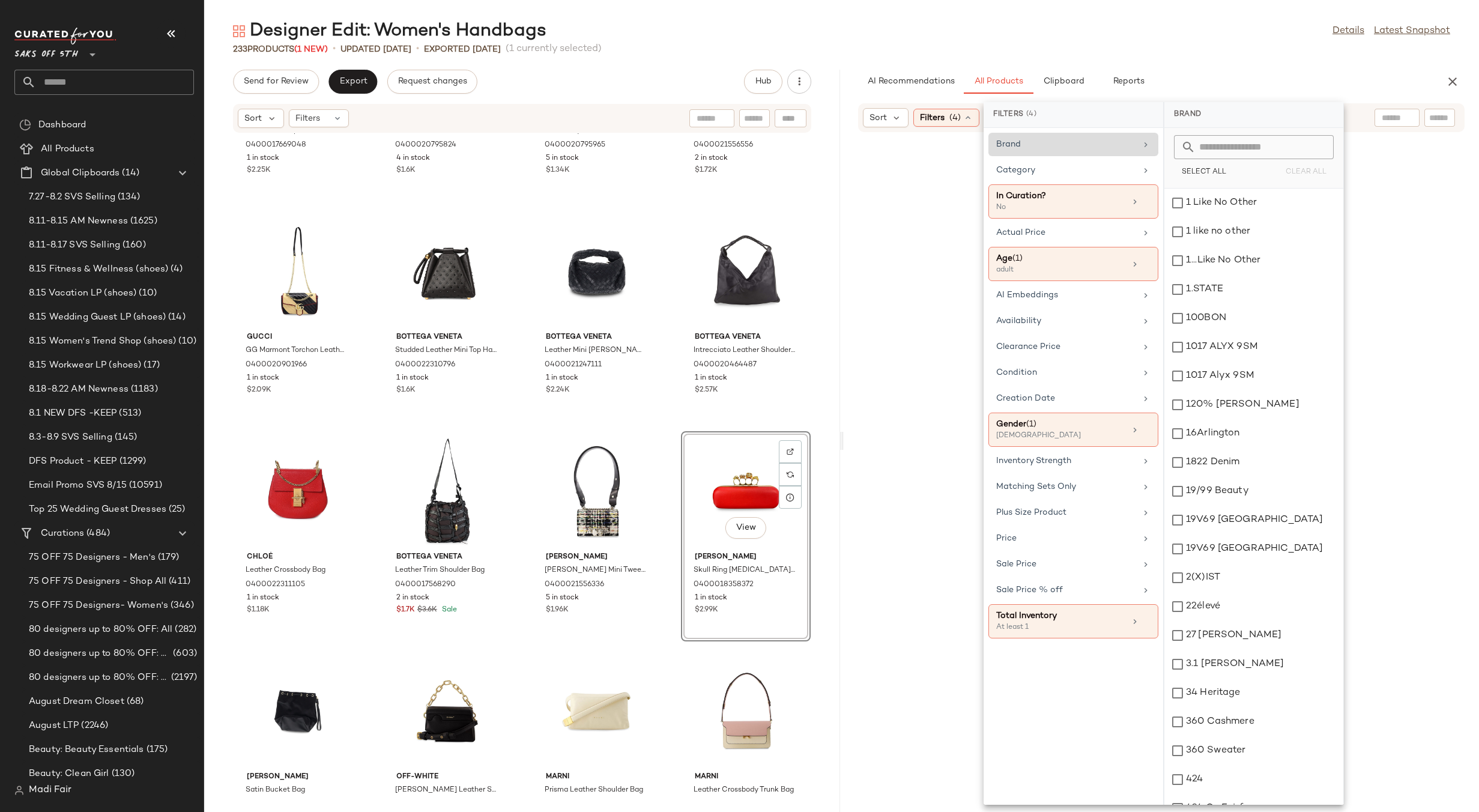
click at [1148, 148] on icon at bounding box center [1146, 144] width 9 height 9
click at [1152, 142] on div "Brand" at bounding box center [1073, 144] width 170 height 24
click at [1261, 140] on input "text" at bounding box center [1261, 147] width 131 height 24
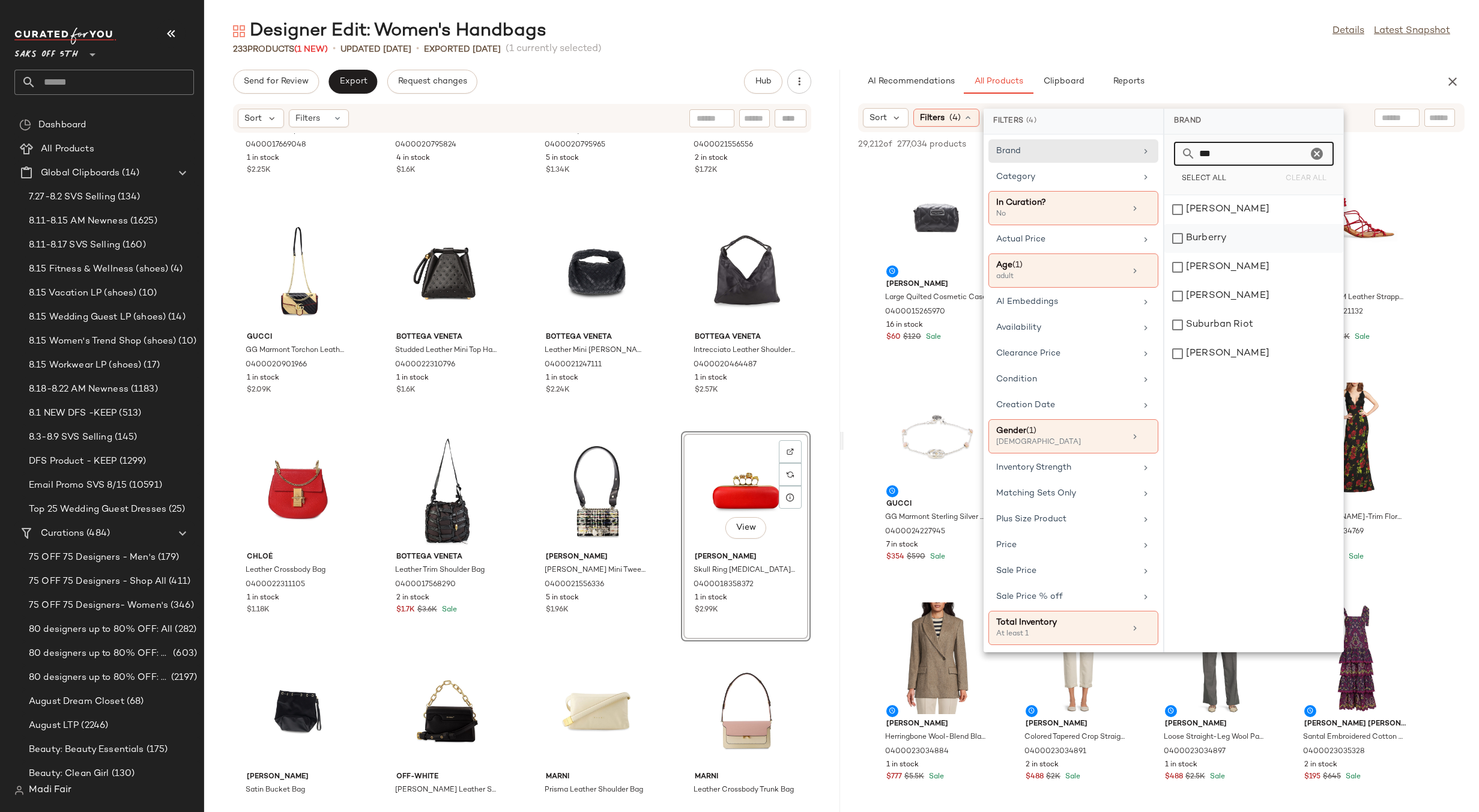
type input "***"
click at [1228, 253] on div "Burberry" at bounding box center [1254, 267] width 179 height 29
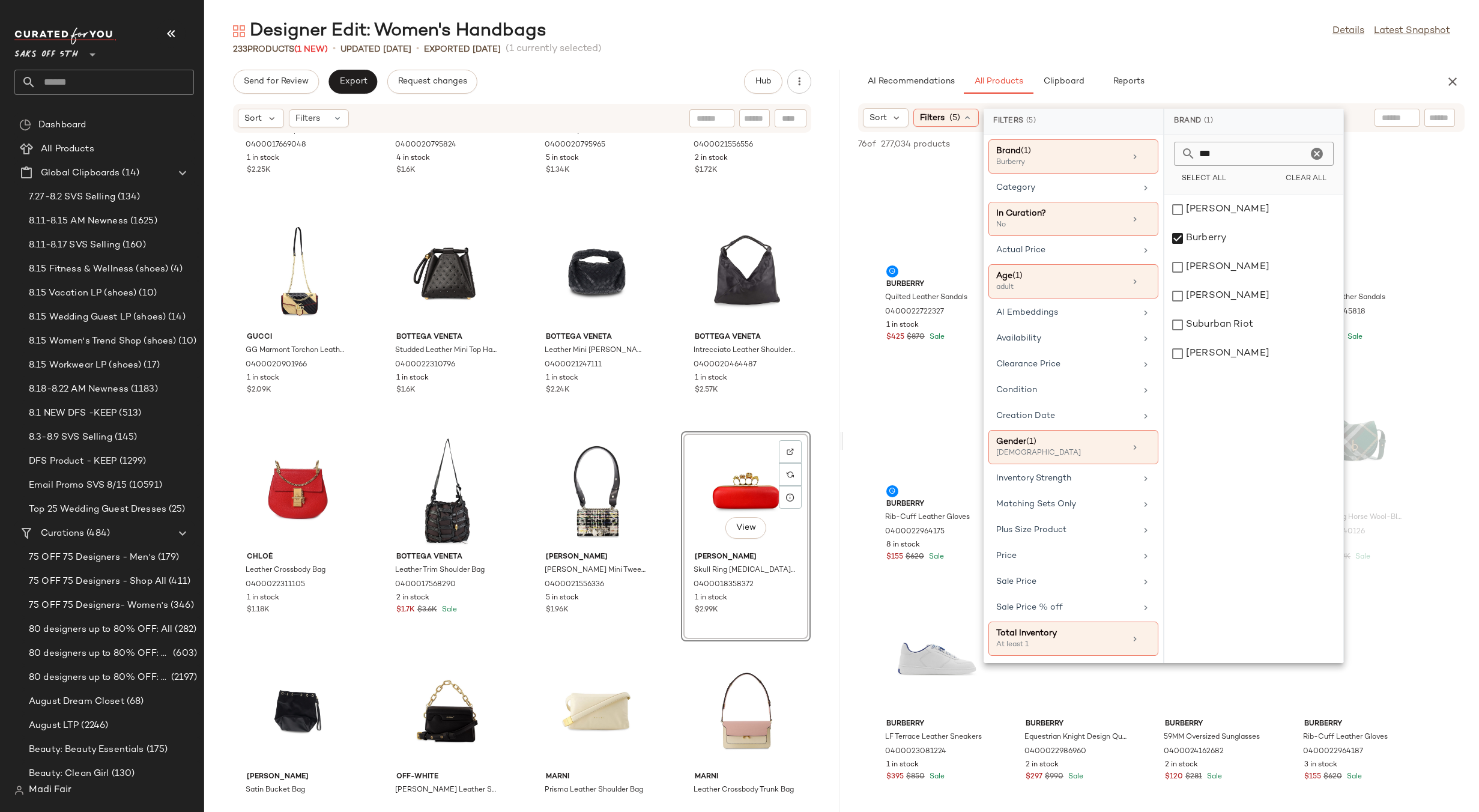
click at [1177, 26] on div "Designer Edit: Women's Handbags Details Latest Snapshot" at bounding box center [842, 31] width 1275 height 24
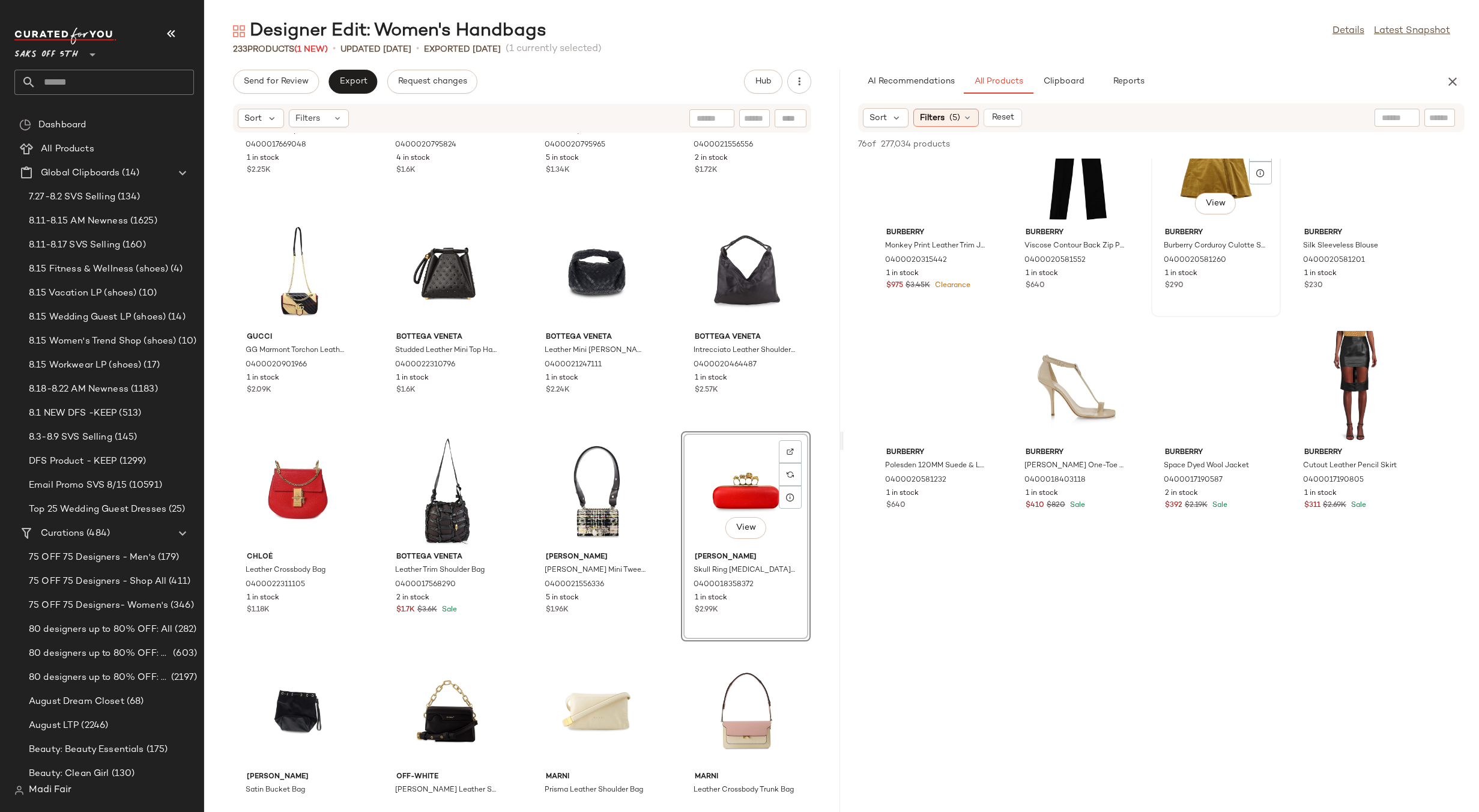
scroll to position [3543, 0]
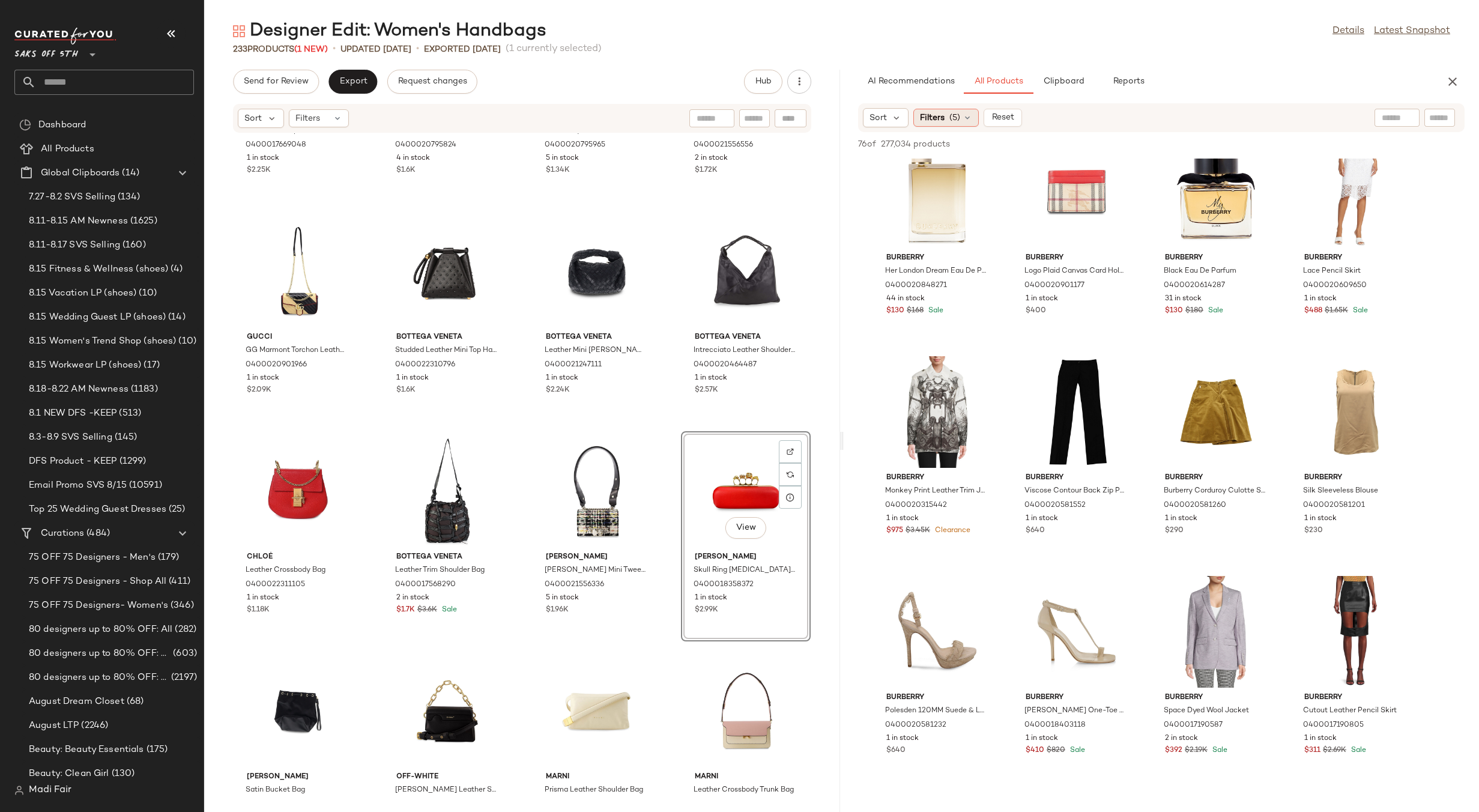
click at [967, 120] on icon at bounding box center [967, 117] width 9 height 9
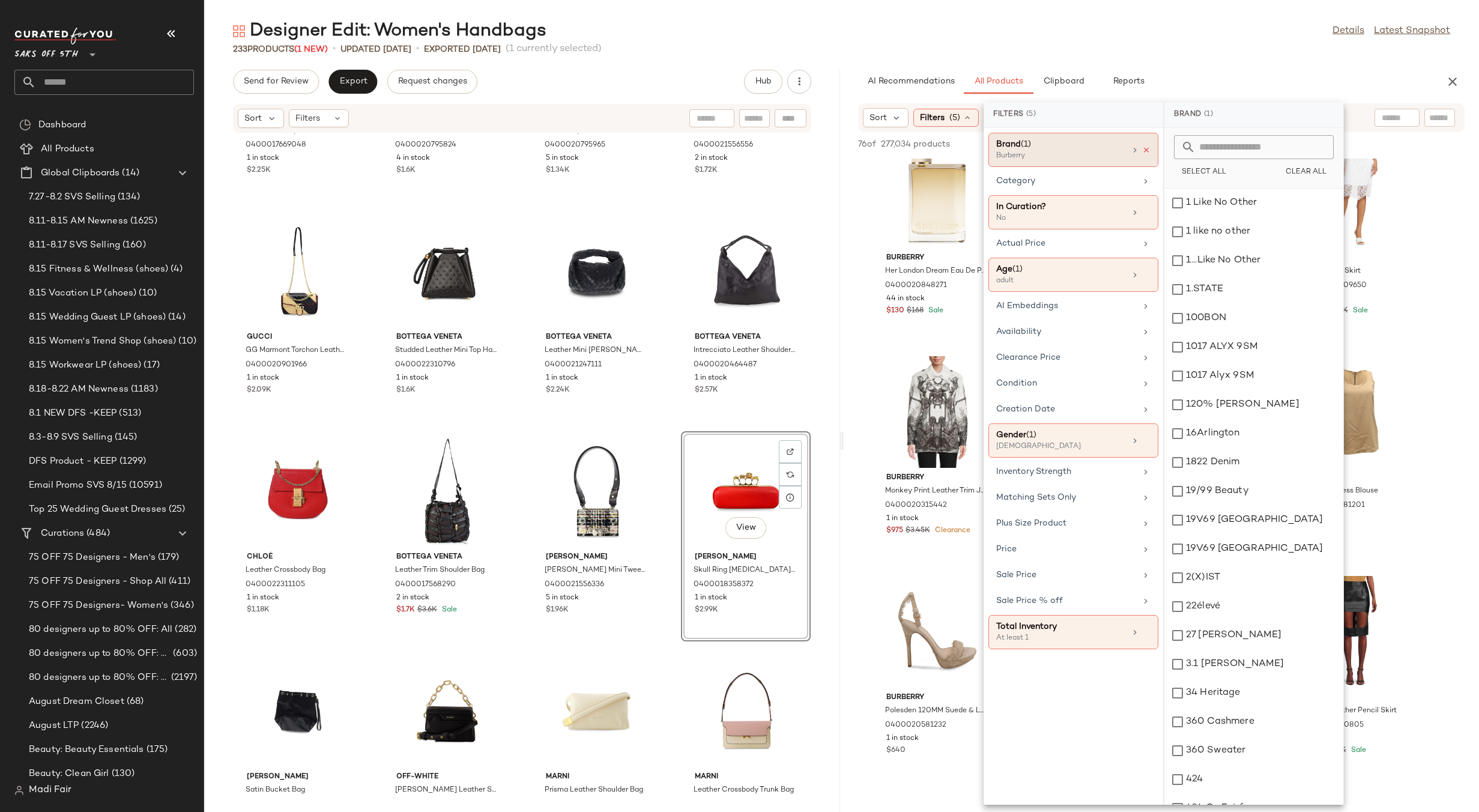
click at [1146, 149] on icon at bounding box center [1146, 150] width 8 height 8
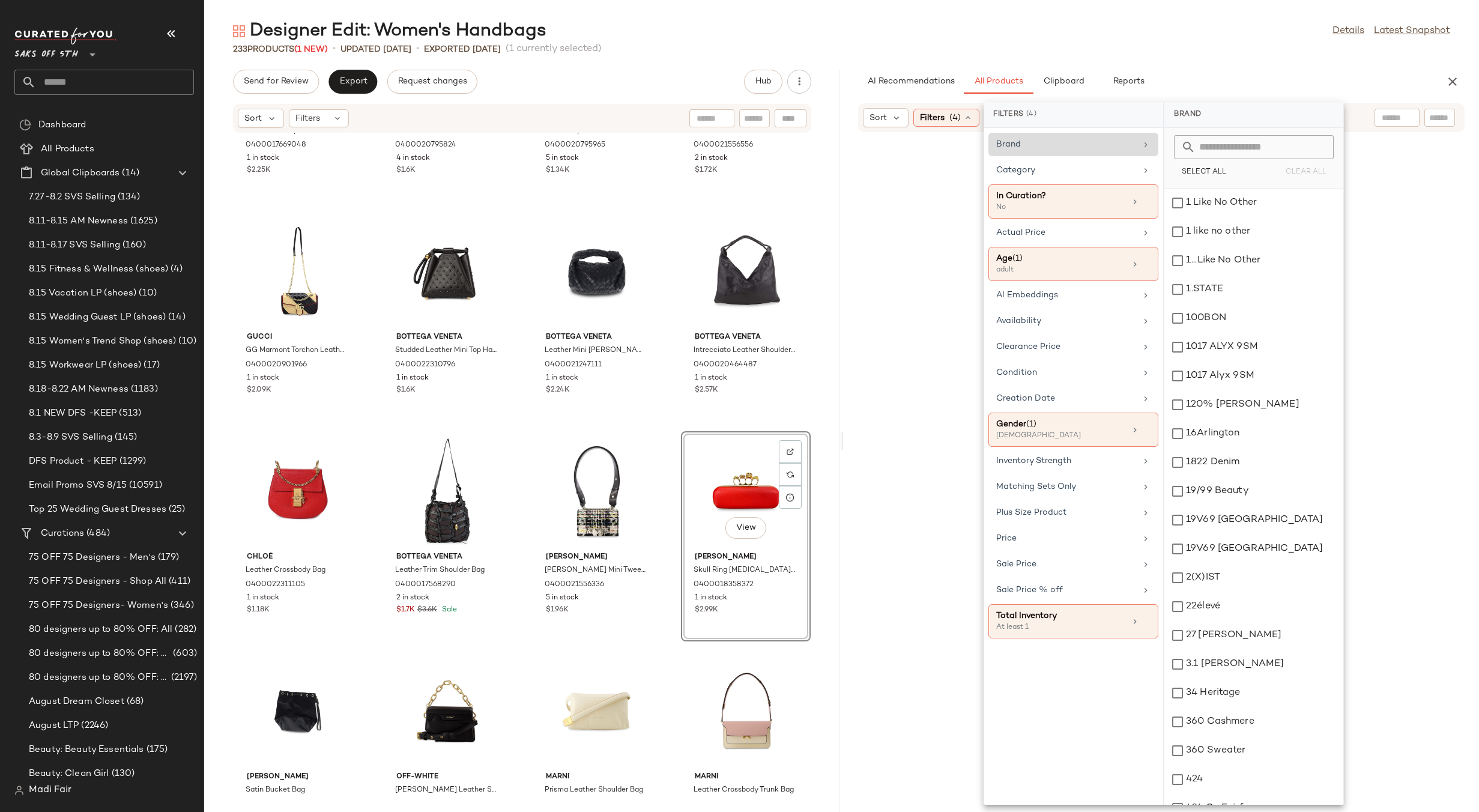
click at [1140, 144] on div "Brand" at bounding box center [1073, 144] width 170 height 24
click at [1204, 148] on input "text" at bounding box center [1261, 147] width 131 height 24
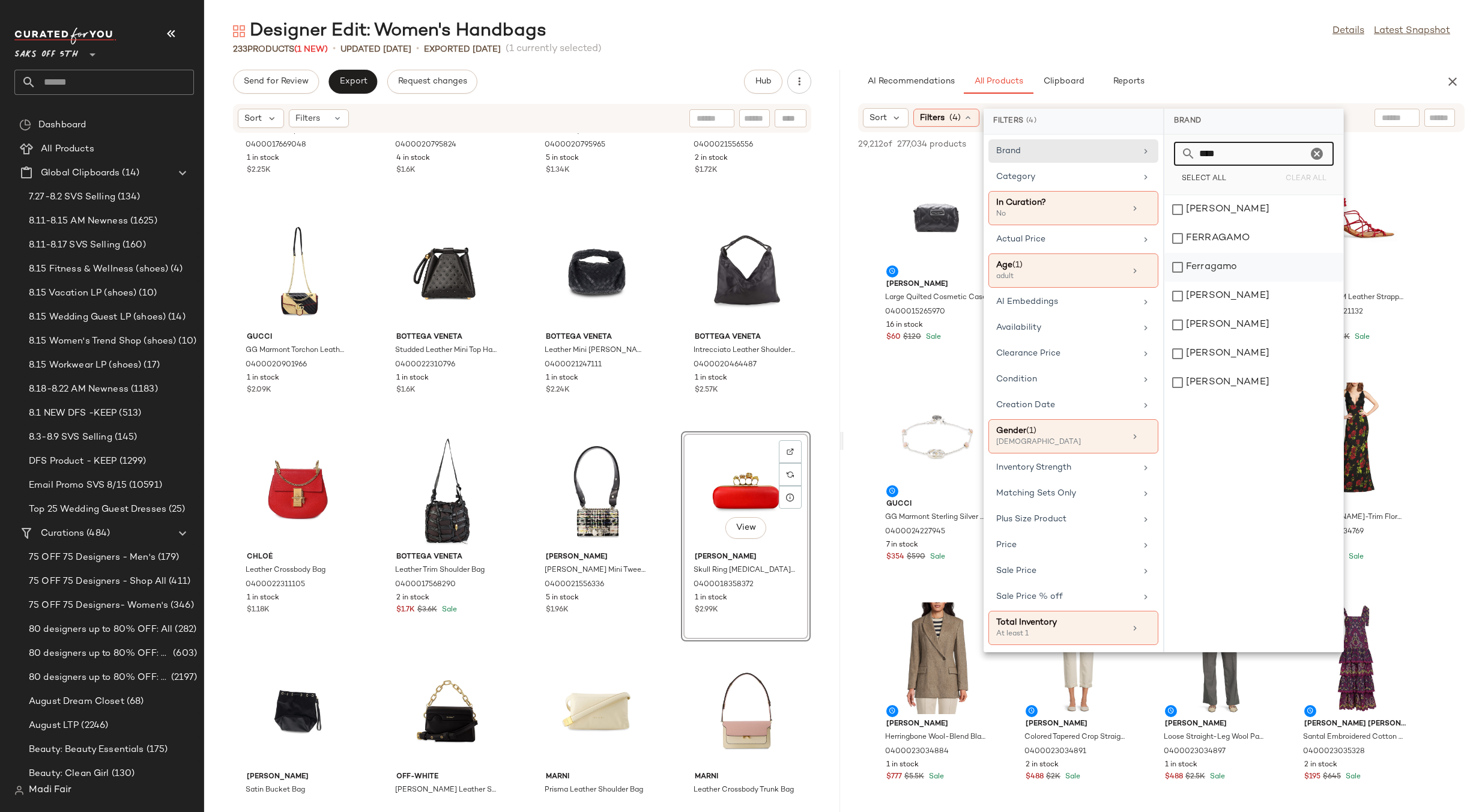
type input "****"
click at [1225, 281] on div "Ferragamo" at bounding box center [1254, 296] width 179 height 29
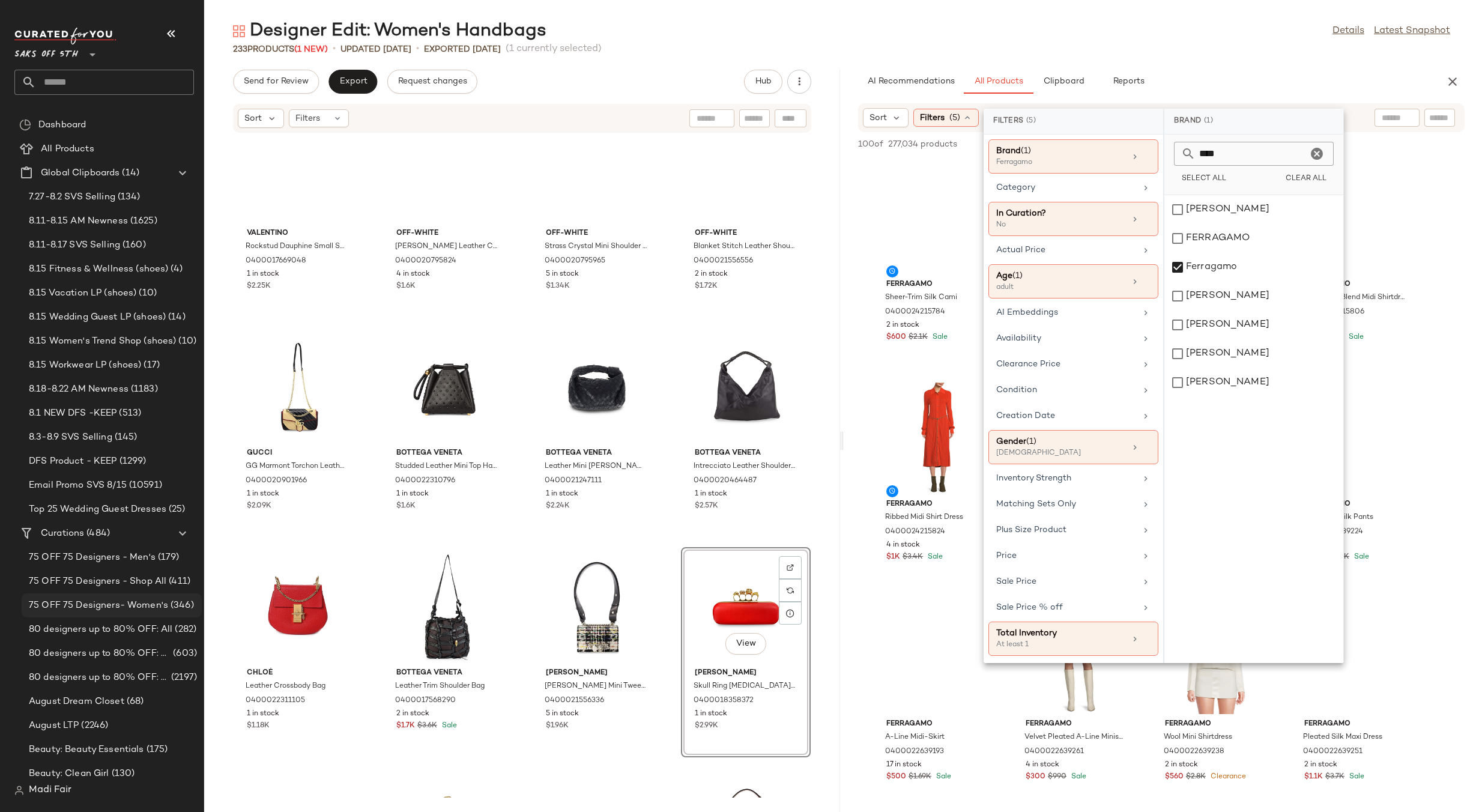
scroll to position [9923, 0]
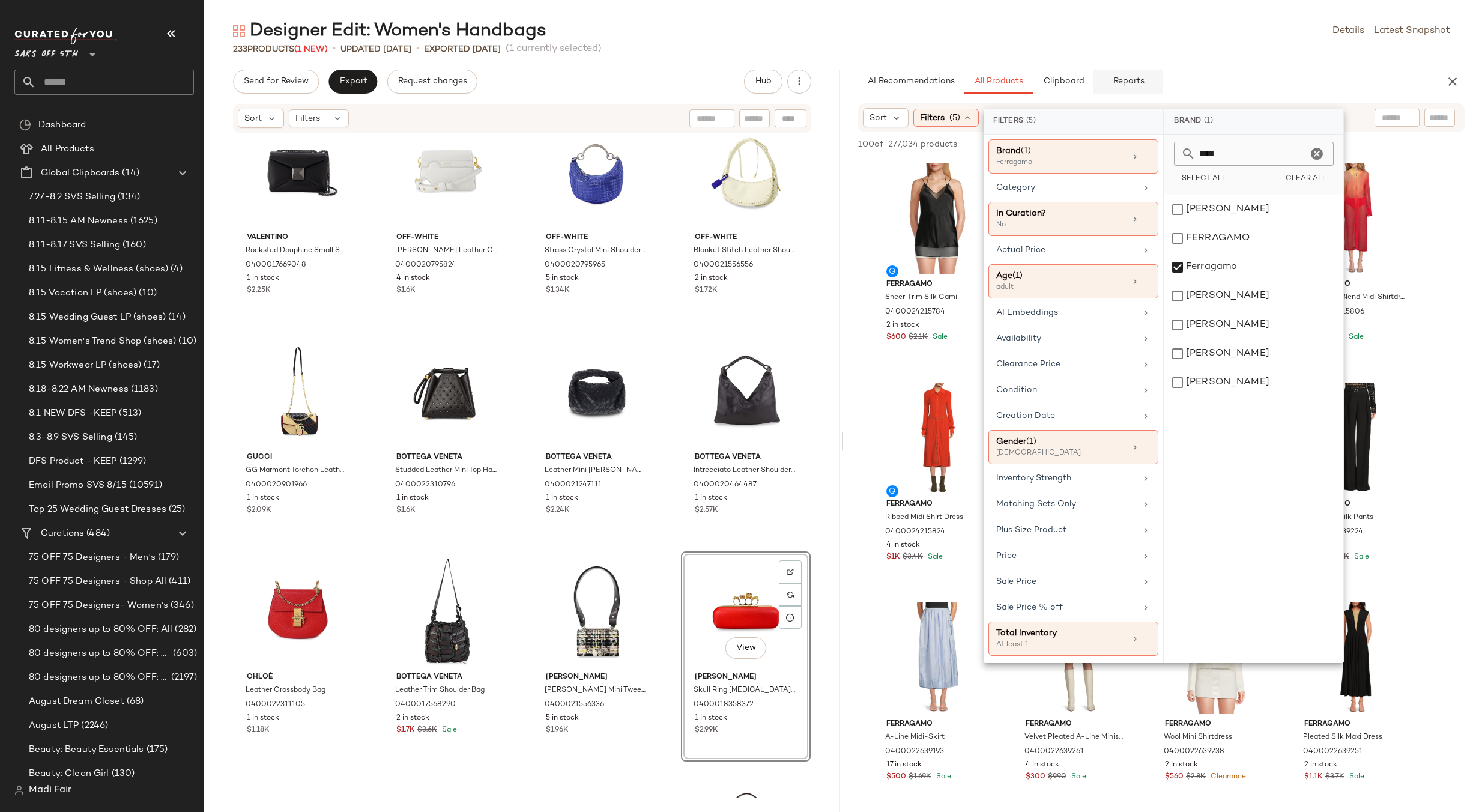
drag, startPoint x: 1161, startPoint y: 55, endPoint x: 1156, endPoint y: 79, distance: 24.5
click at [1161, 55] on div "233 Products (1 New) • updated [DATE] • Exported [DATE] (1 currently selected)" at bounding box center [842, 49] width 1275 height 12
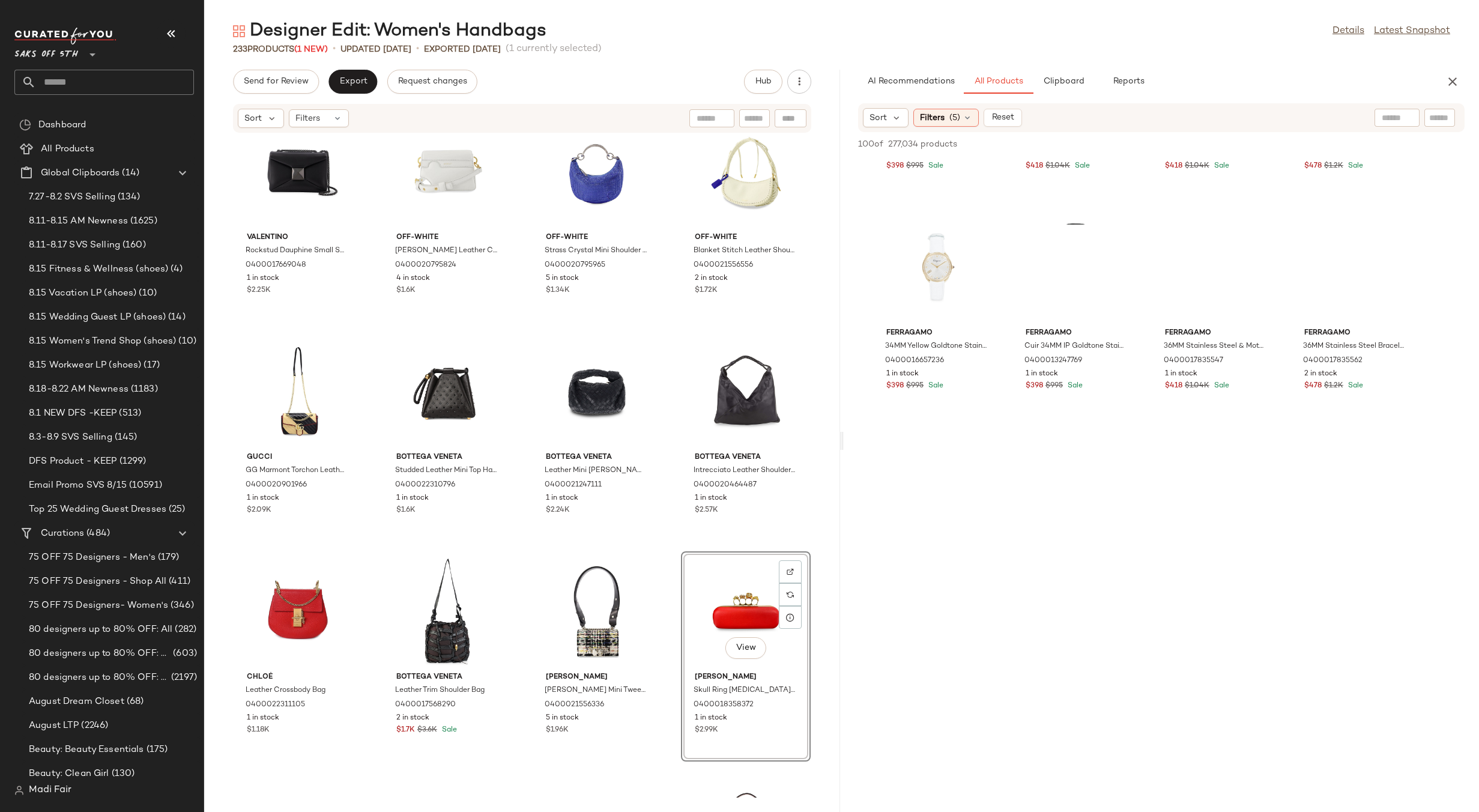
scroll to position [5104, 0]
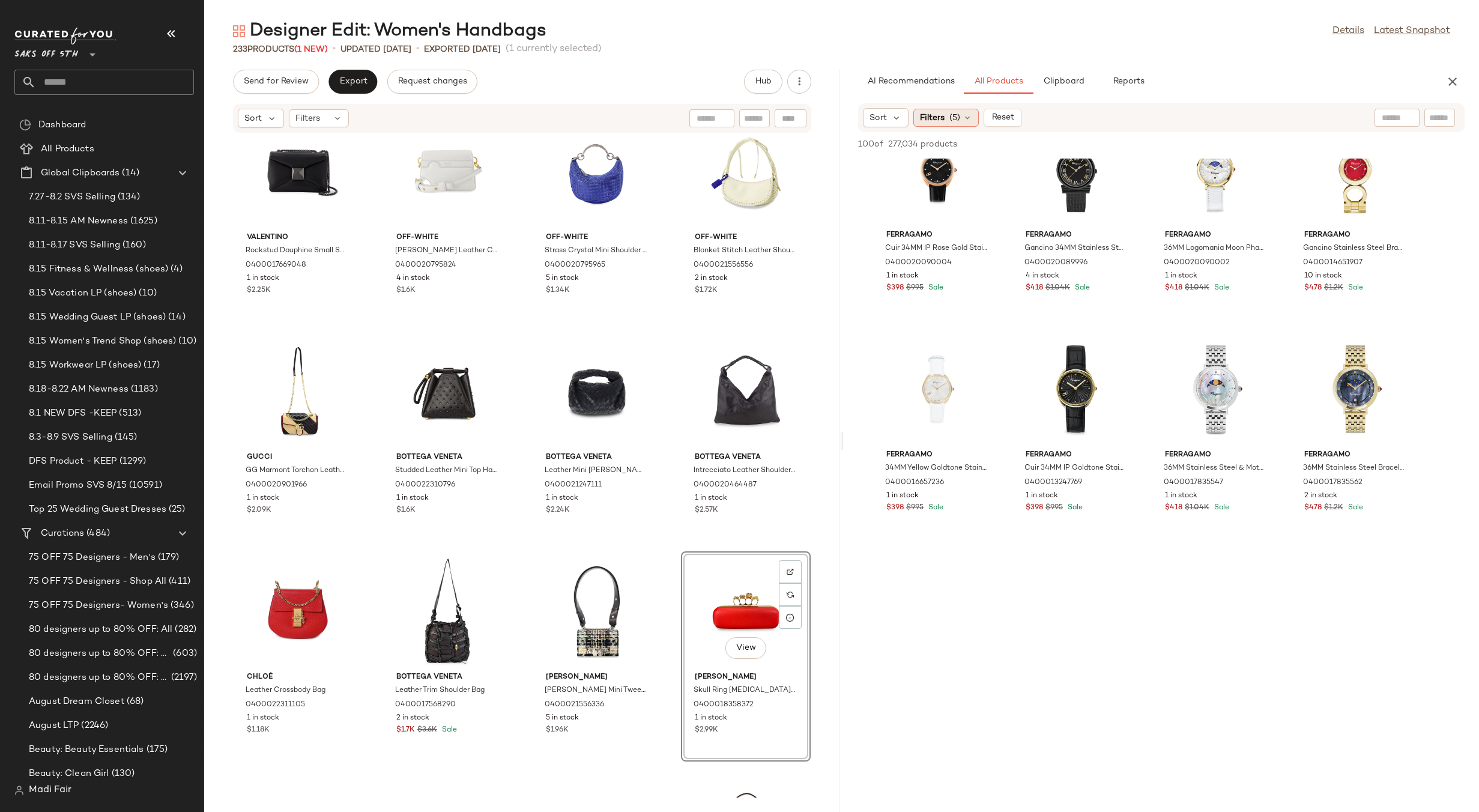
click at [953, 115] on span "(5)" at bounding box center [955, 118] width 11 height 13
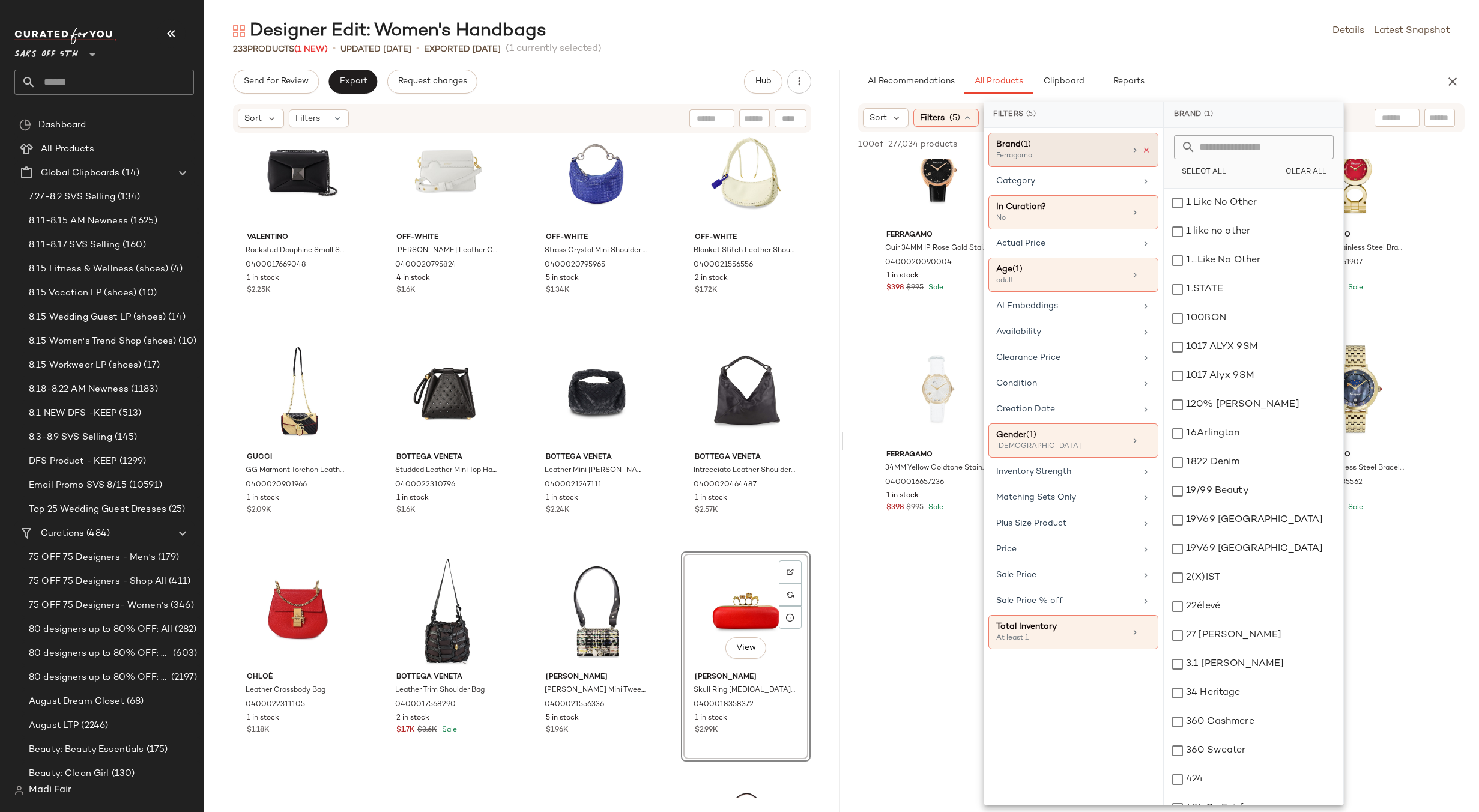
click at [1146, 150] on icon at bounding box center [1146, 150] width 8 height 8
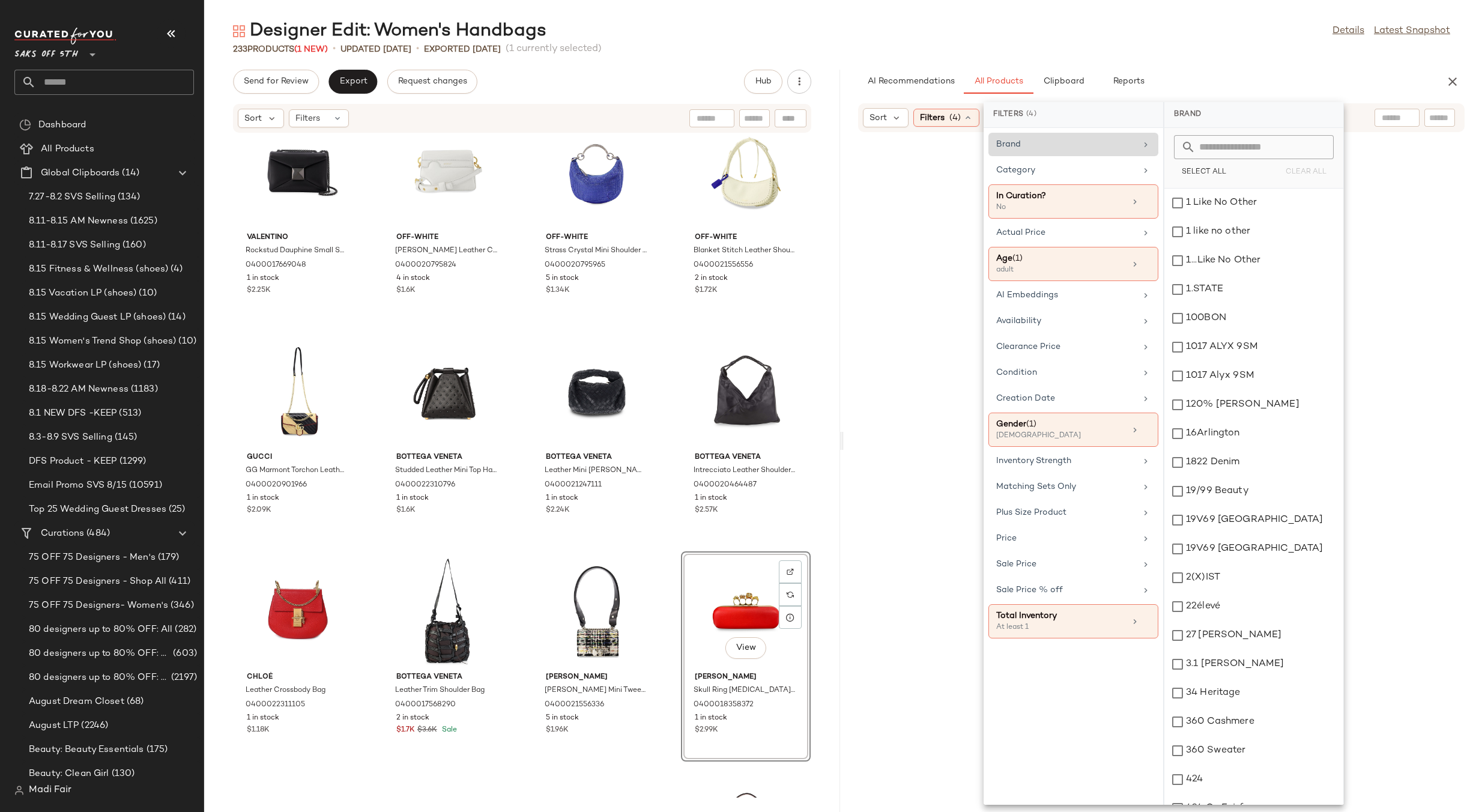
click at [1116, 142] on div "Brand" at bounding box center [1066, 144] width 140 height 13
click at [1213, 142] on input "text" at bounding box center [1261, 147] width 131 height 24
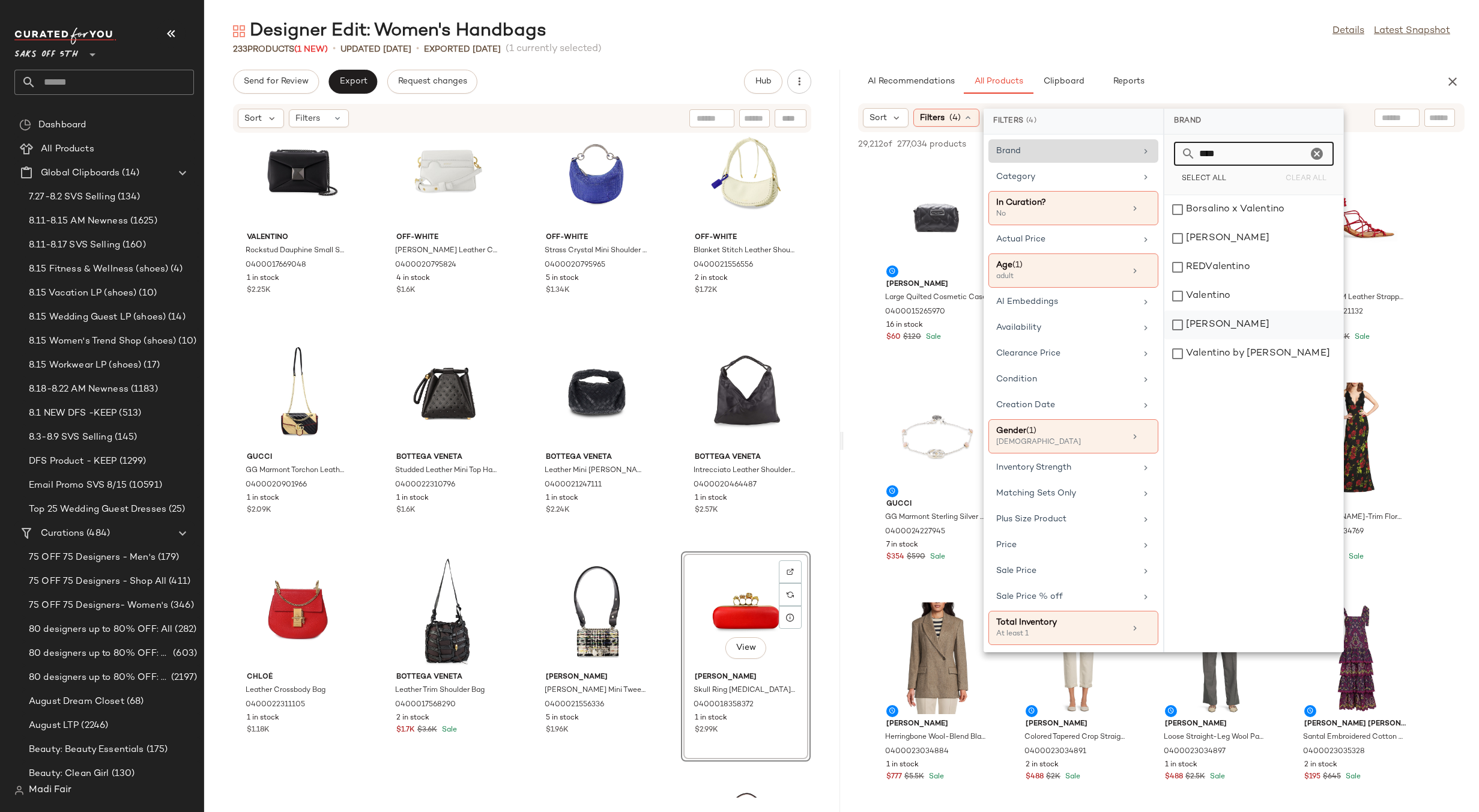
type input "****"
click at [1238, 339] on div "[PERSON_NAME]" at bounding box center [1254, 354] width 179 height 29
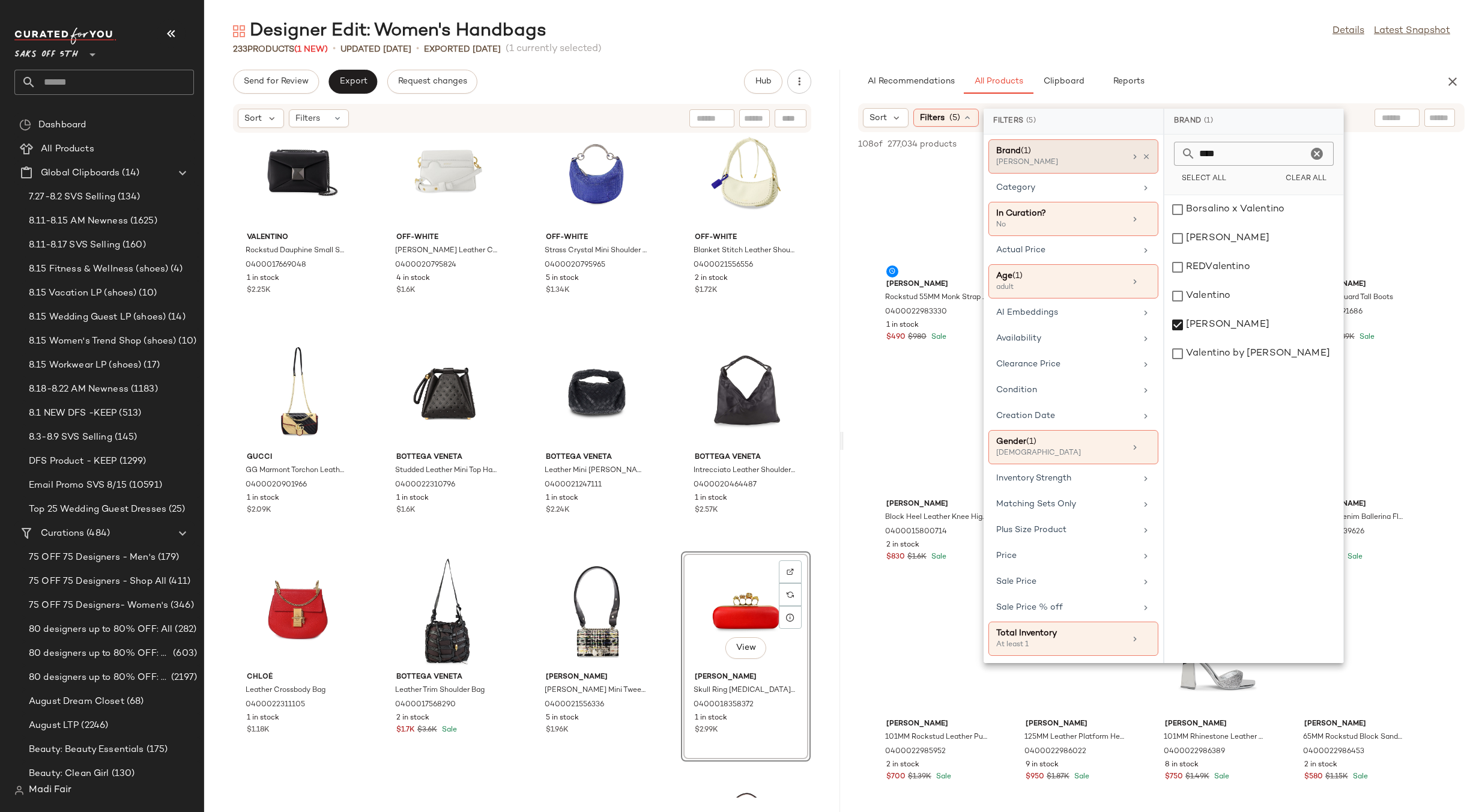
click at [1160, 34] on div "Designer Edit: Women's Handbags Details Latest Snapshot" at bounding box center [842, 31] width 1275 height 24
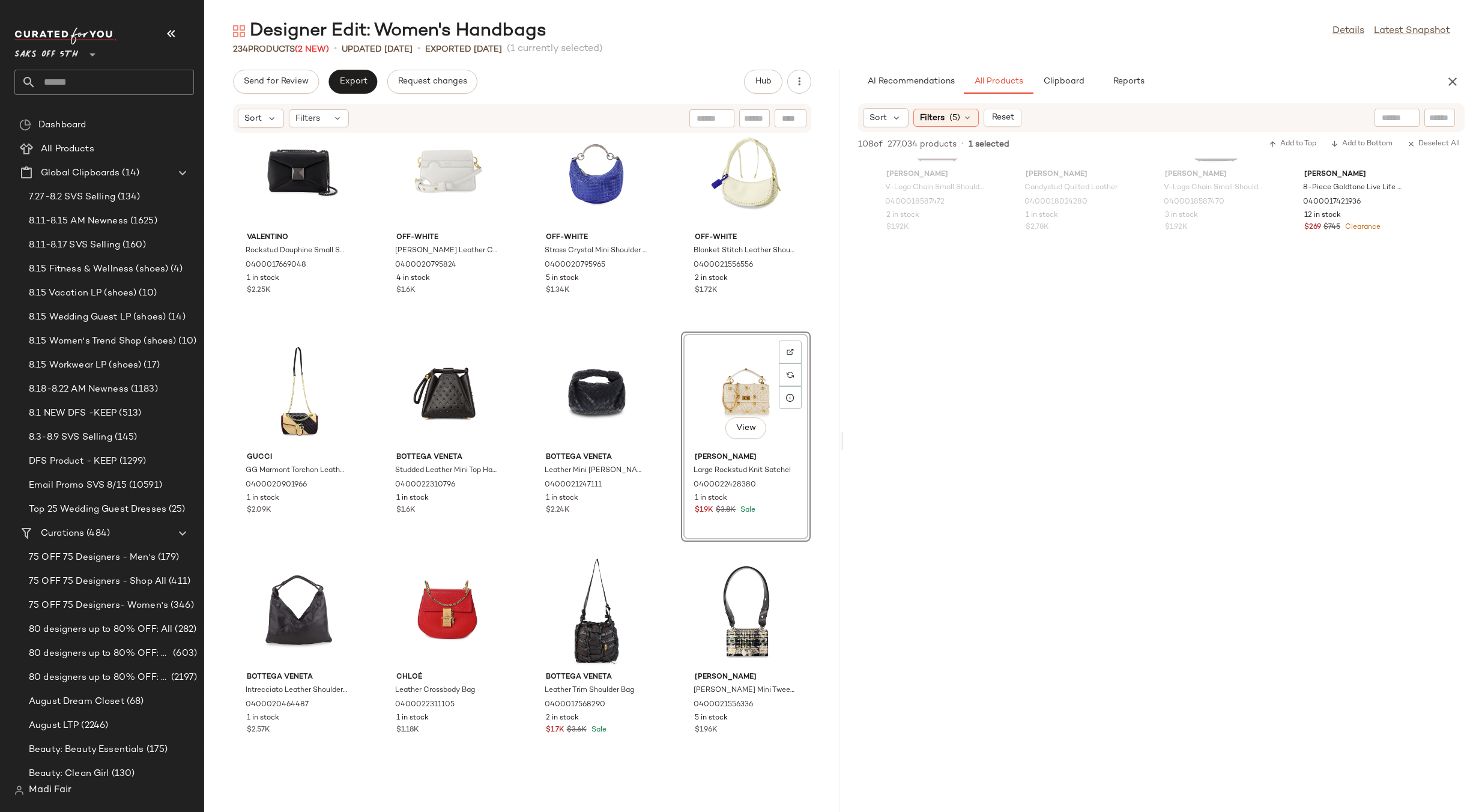
scroll to position [5824, 0]
click at [960, 119] on div "Filters (5)" at bounding box center [947, 117] width 66 height 18
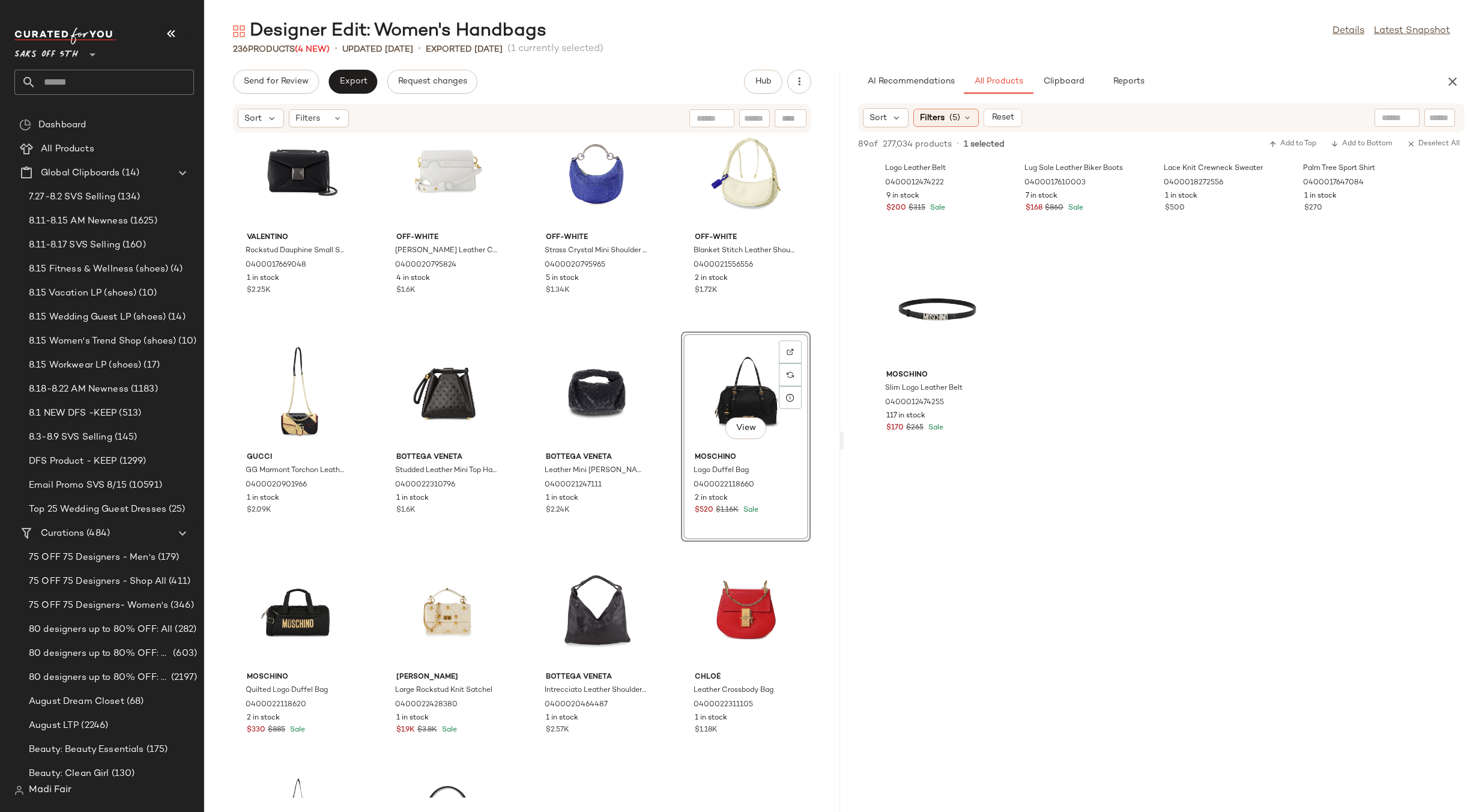
scroll to position [4804, 0]
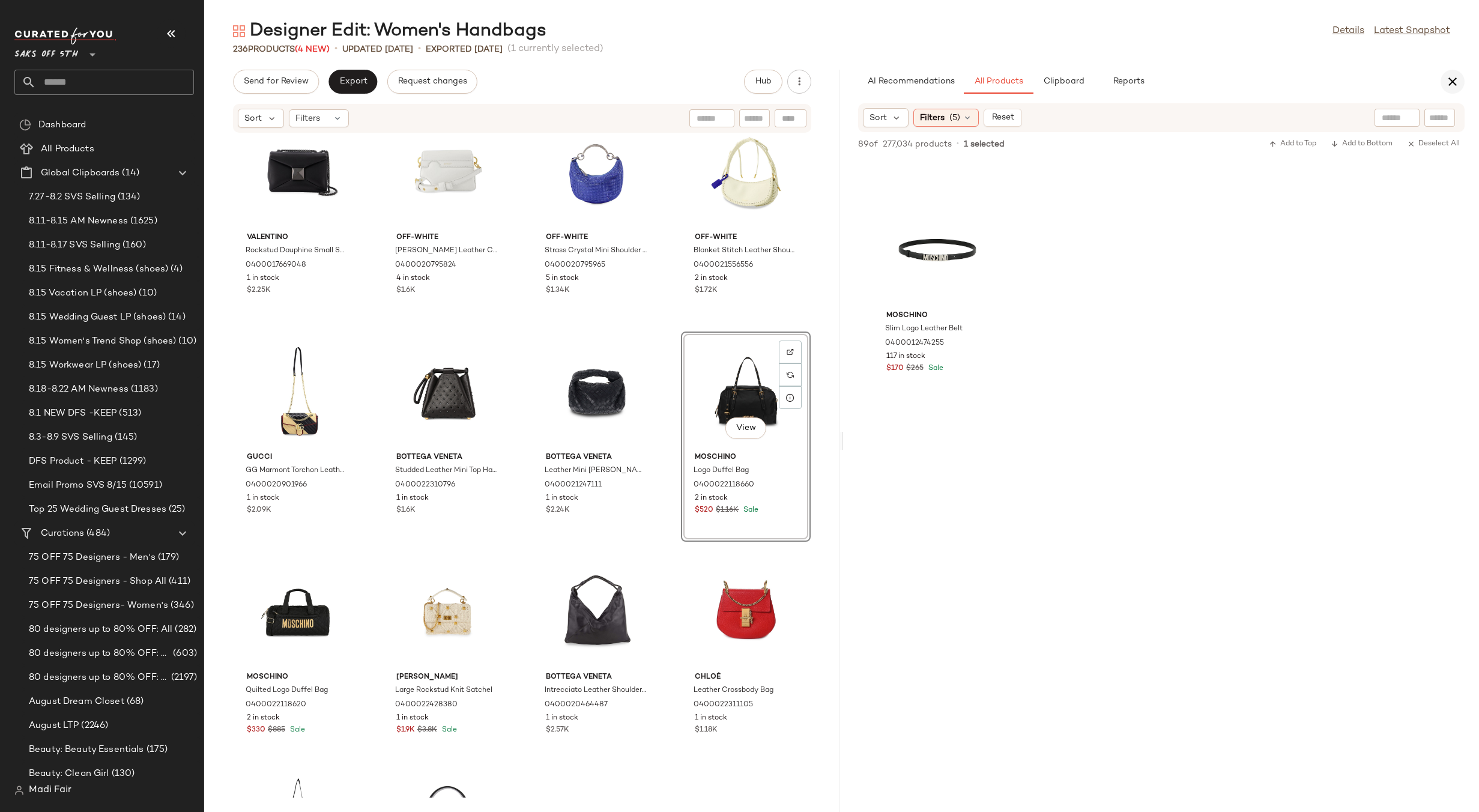
click at [1450, 81] on icon "button" at bounding box center [1452, 81] width 14 height 14
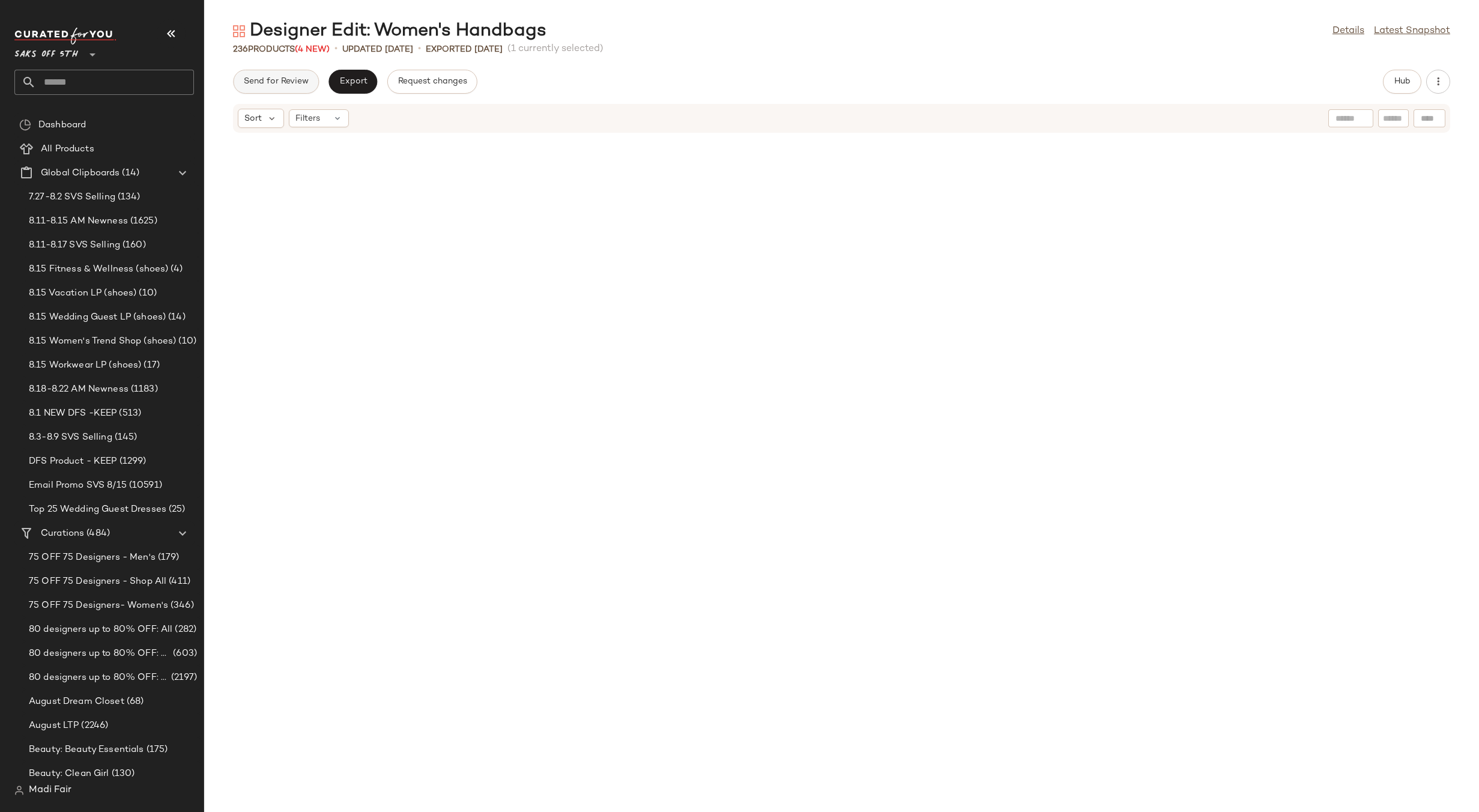
scroll to position [4615, 0]
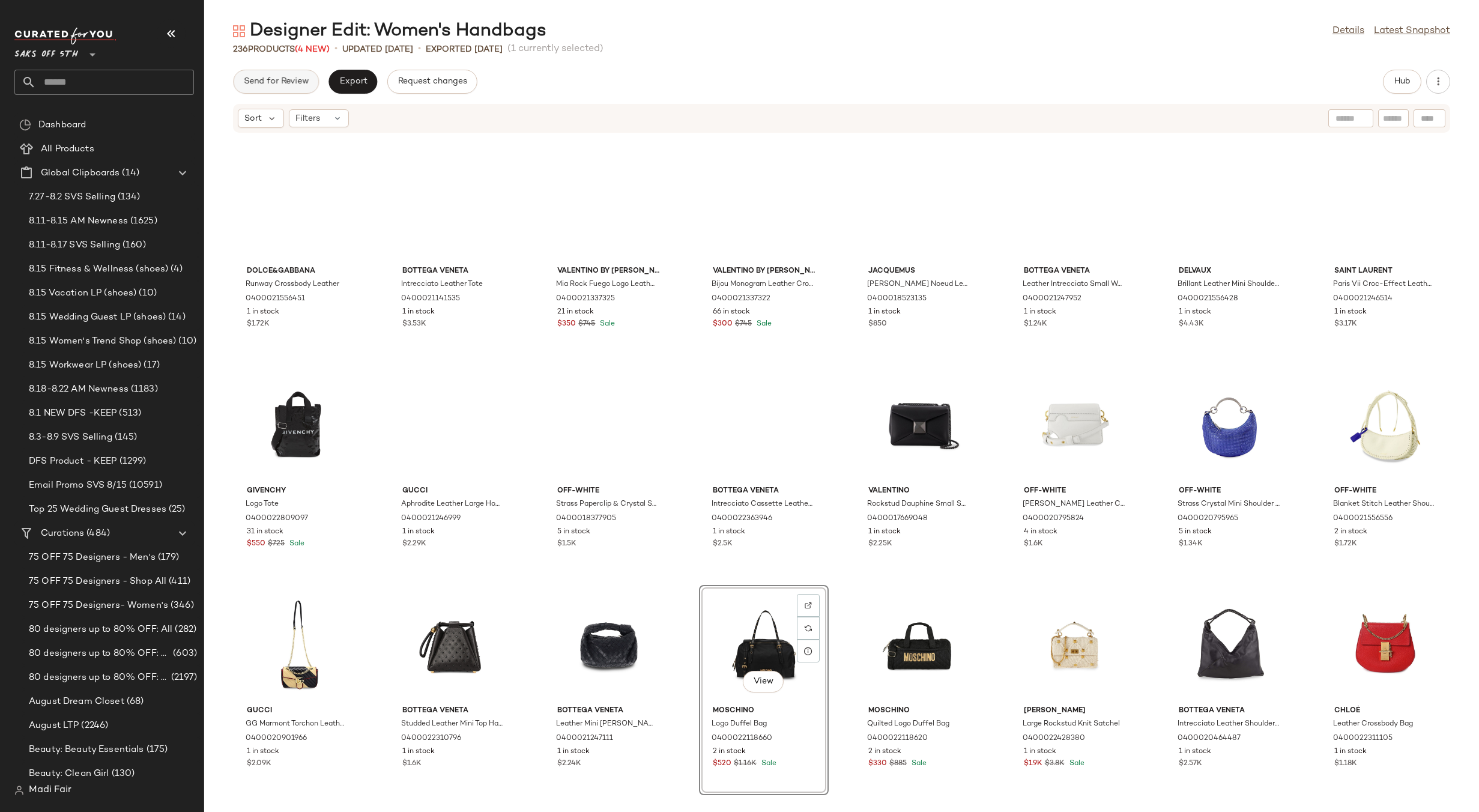
click at [288, 78] on span "Send for Review" at bounding box center [276, 81] width 66 height 9
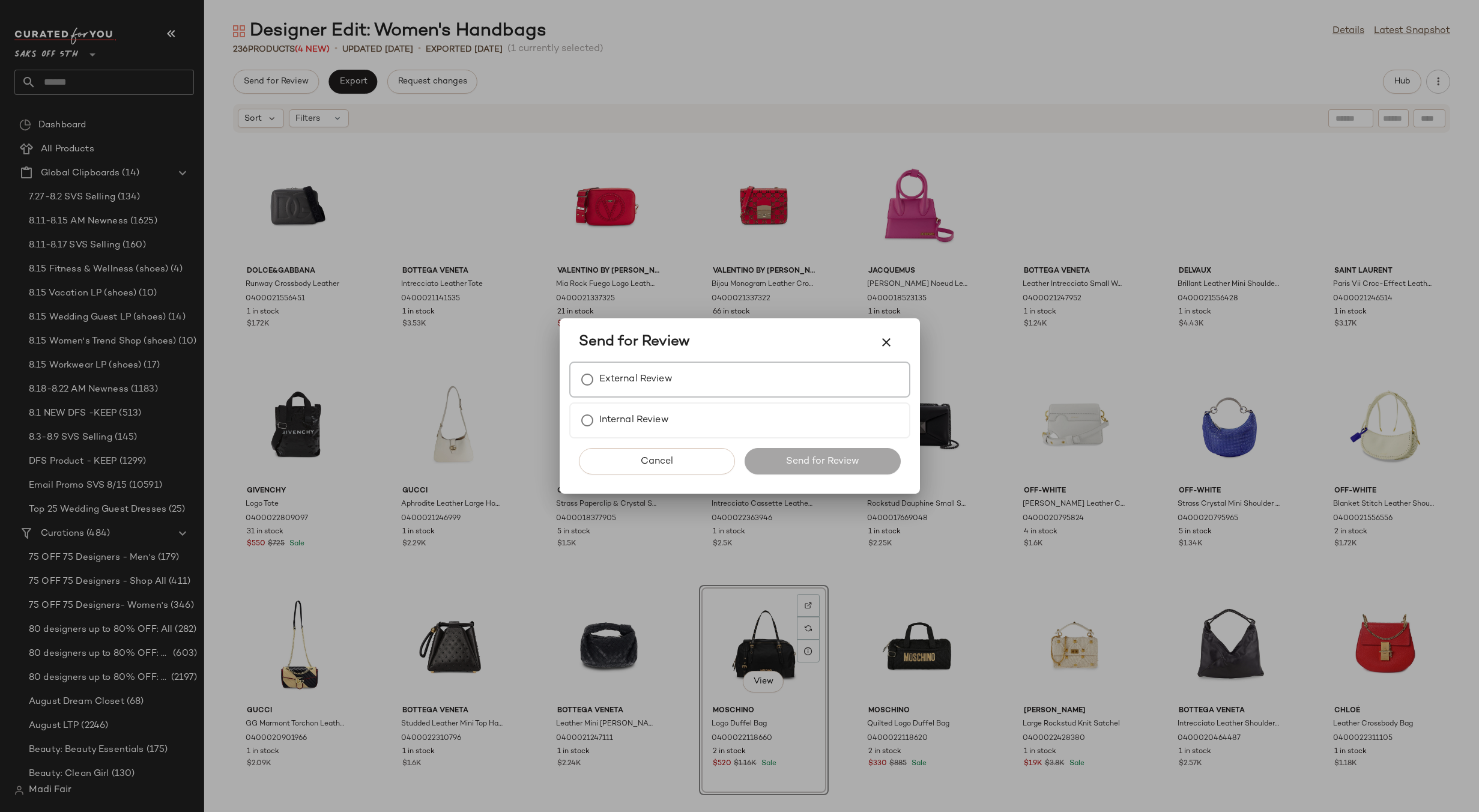
click at [623, 374] on label "External Review" at bounding box center [636, 380] width 73 height 24
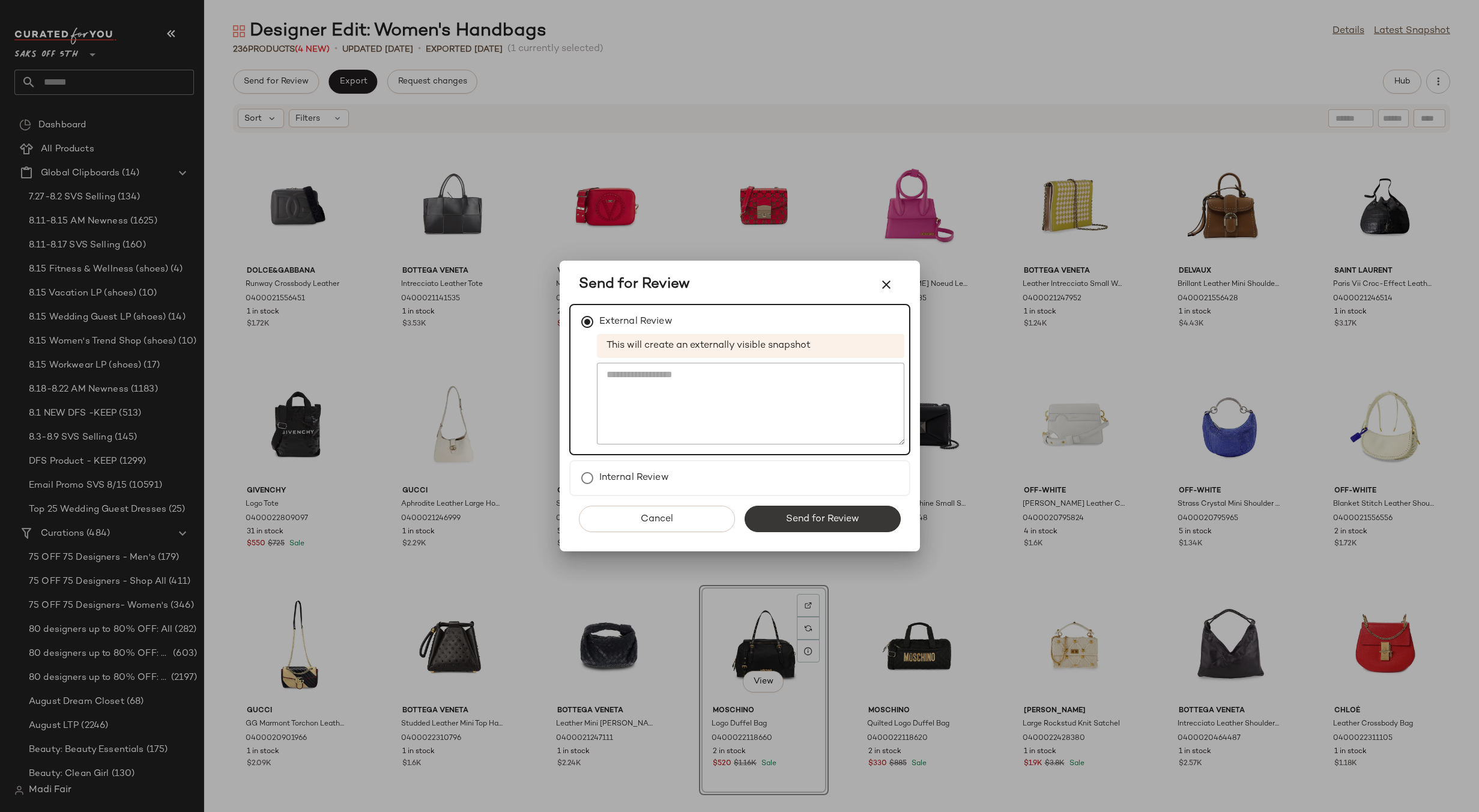
click at [843, 516] on span "Send for Review" at bounding box center [822, 519] width 74 height 12
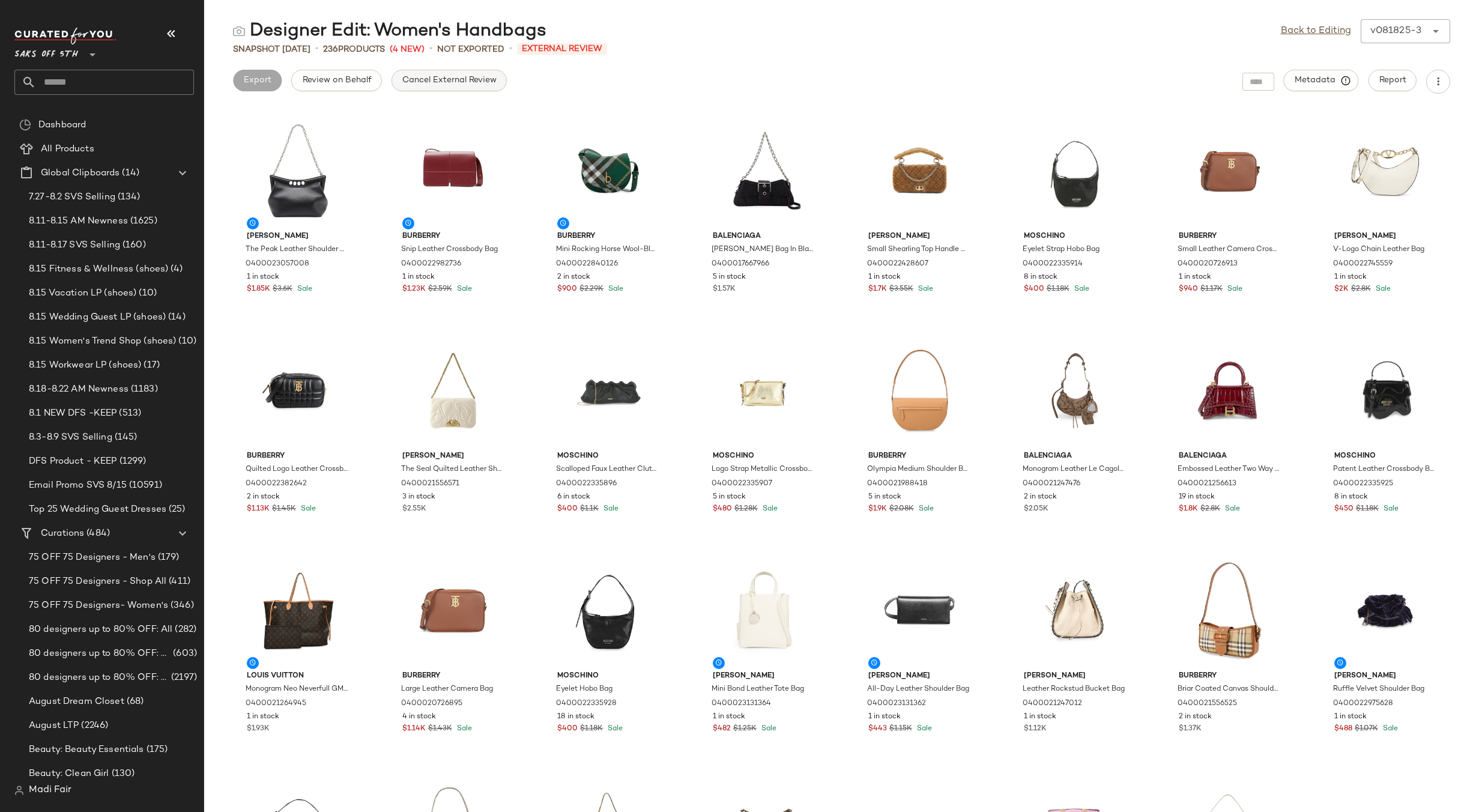
click at [475, 79] on span "Cancel External Review" at bounding box center [448, 80] width 95 height 9
click at [1326, 30] on link "Back to Editing" at bounding box center [1316, 31] width 71 height 14
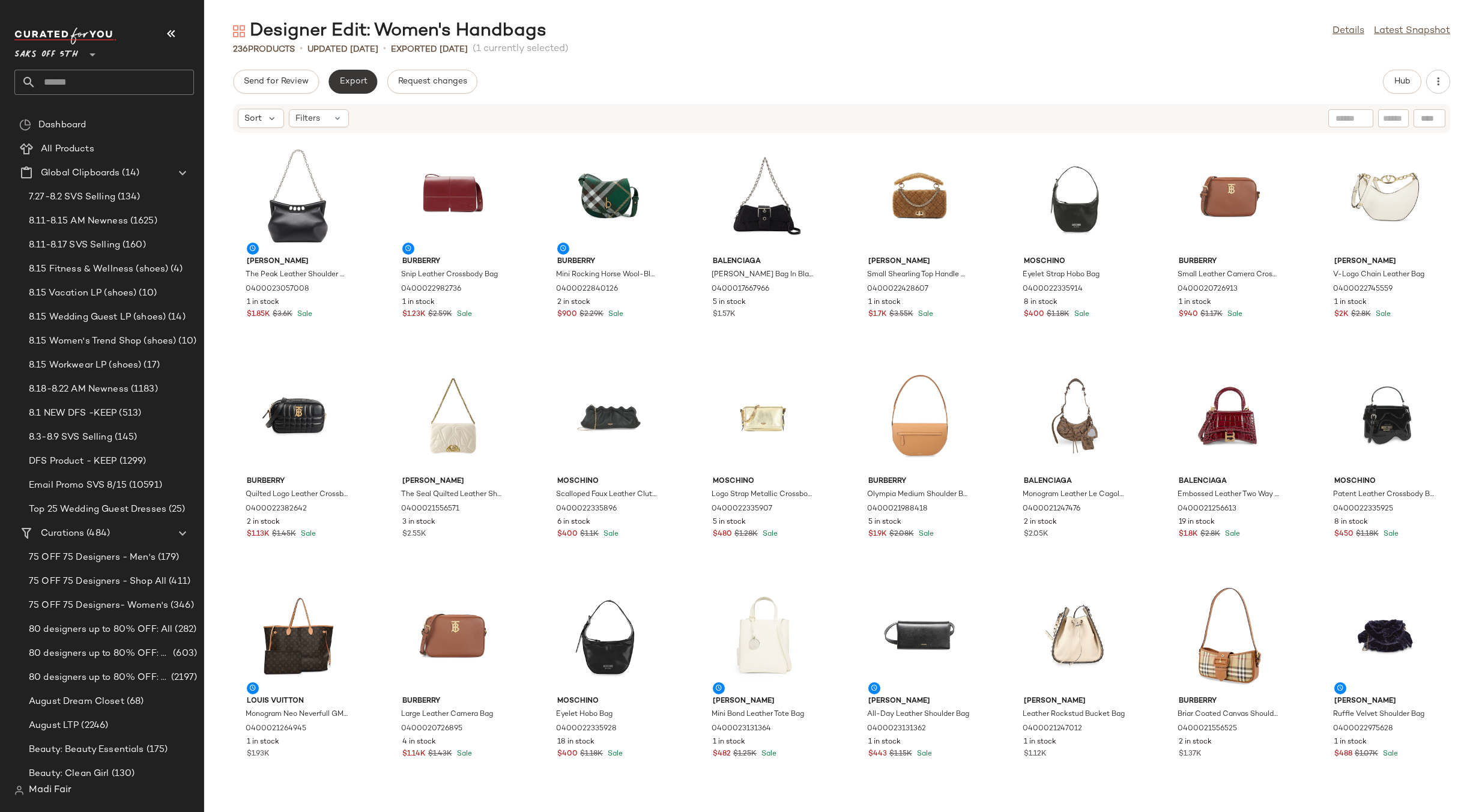
click at [349, 81] on span "Export" at bounding box center [353, 81] width 29 height 9
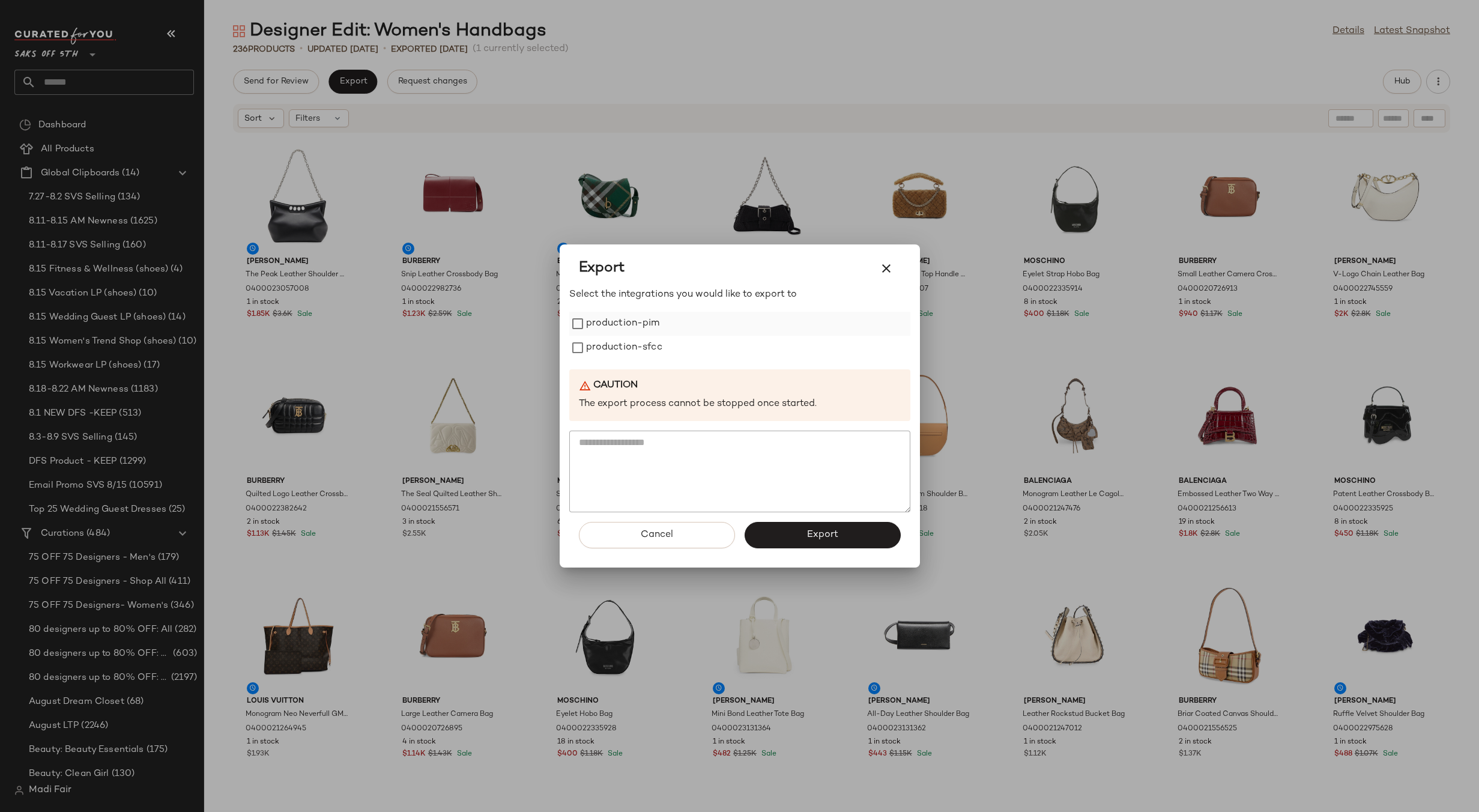
click at [629, 331] on label "production-pim" at bounding box center [623, 323] width 74 height 24
click at [627, 345] on label "production-sfcc" at bounding box center [624, 348] width 76 height 24
click at [761, 531] on button "Export" at bounding box center [823, 534] width 156 height 26
